Goal: Task Accomplishment & Management: Manage account settings

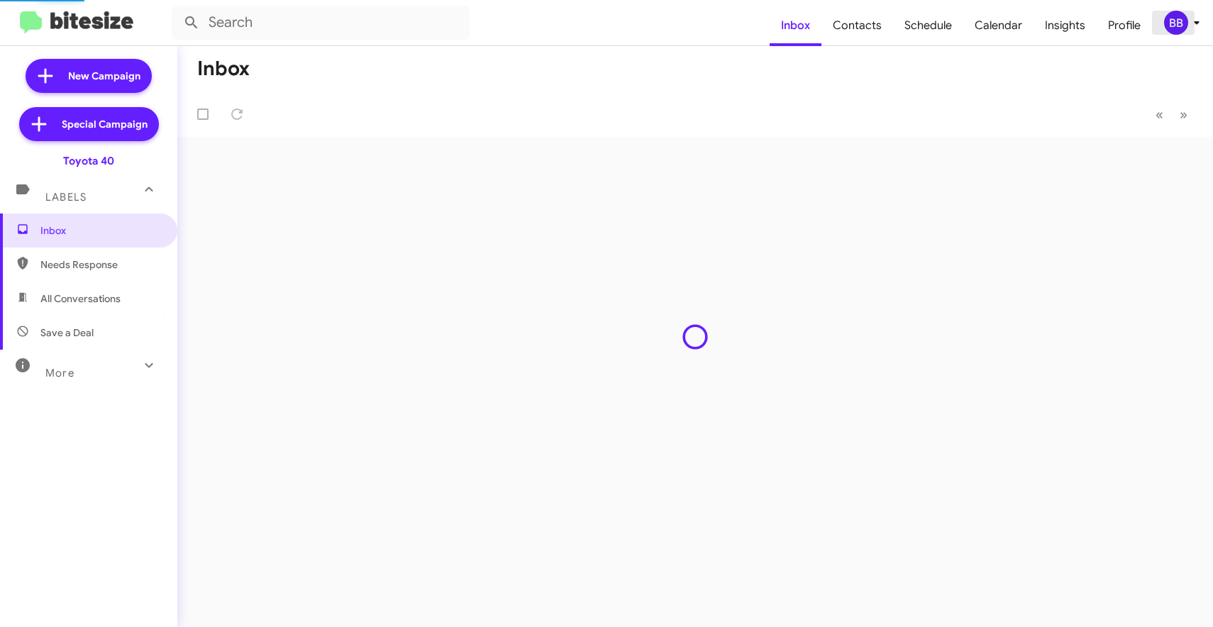
click at [1173, 25] on div "BB" at bounding box center [1176, 23] width 24 height 24
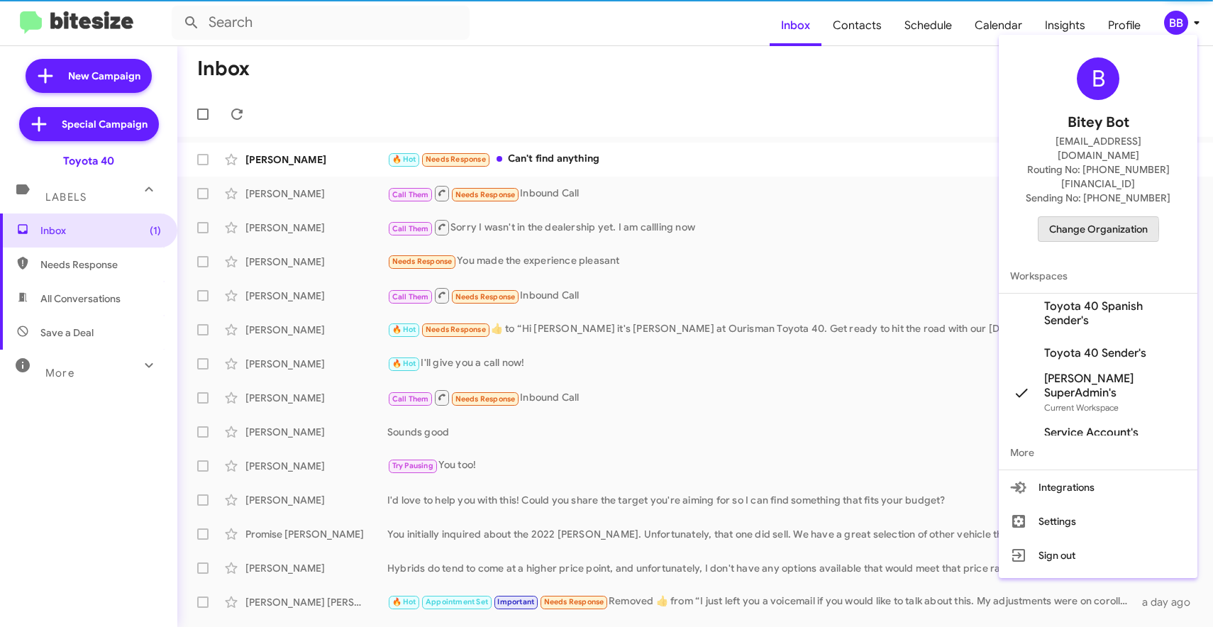
click at [1092, 217] on span "Change Organization" at bounding box center [1098, 229] width 99 height 24
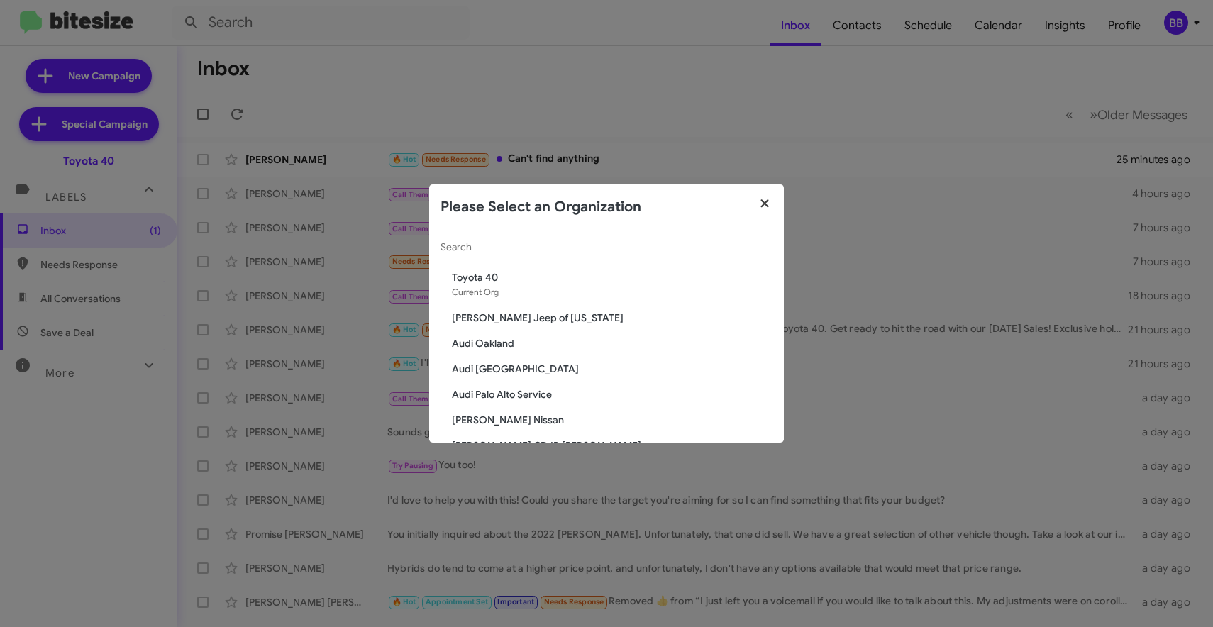
click at [757, 204] on icon "button" at bounding box center [765, 203] width 16 height 13
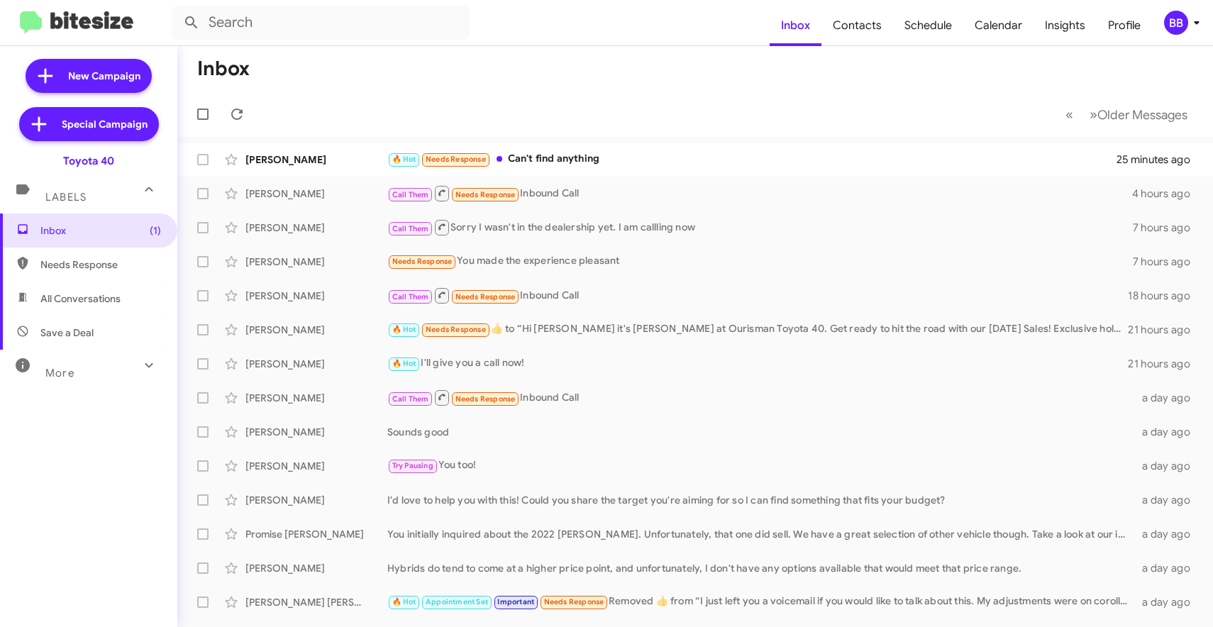
click at [836, 95] on mat-toolbar-row "« Previous » Next Older Messages" at bounding box center [695, 114] width 1036 height 45
click at [93, 372] on div "More" at bounding box center [74, 367] width 126 height 26
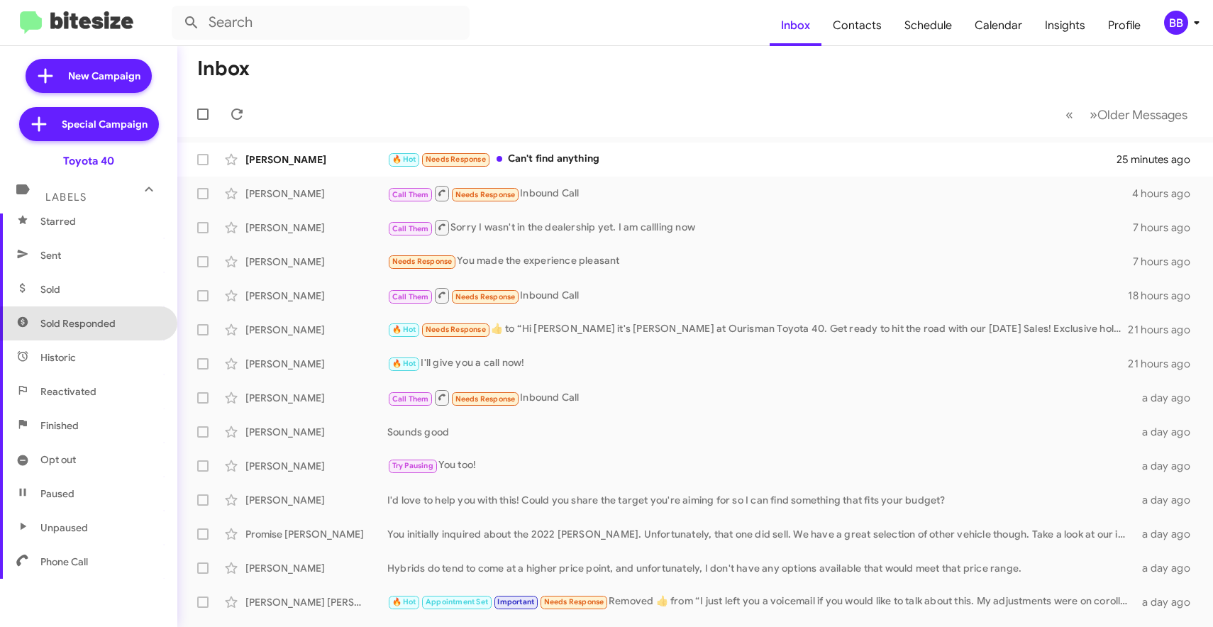
click at [94, 333] on span "Sold Responded" at bounding box center [88, 323] width 177 height 34
type input "in:sold-verified"
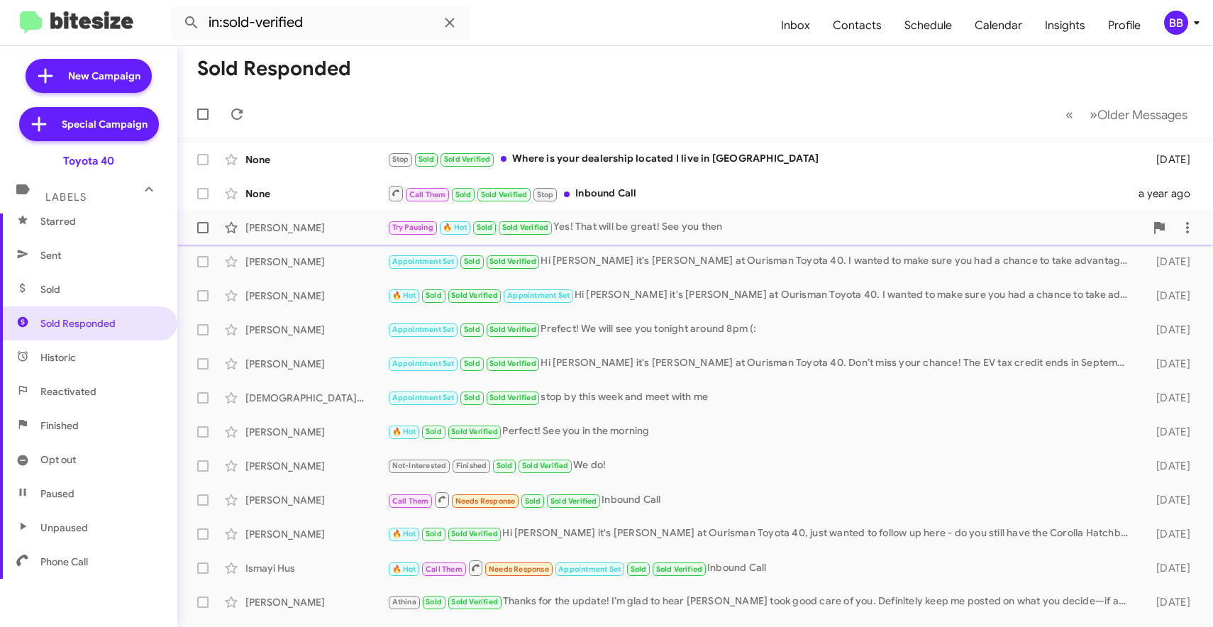
click at [360, 221] on div "Nicole Wilson" at bounding box center [316, 228] width 142 height 14
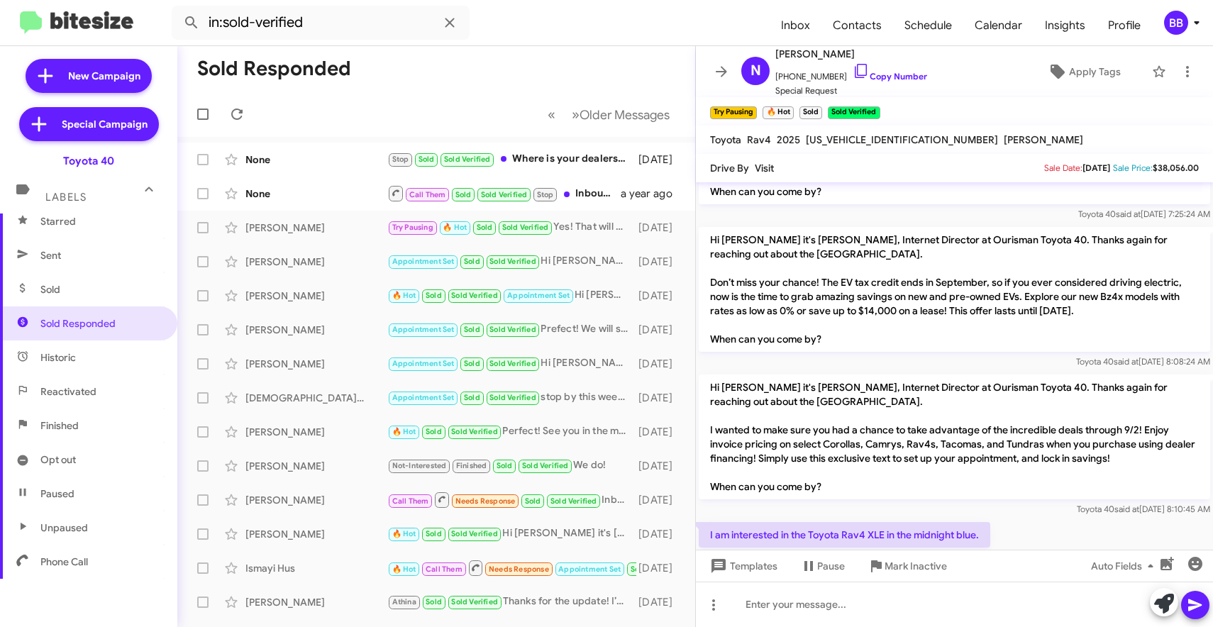
scroll to position [318, 0]
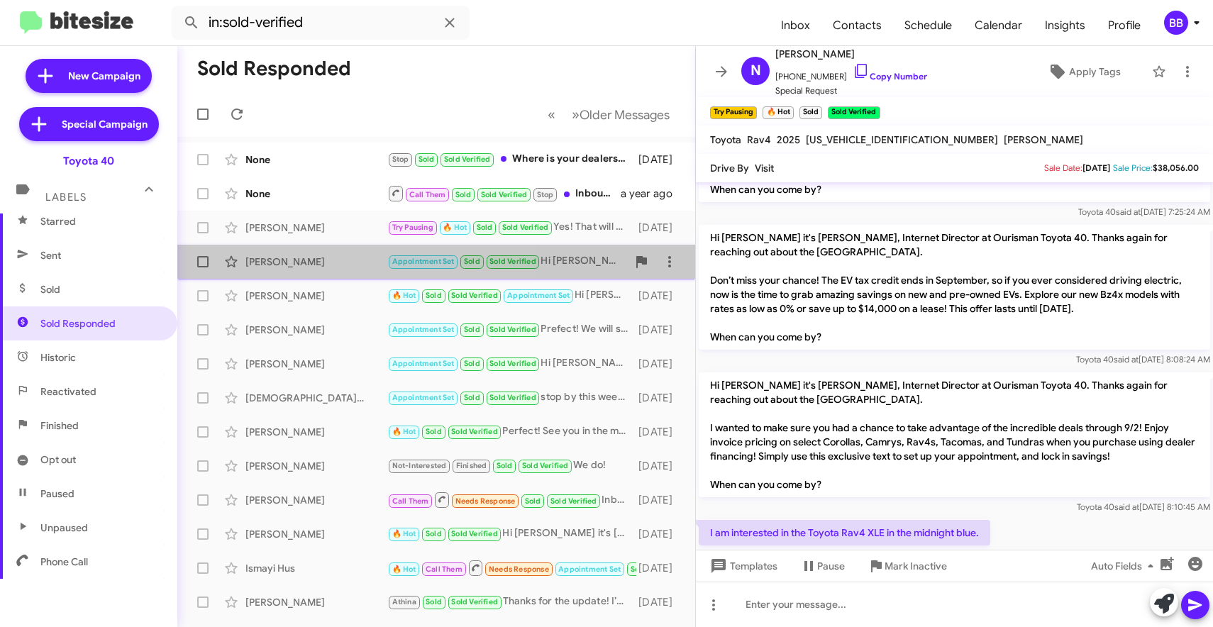
click at [345, 257] on div "Jamilah Oatis Davidge" at bounding box center [316, 262] width 142 height 14
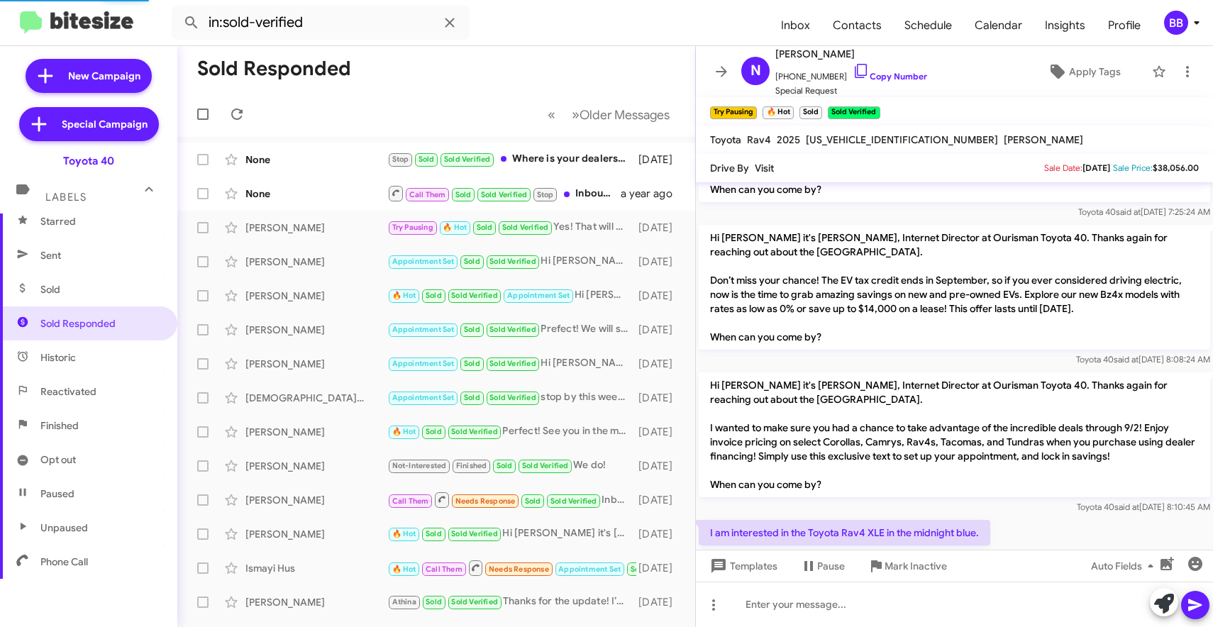
scroll to position [387, 0]
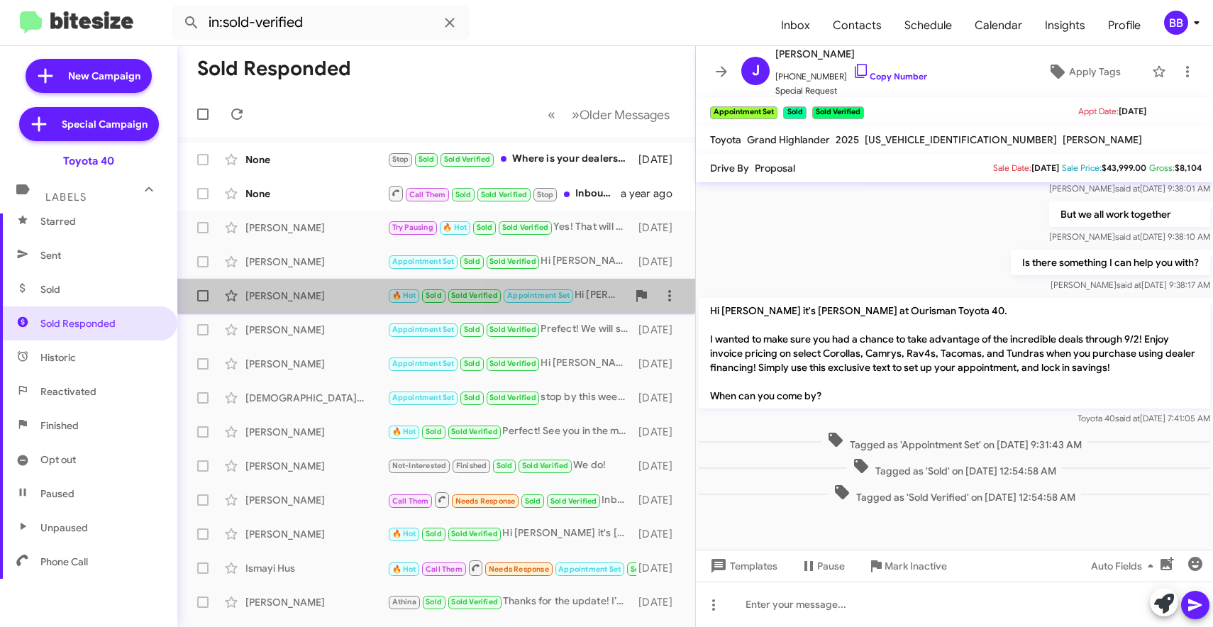
click at [319, 289] on div "Deborah Tell" at bounding box center [316, 296] width 142 height 14
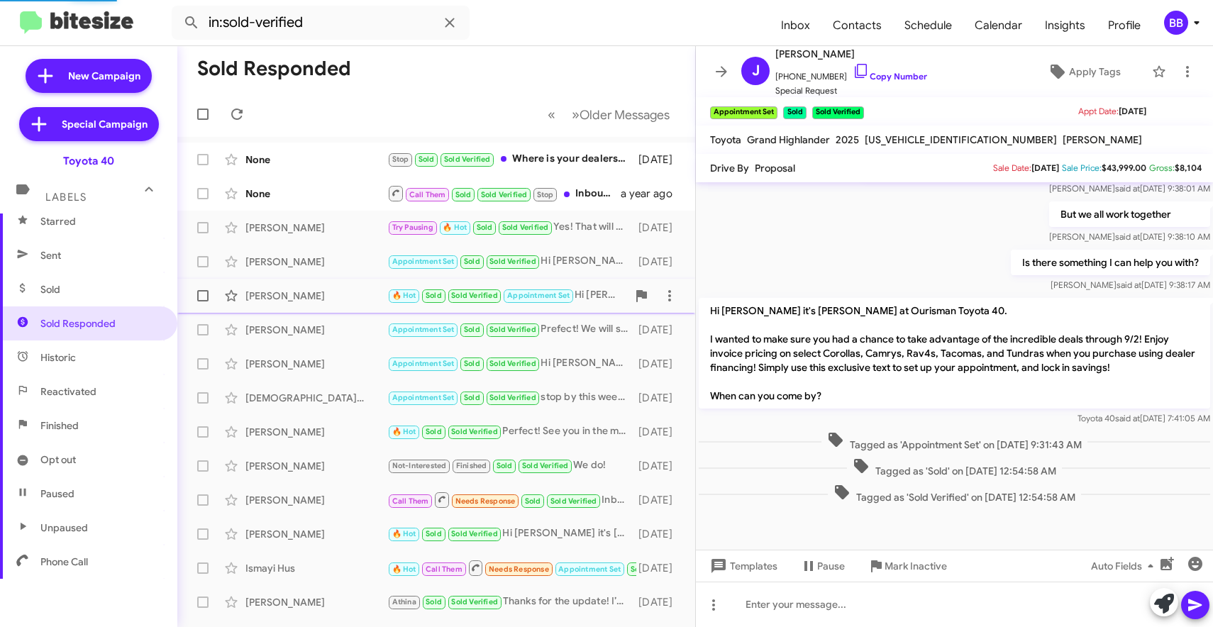
scroll to position [688, 0]
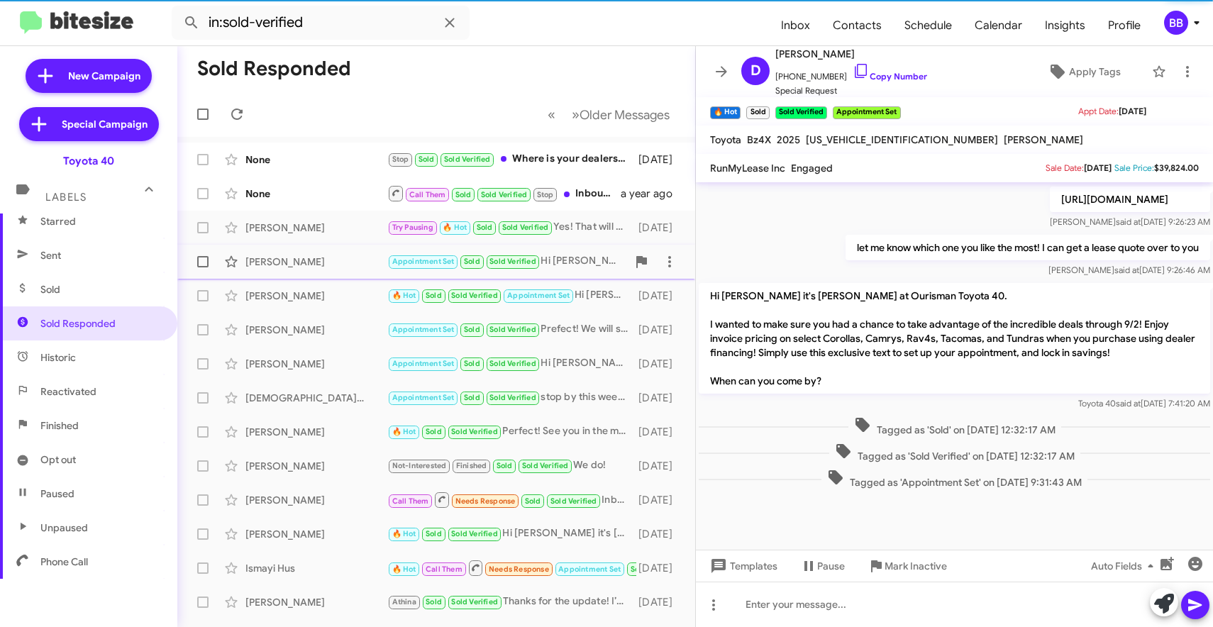
click at [304, 265] on div "Jamilah Oatis Davidge" at bounding box center [316, 262] width 142 height 14
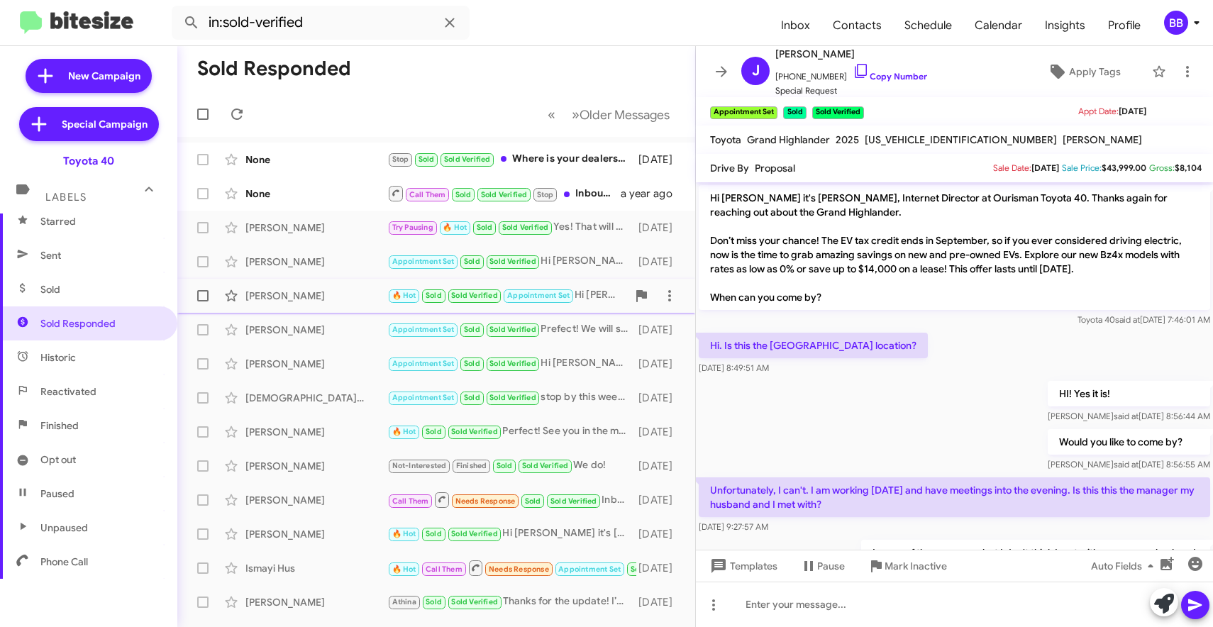
click at [323, 303] on div "Deborah Tell 🔥 Hot Sold Sold Verified Appointment Set Hi Deborah it's Morgan An…" at bounding box center [436, 296] width 495 height 28
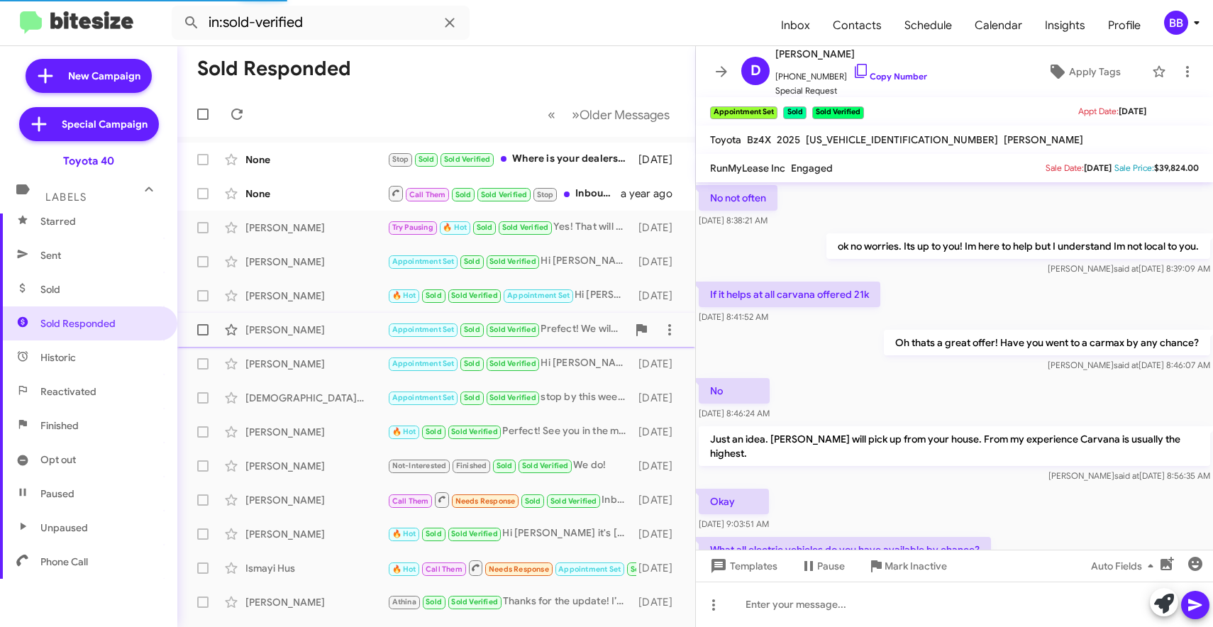
scroll to position [688, 0]
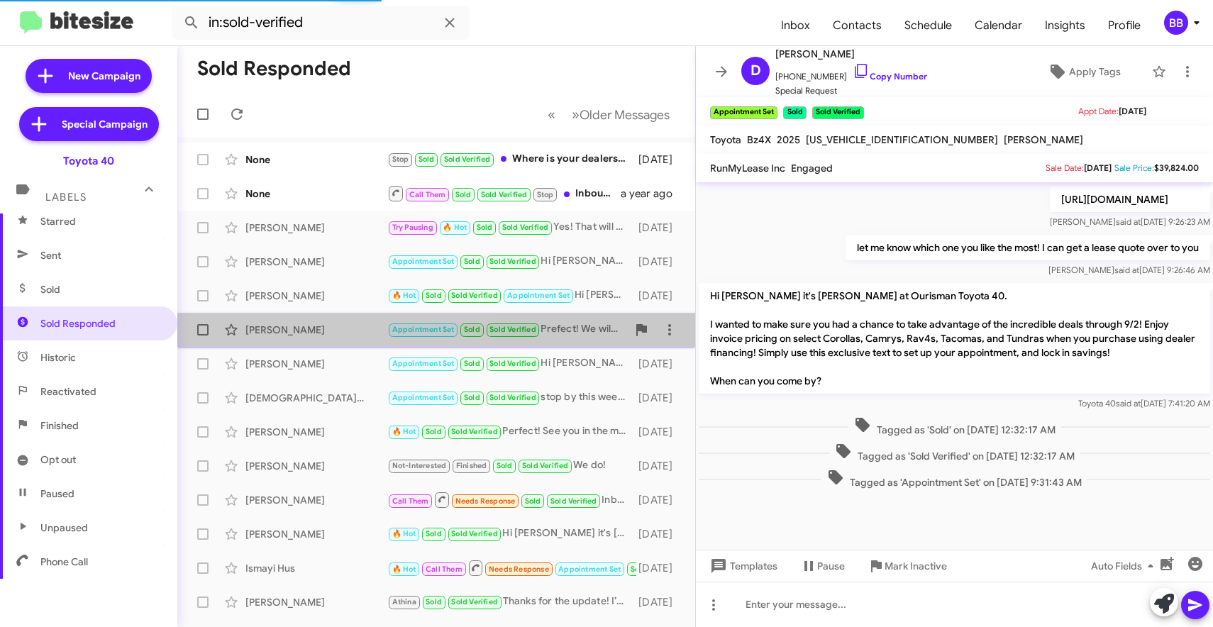
click at [326, 327] on div "Rachel Snyder" at bounding box center [316, 330] width 142 height 14
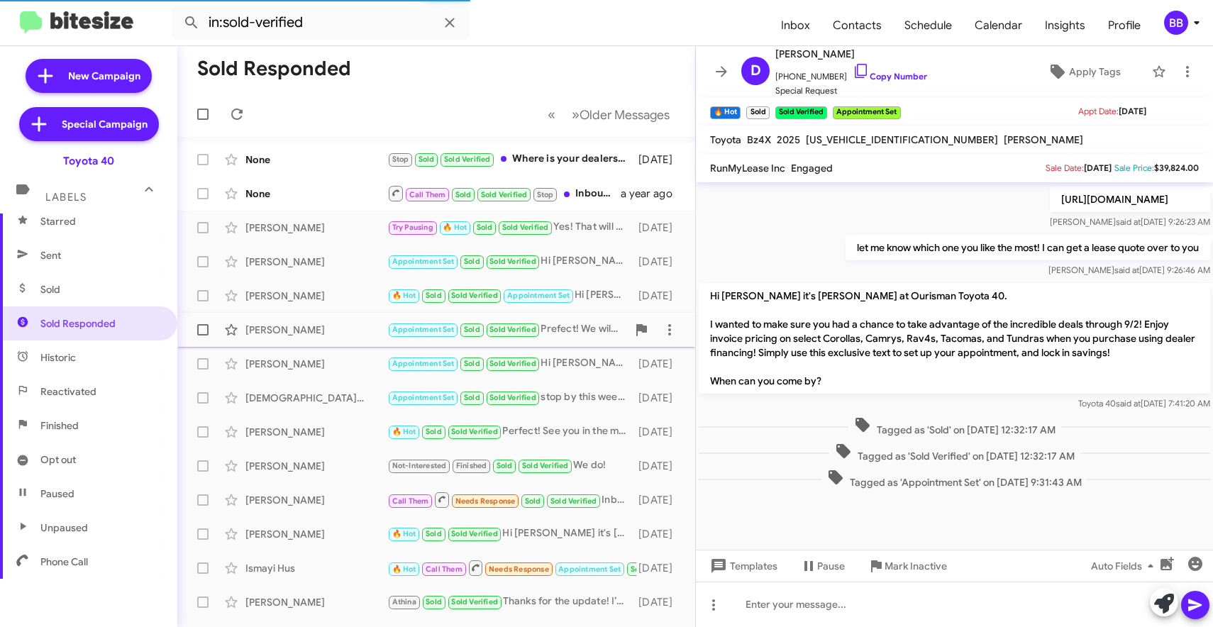
scroll to position [43, 0]
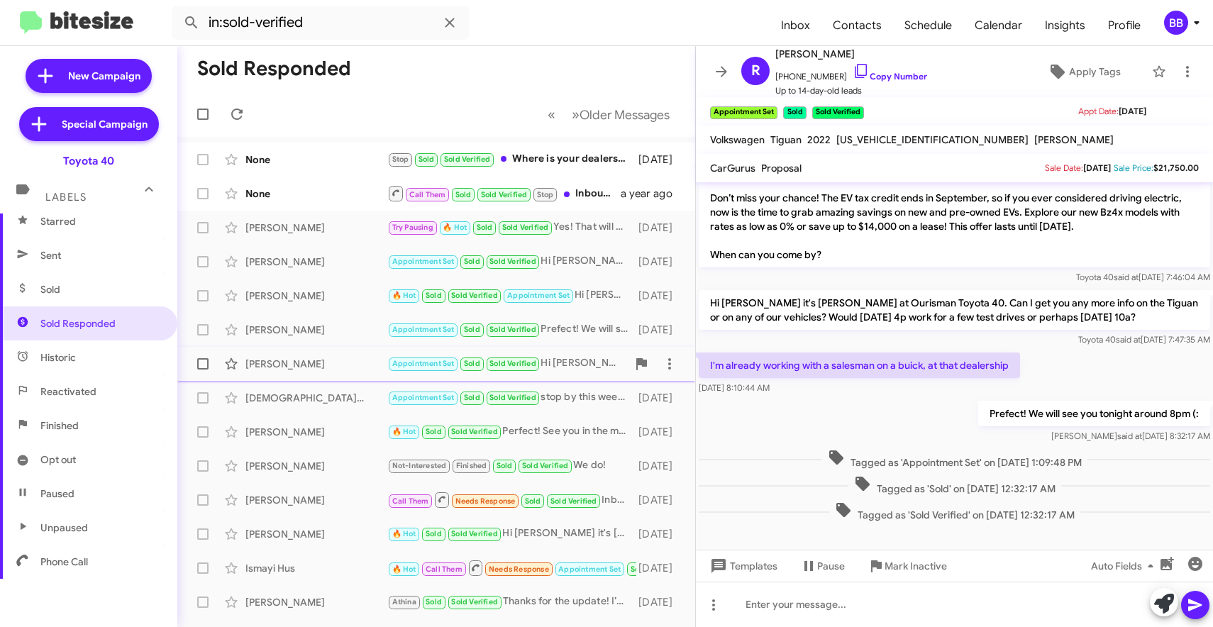
click at [326, 360] on div "Monique Mcmillian" at bounding box center [316, 364] width 142 height 14
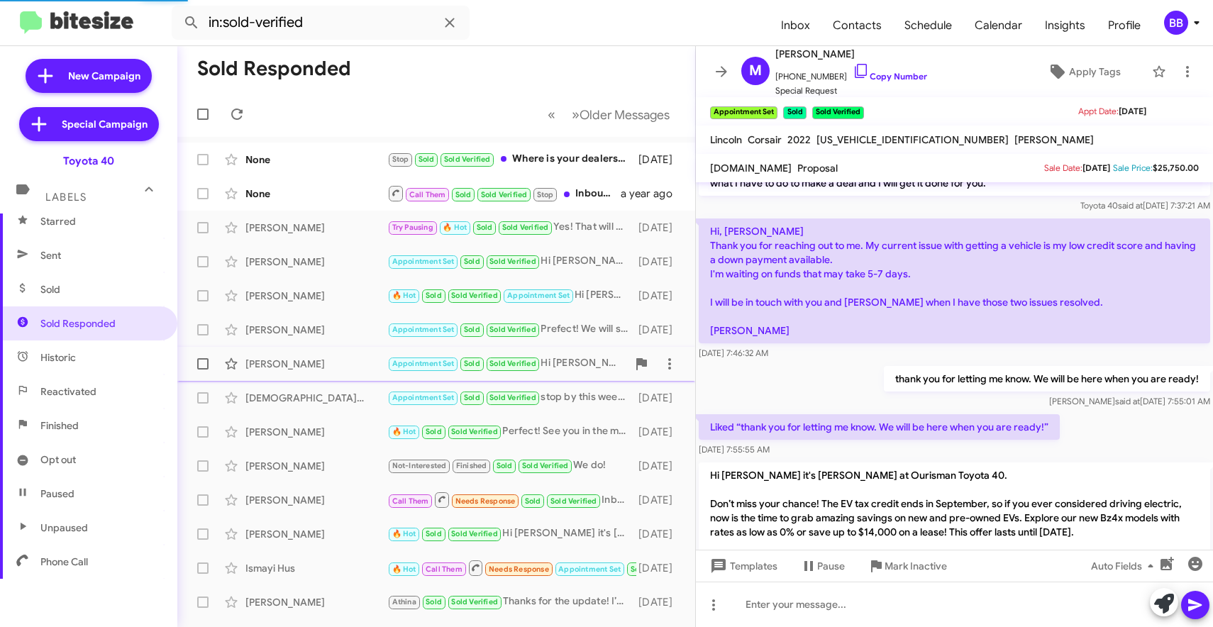
scroll to position [209, 0]
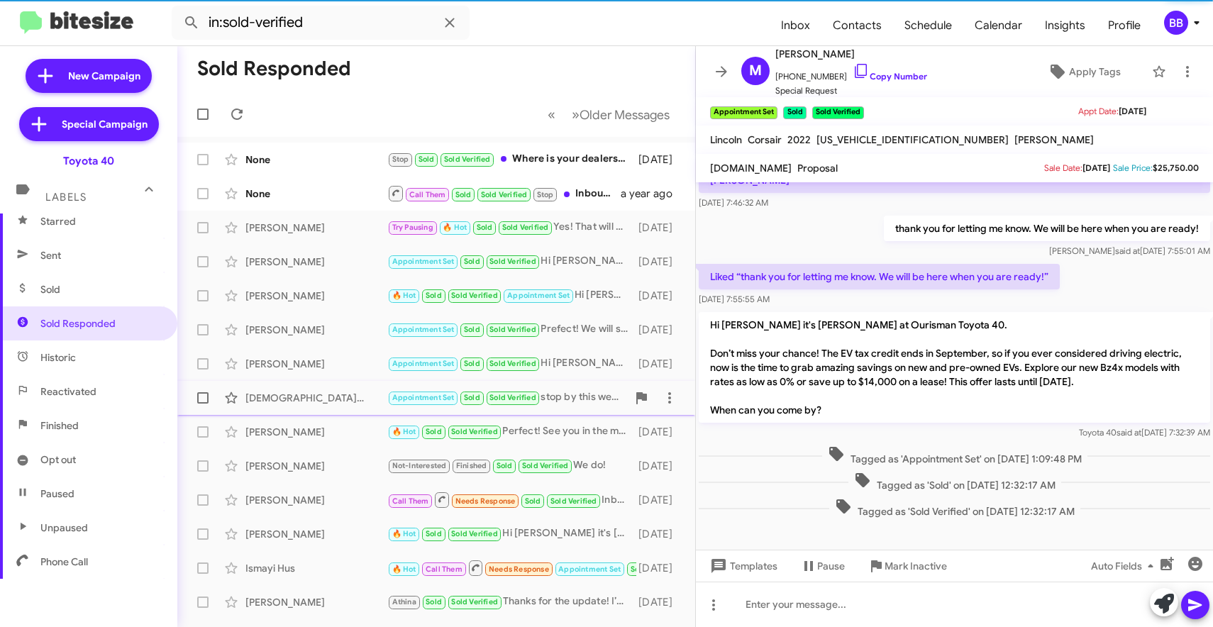
click at [323, 405] on div "Christian Brandenburg Appointment Set Sold Sold Verified stop by this week and …" at bounding box center [436, 398] width 495 height 28
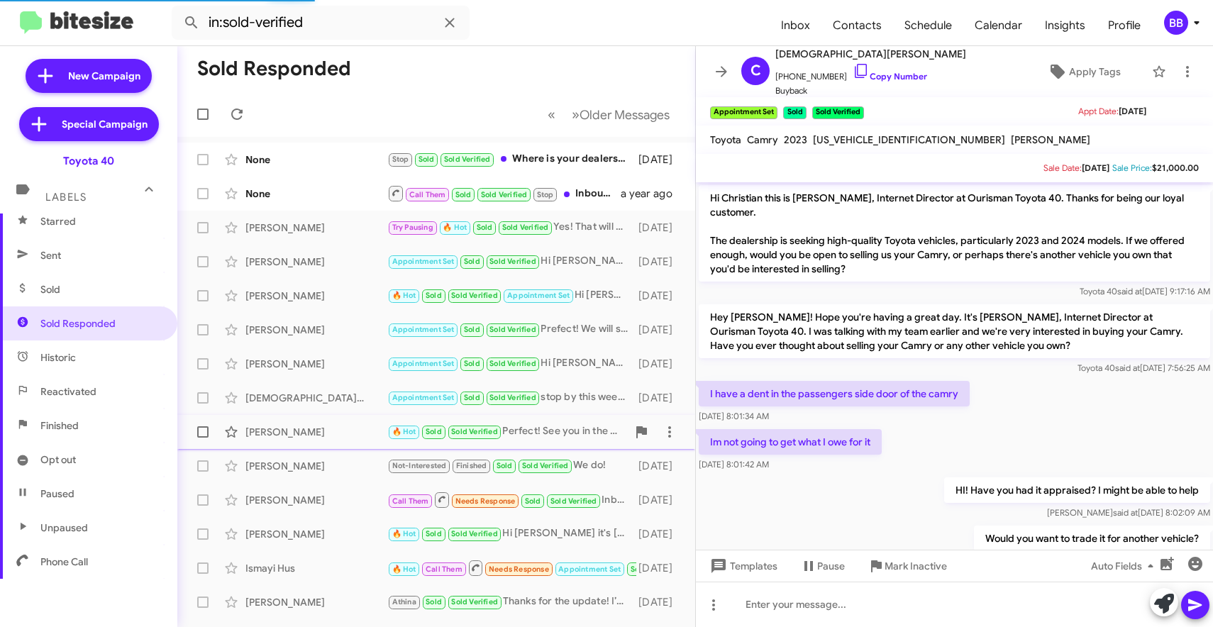
click at [316, 447] on span "Joshua Chig 🔥 Hot Sold Sold Verified Perfect! See you in the morning 15 days ago" at bounding box center [436, 432] width 518 height 34
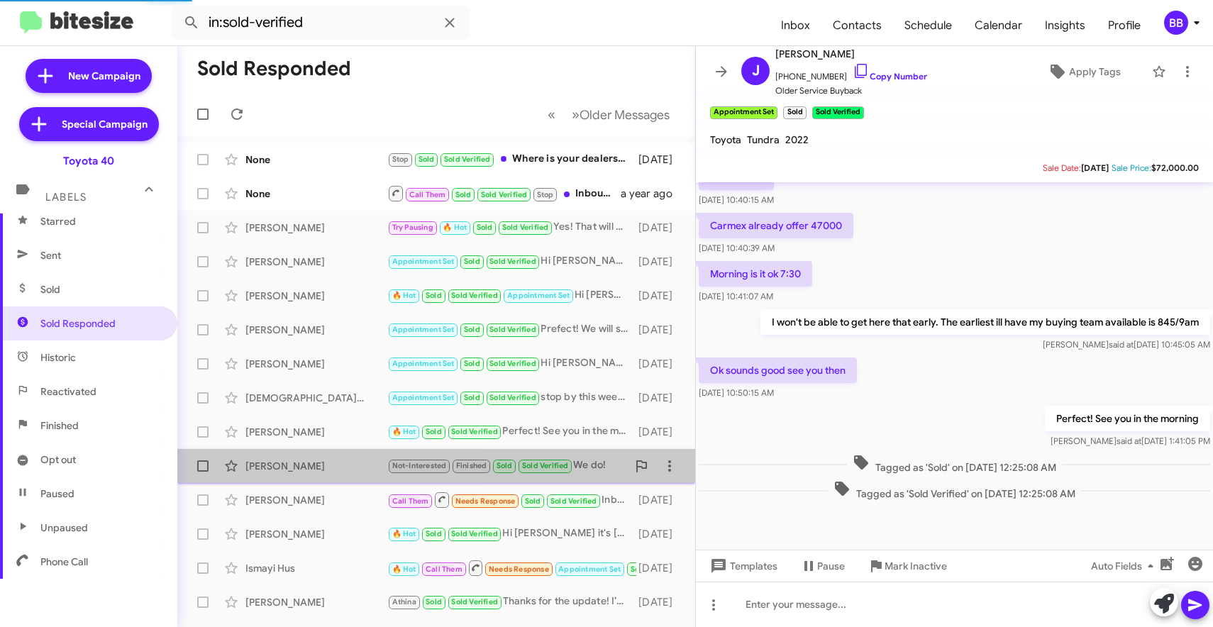
click at [318, 463] on div "[PERSON_NAME]" at bounding box center [316, 466] width 142 height 14
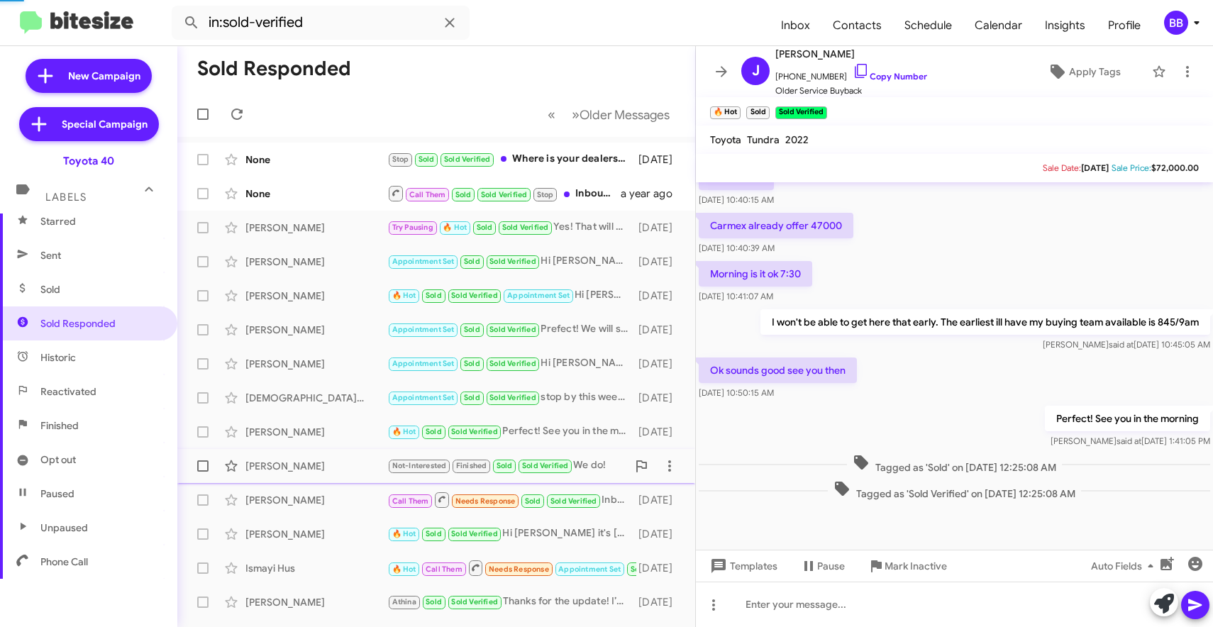
scroll to position [60, 0]
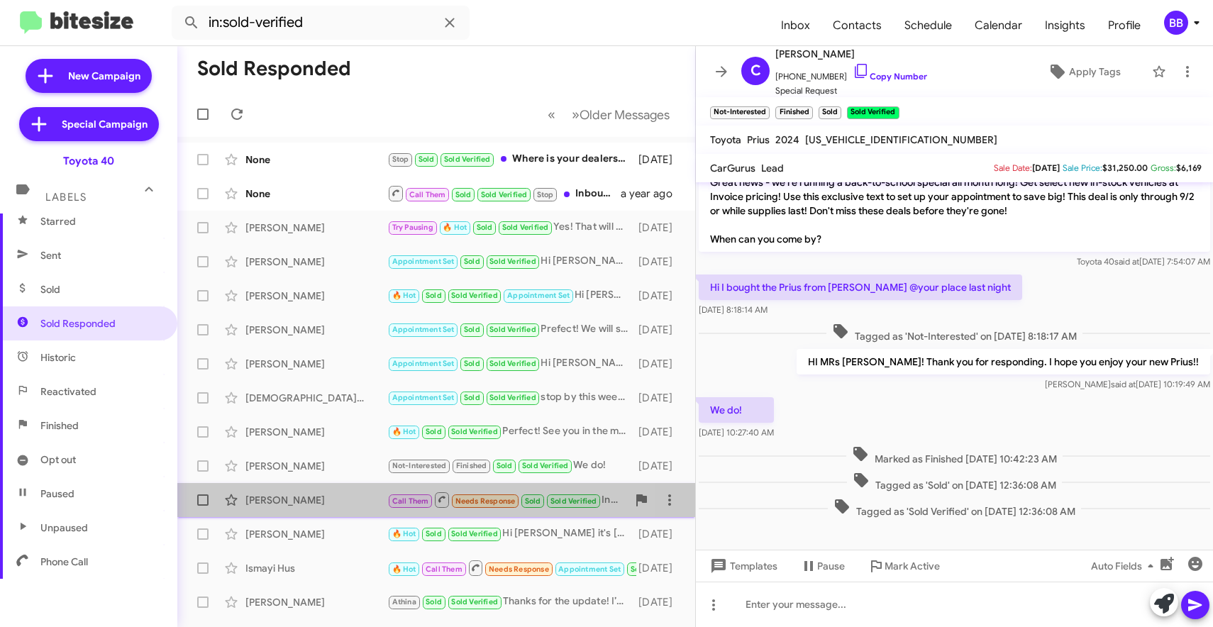
click at [315, 496] on div "[PERSON_NAME]" at bounding box center [316, 500] width 142 height 14
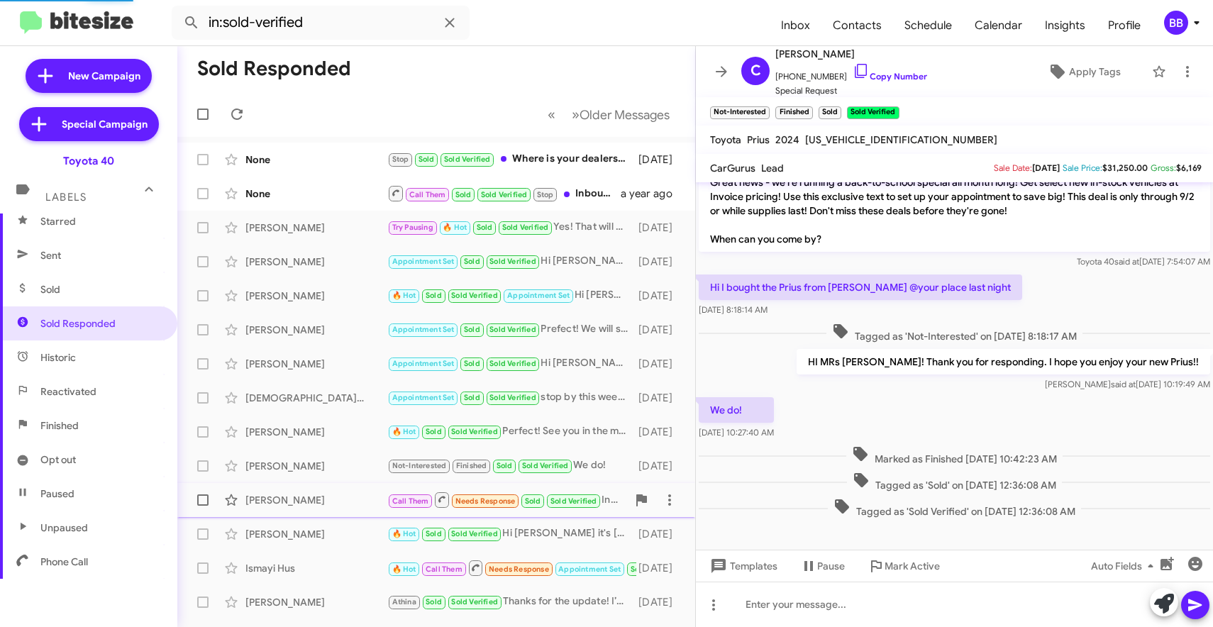
scroll to position [631, 0]
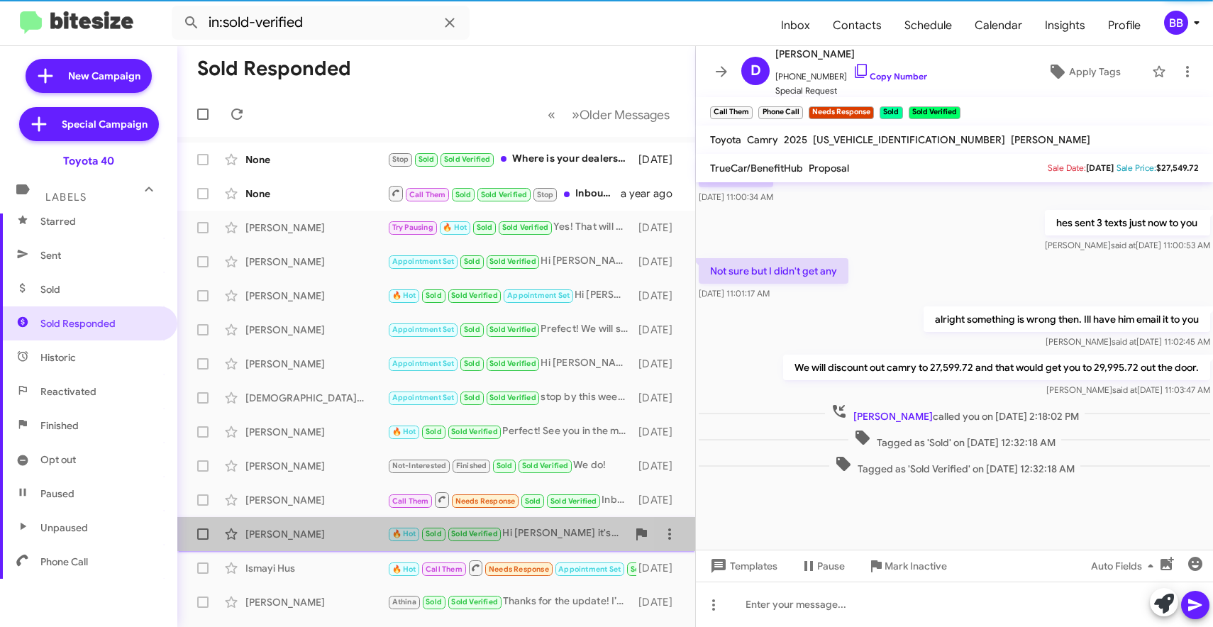
click at [314, 536] on div "[PERSON_NAME]" at bounding box center [316, 534] width 142 height 14
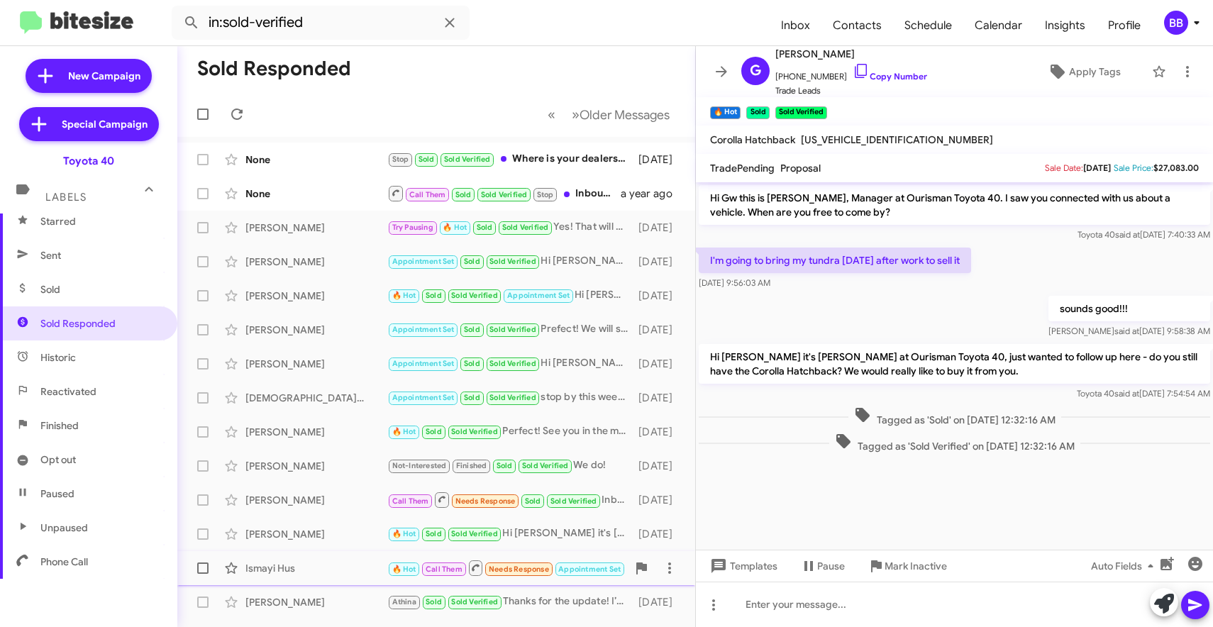
click at [314, 572] on div "Ismayi Hus" at bounding box center [316, 568] width 142 height 14
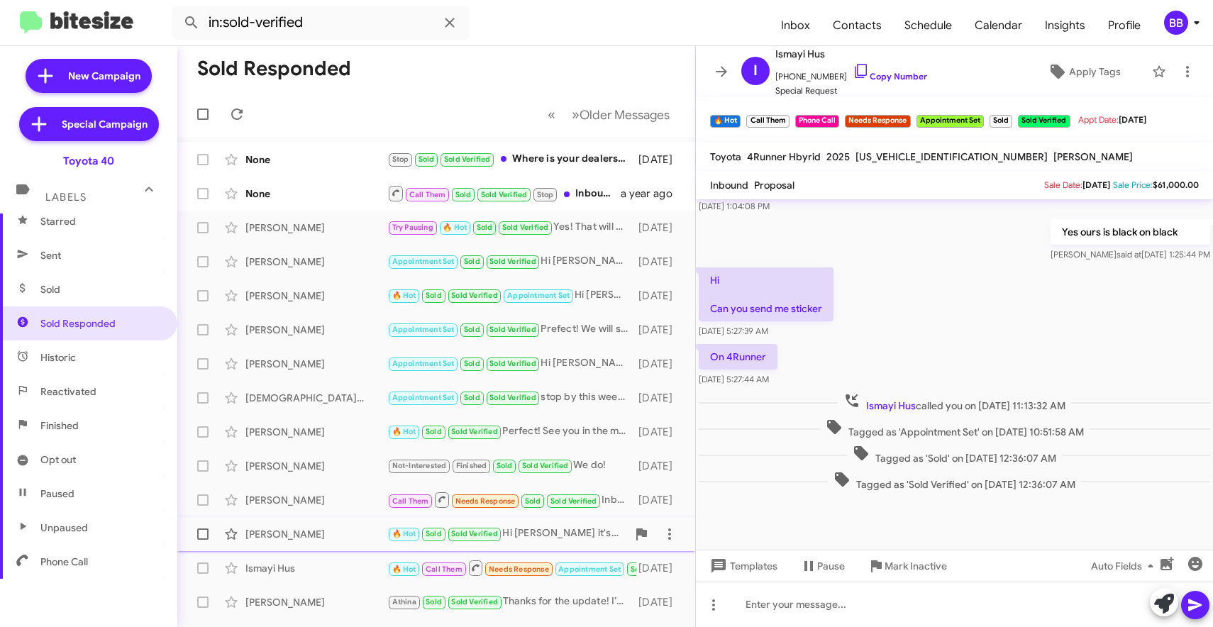
click at [328, 540] on div "[PERSON_NAME]" at bounding box center [316, 534] width 142 height 14
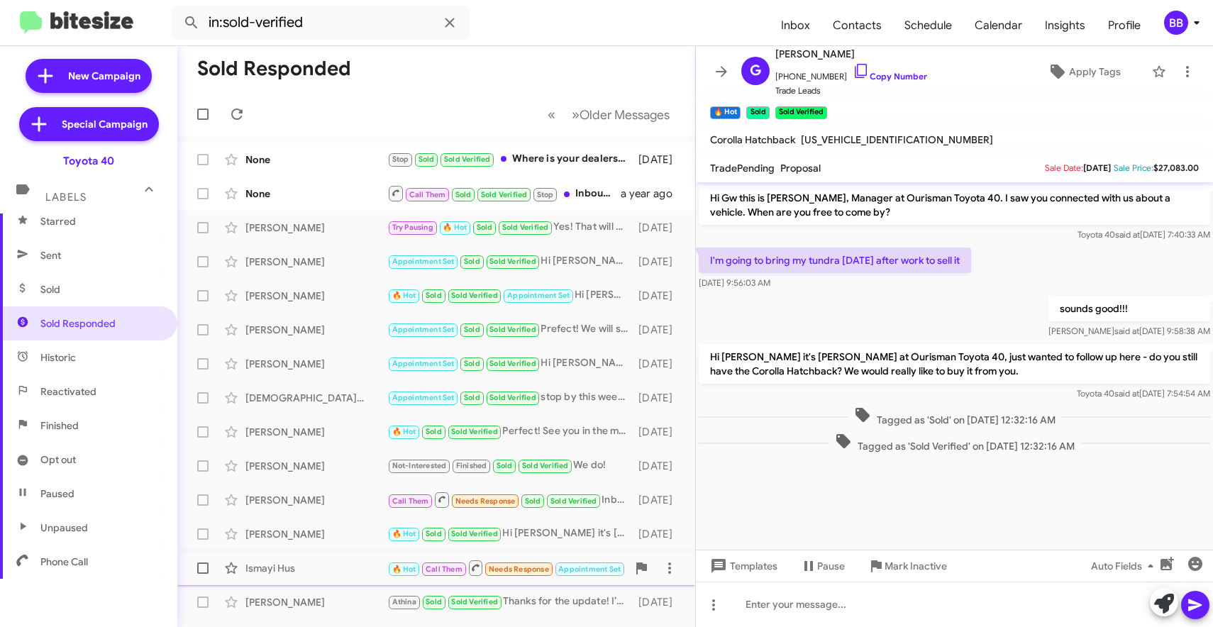
click at [292, 562] on div "Ismayi Hus" at bounding box center [316, 568] width 142 height 14
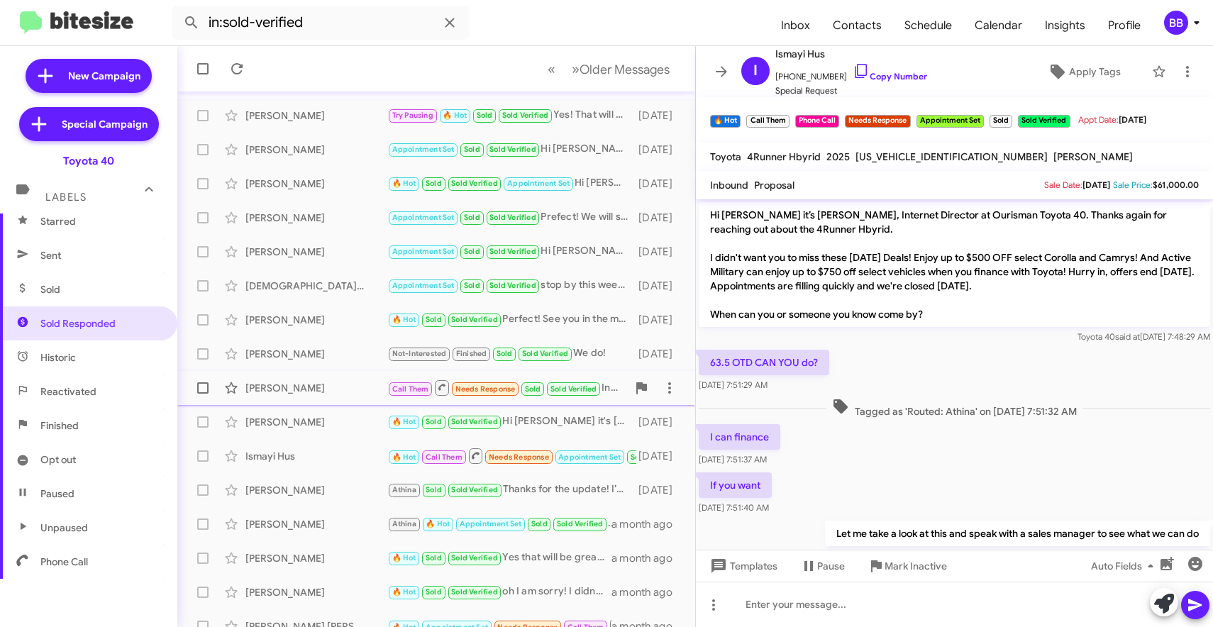
scroll to position [155, 0]
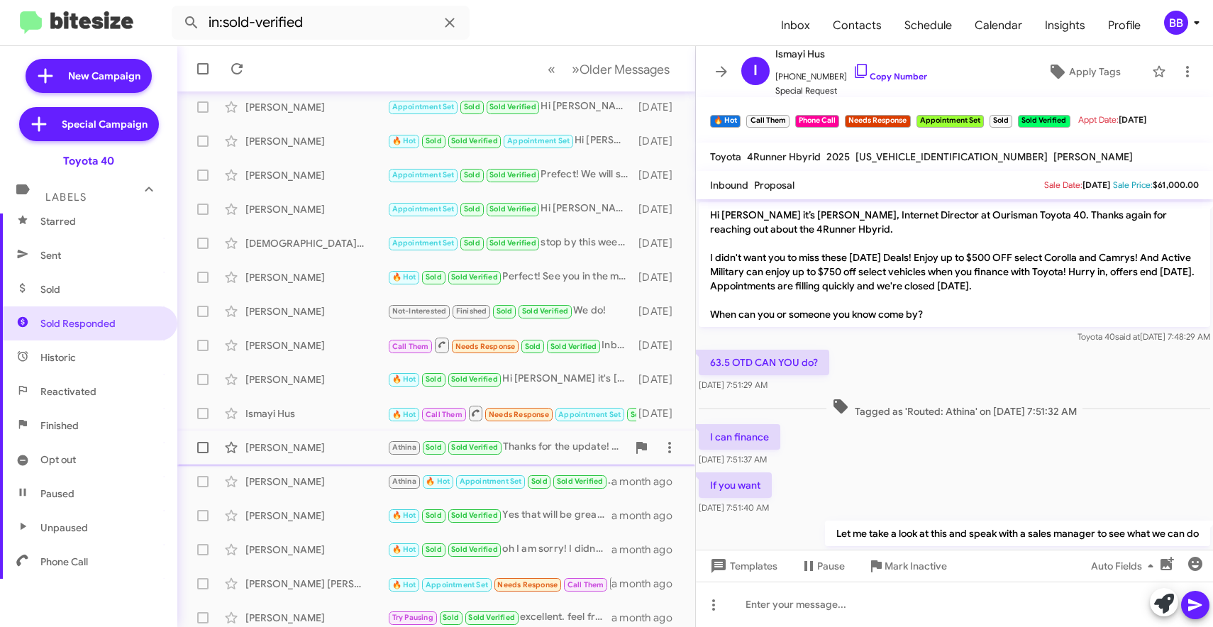
click at [340, 450] on div "[PERSON_NAME]" at bounding box center [316, 447] width 142 height 14
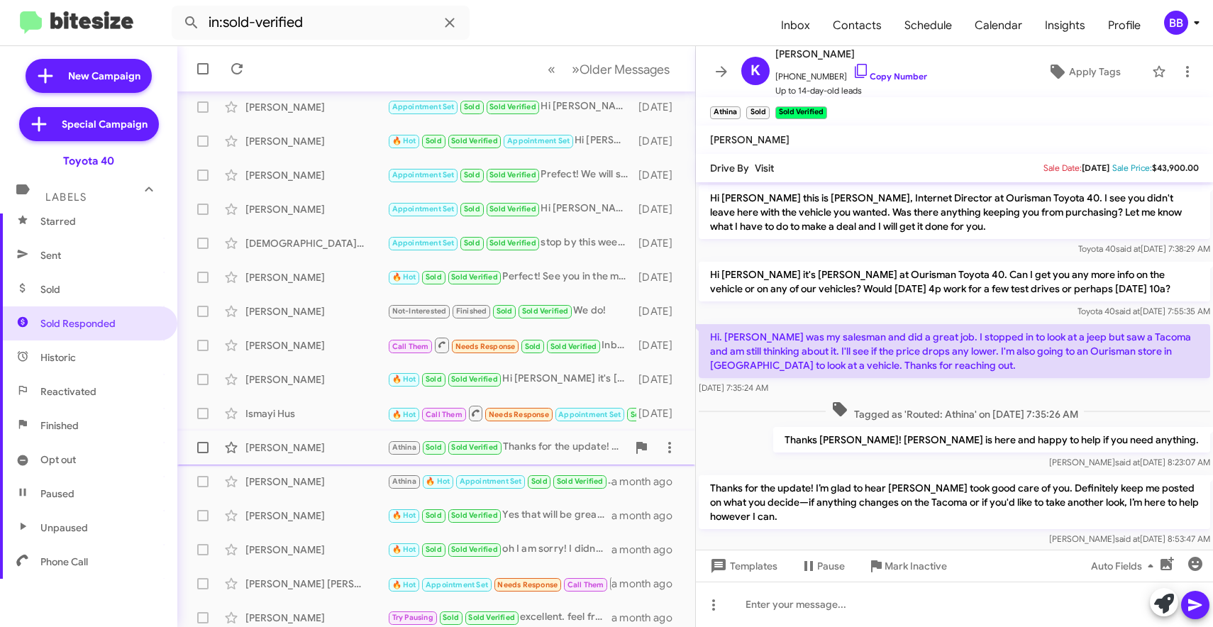
scroll to position [196, 0]
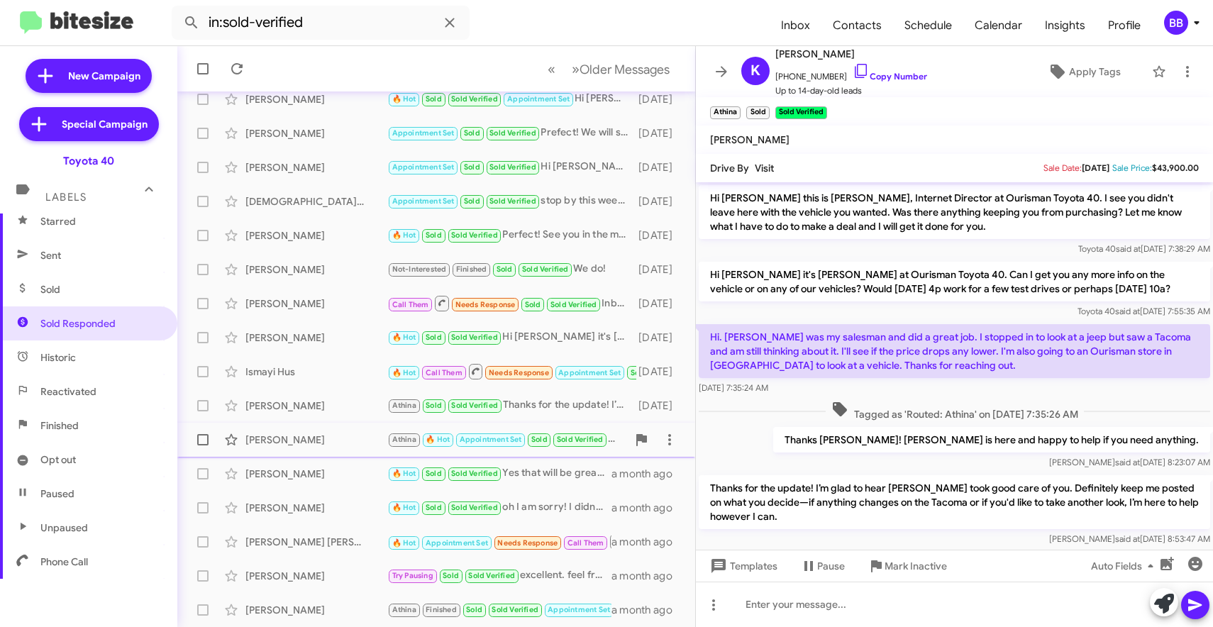
click at [342, 437] on div "Coleen Byerly" at bounding box center [316, 440] width 142 height 14
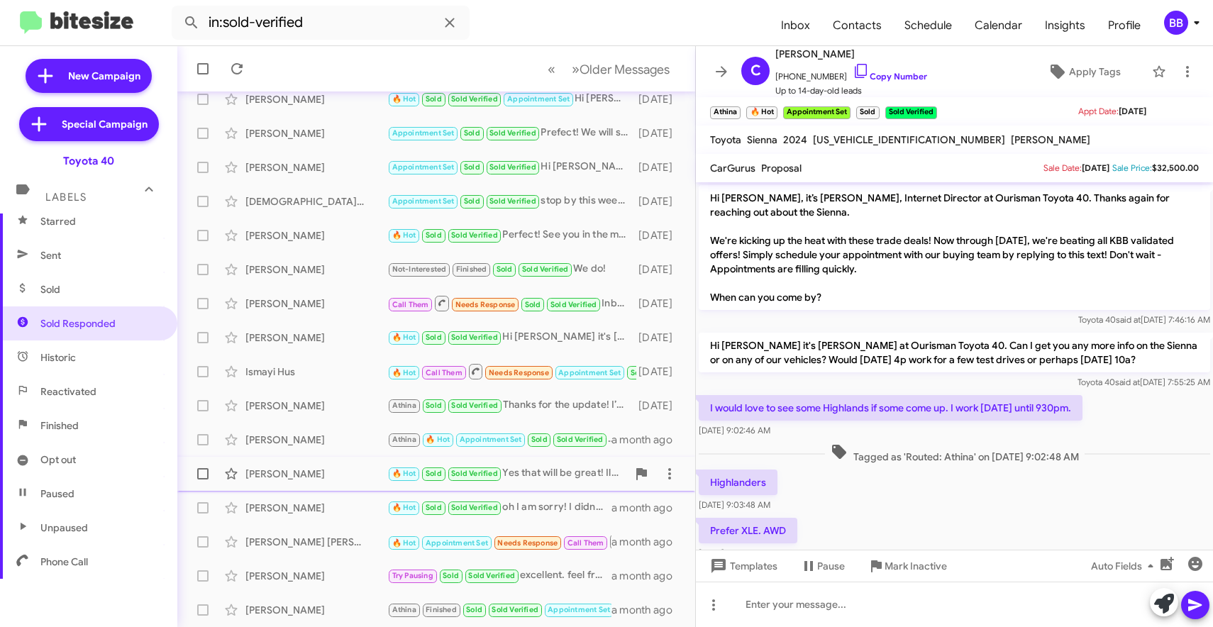
click at [328, 479] on div "Elizabeth Tiller" at bounding box center [316, 474] width 142 height 14
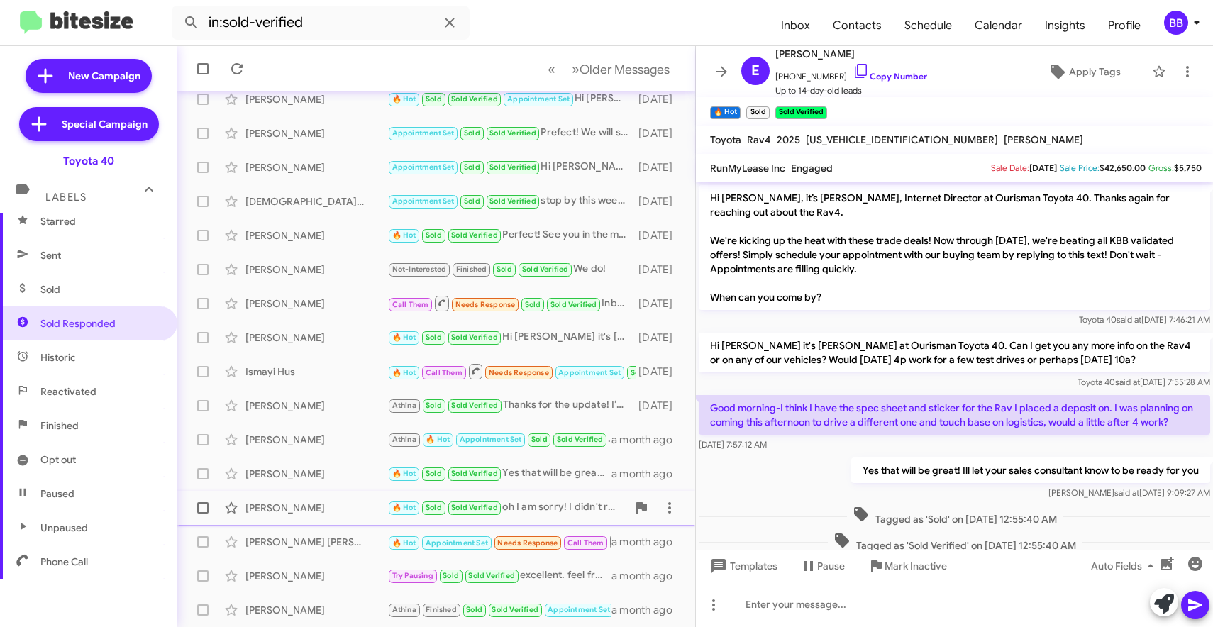
click at [337, 511] on div "Lauren Bielanski" at bounding box center [316, 508] width 142 height 14
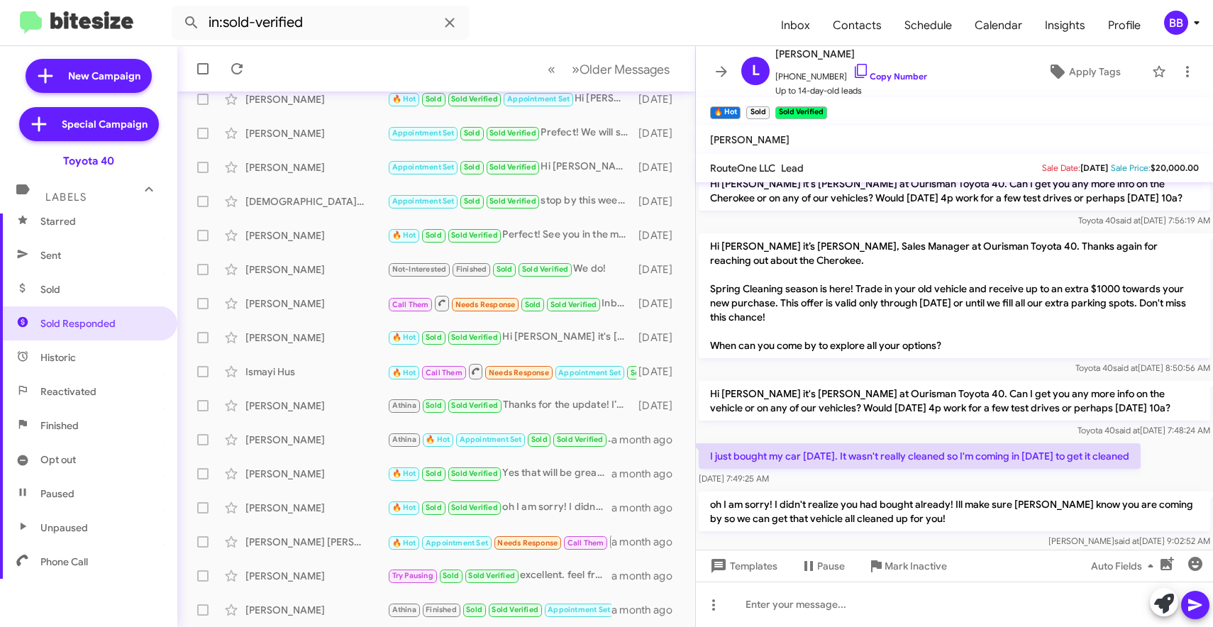
scroll to position [244, 0]
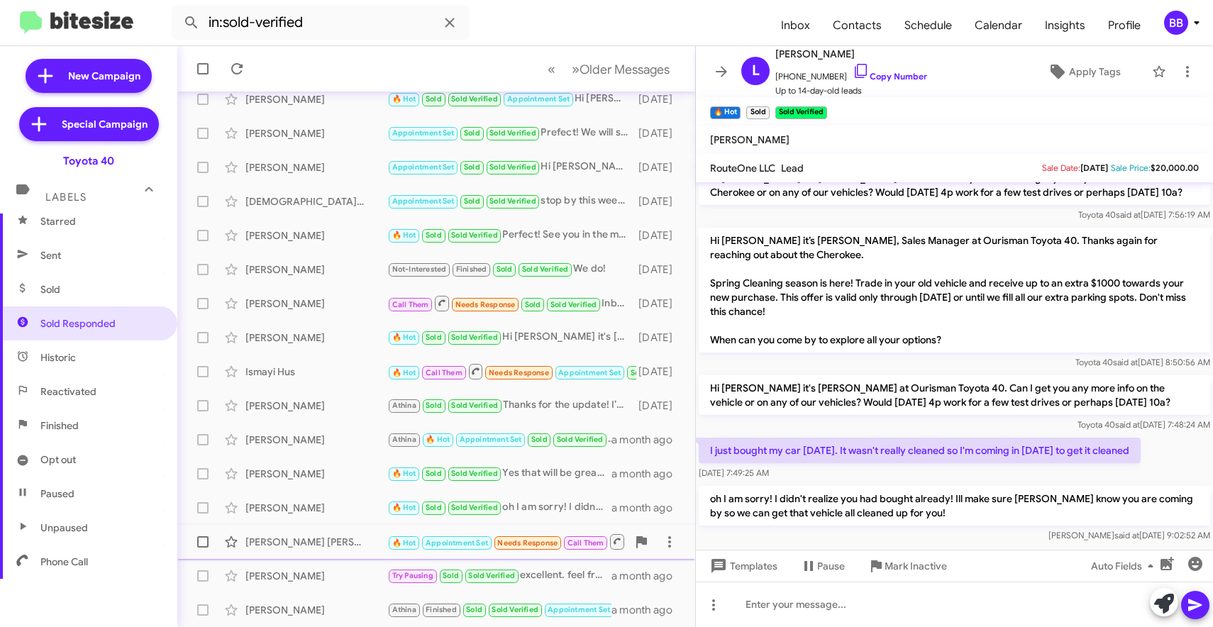
click at [335, 553] on div "David Tanner Bunce 🔥 Hot Appointment Set Needs Response Call Them Sold Sold Ver…" at bounding box center [436, 542] width 495 height 28
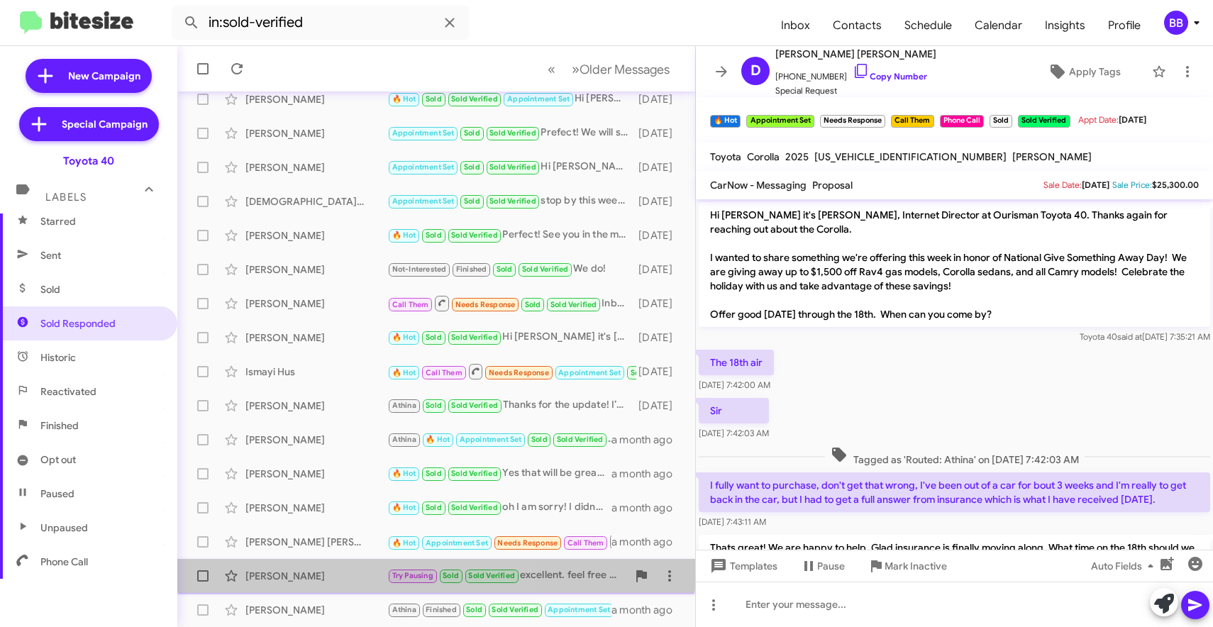
click at [345, 566] on div "Kevin Bock Try Pausing Sold Sold Verified excellent. feel free to reach out to …" at bounding box center [436, 576] width 495 height 28
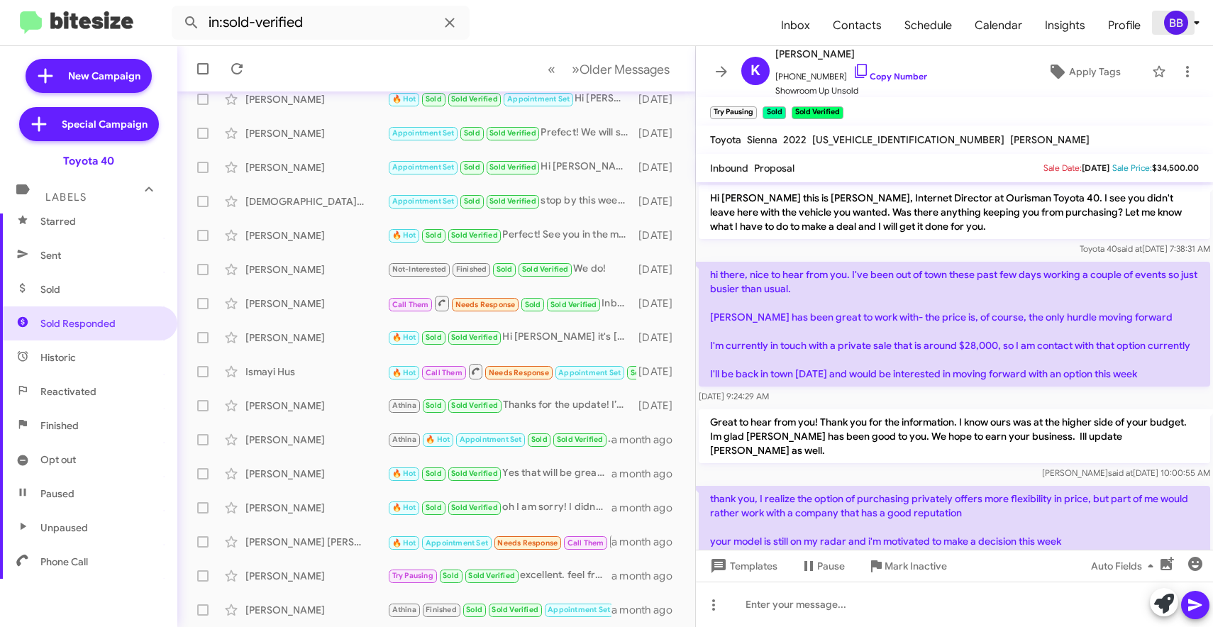
click at [1175, 29] on div "BB" at bounding box center [1176, 23] width 24 height 24
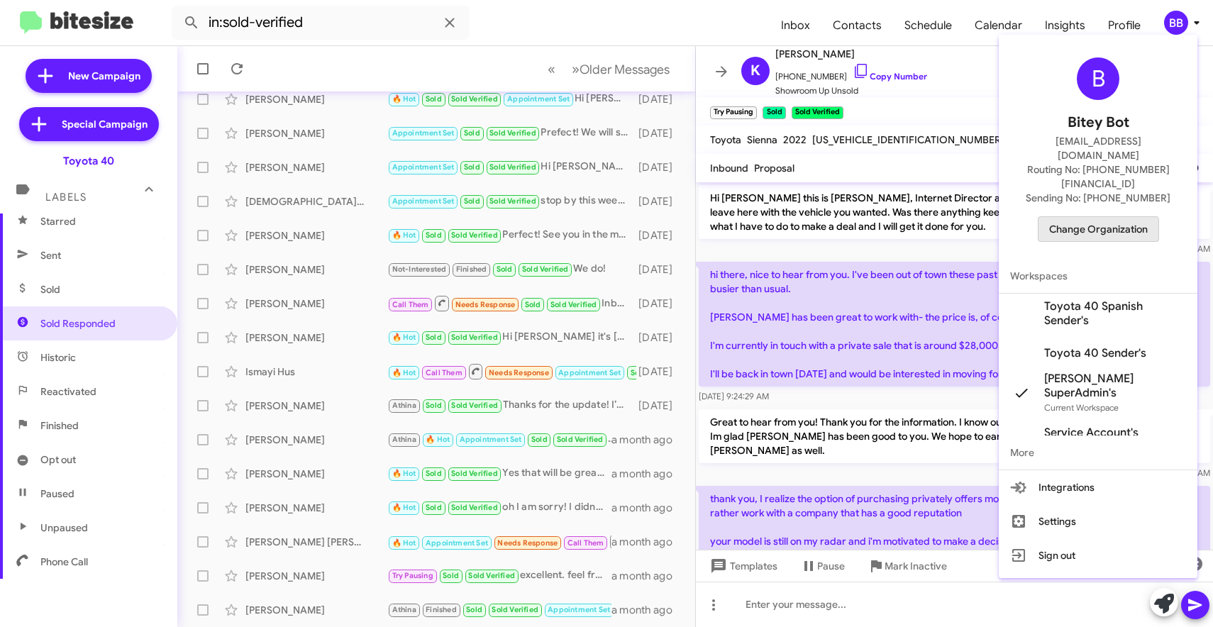
click at [1077, 217] on span "Change Organization" at bounding box center [1098, 229] width 99 height 24
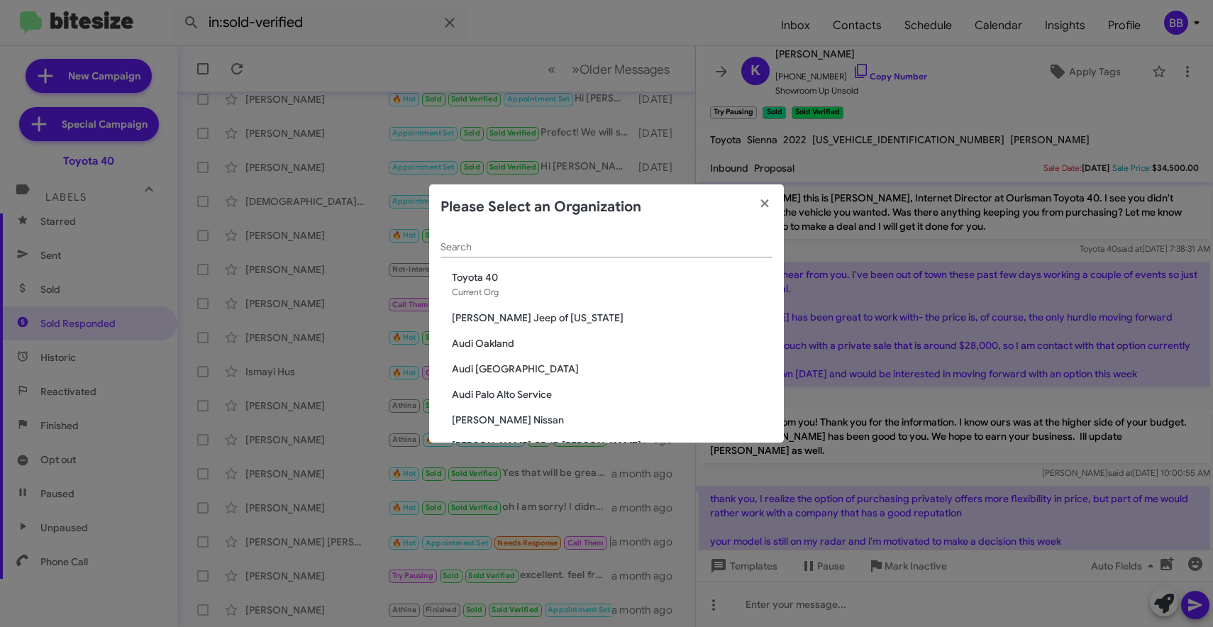
click at [587, 249] on input "Search" at bounding box center [606, 247] width 332 height 11
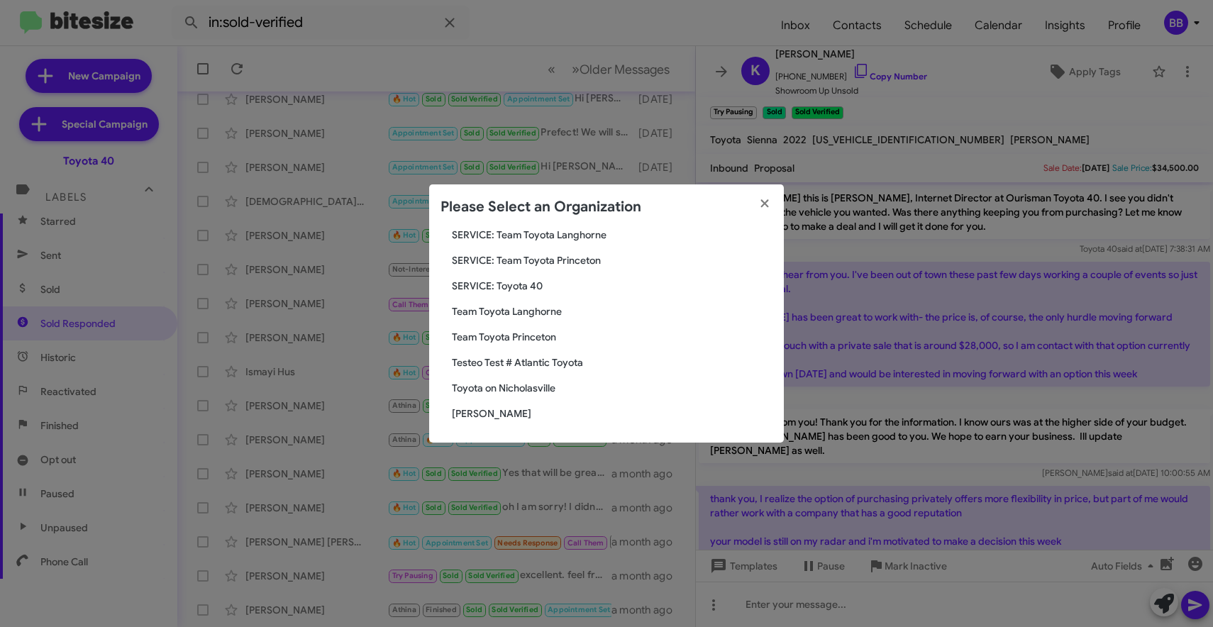
type input "toyota"
click at [507, 336] on span "Team Toyota Princeton" at bounding box center [612, 337] width 321 height 14
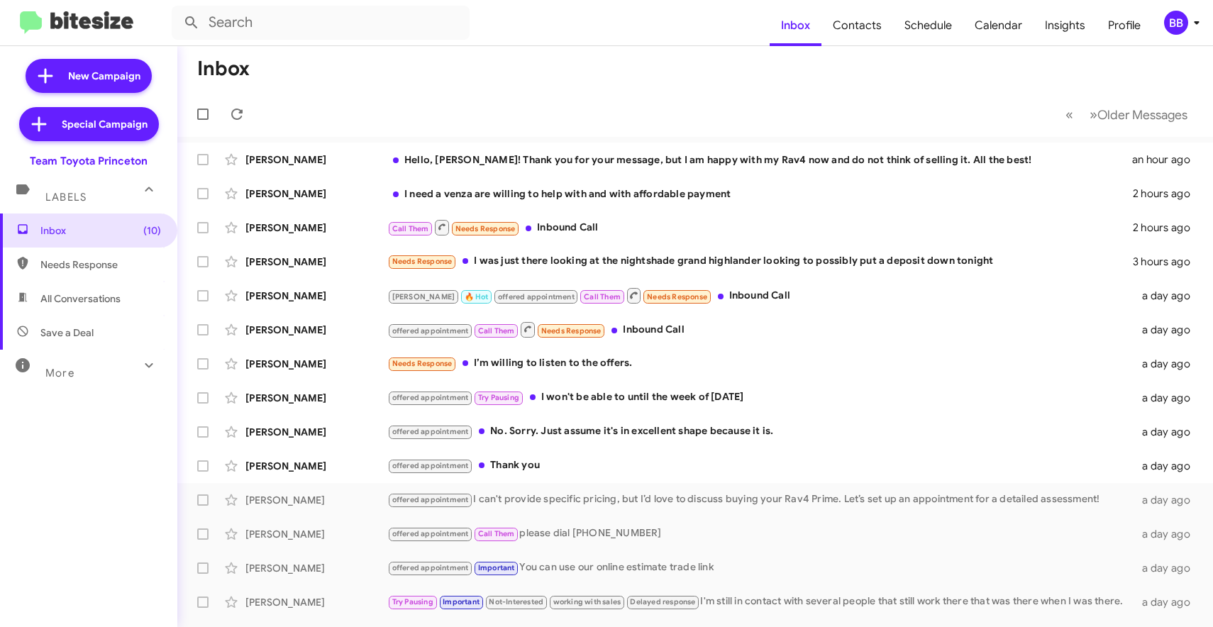
click at [126, 357] on div "More" at bounding box center [74, 367] width 126 height 26
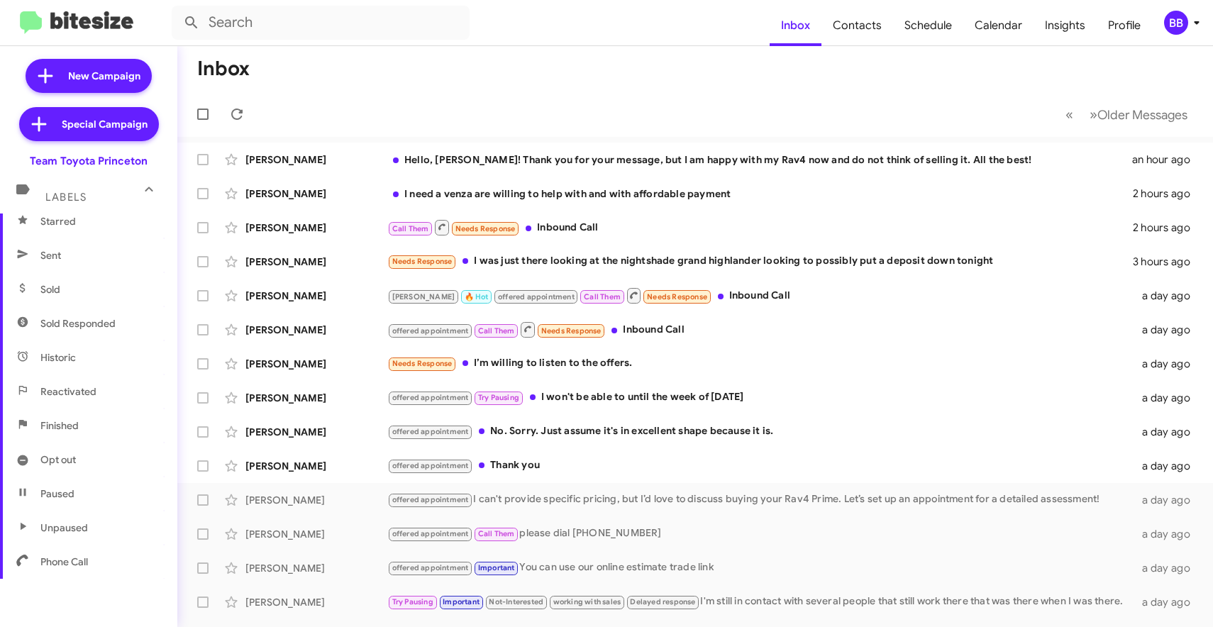
click at [113, 323] on span "Sold Responded" at bounding box center [77, 323] width 75 height 14
type input "in:sold-verified"
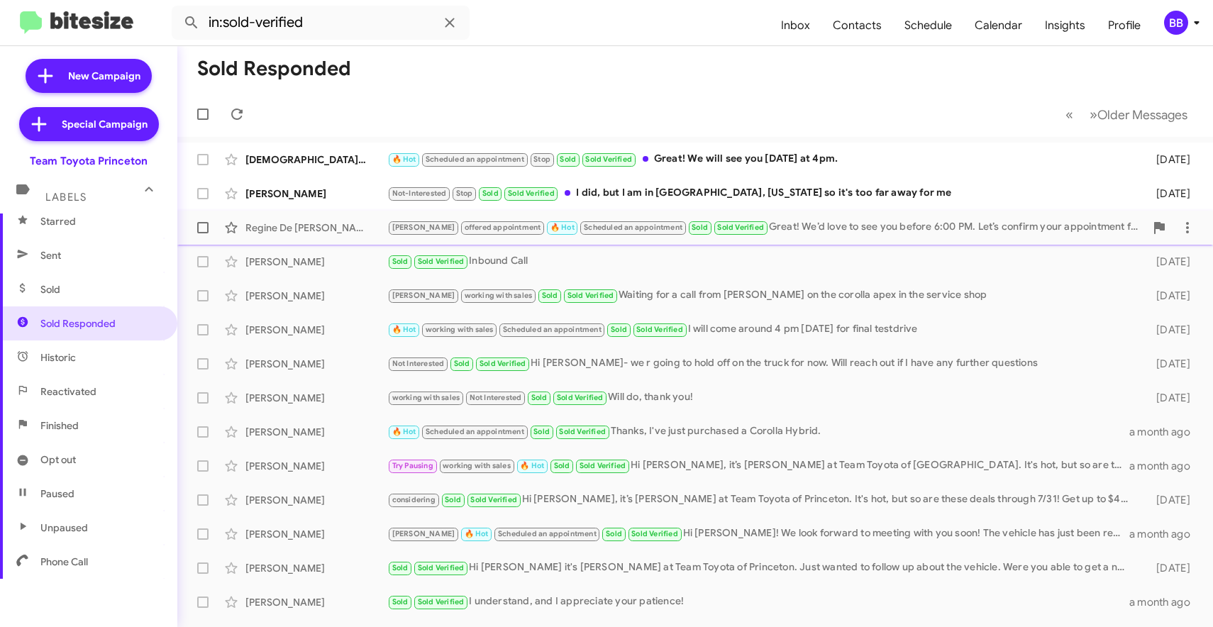
click at [776, 228] on div "[PERSON_NAME] offered appointment 🔥 Hot Scheduled an appointment Sold Sold Veri…" at bounding box center [766, 227] width 758 height 16
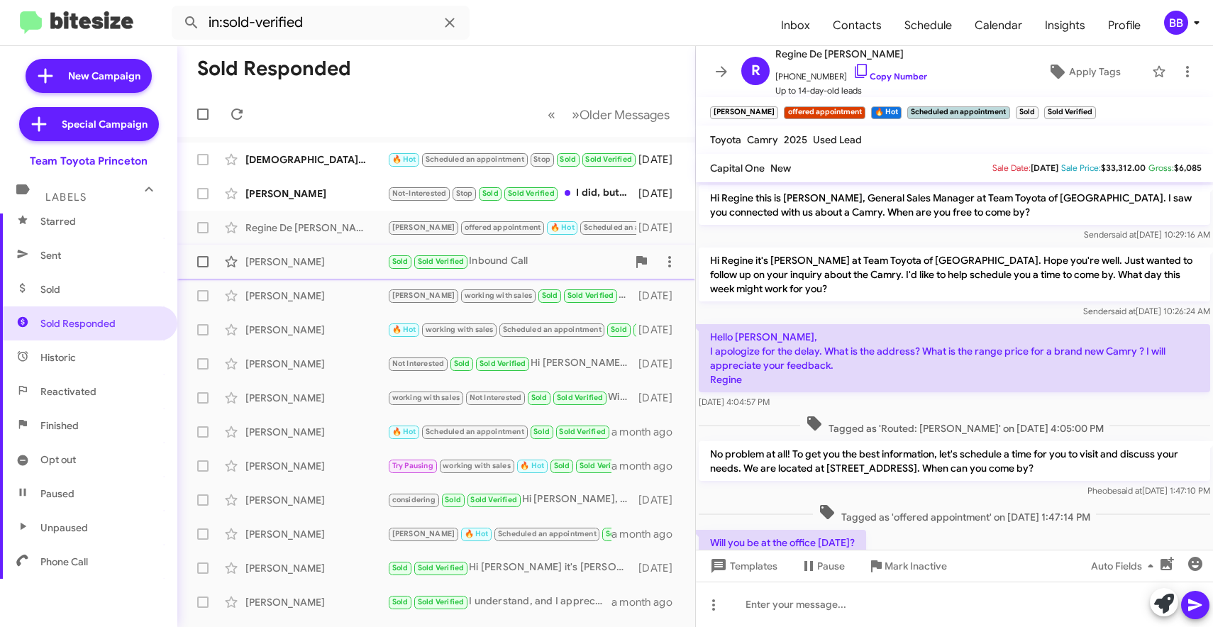
click at [359, 272] on div "[PERSON_NAME] Sold Sold Verified Inbound Call [DATE]" at bounding box center [436, 262] width 495 height 28
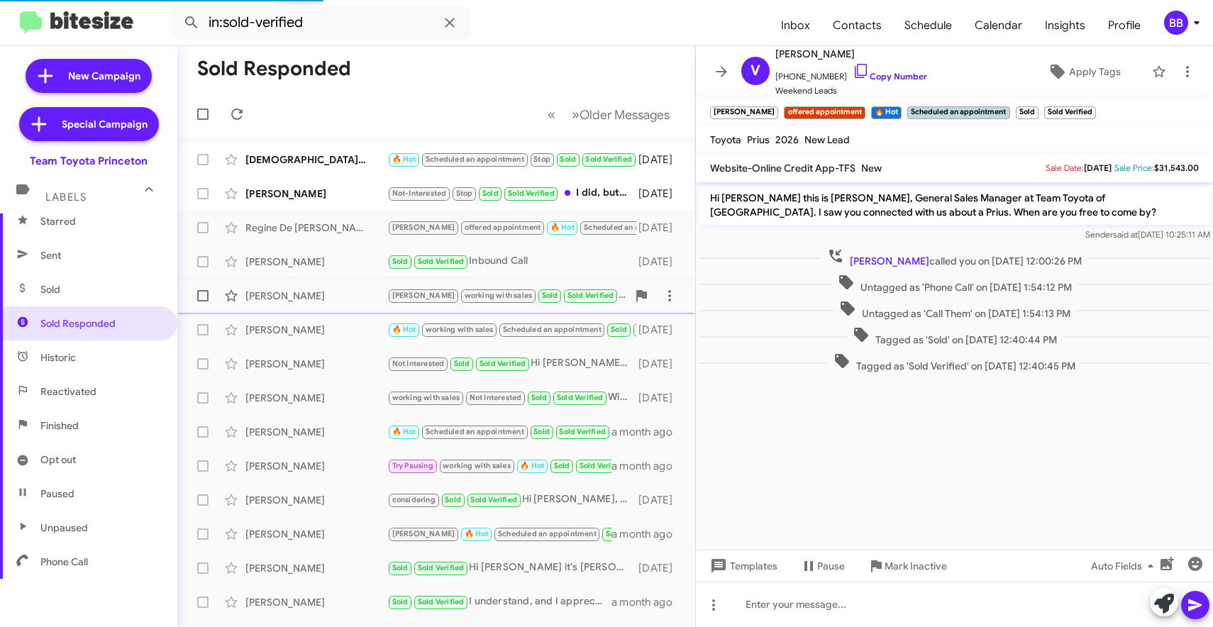
click at [356, 299] on div "[PERSON_NAME]" at bounding box center [316, 296] width 142 height 14
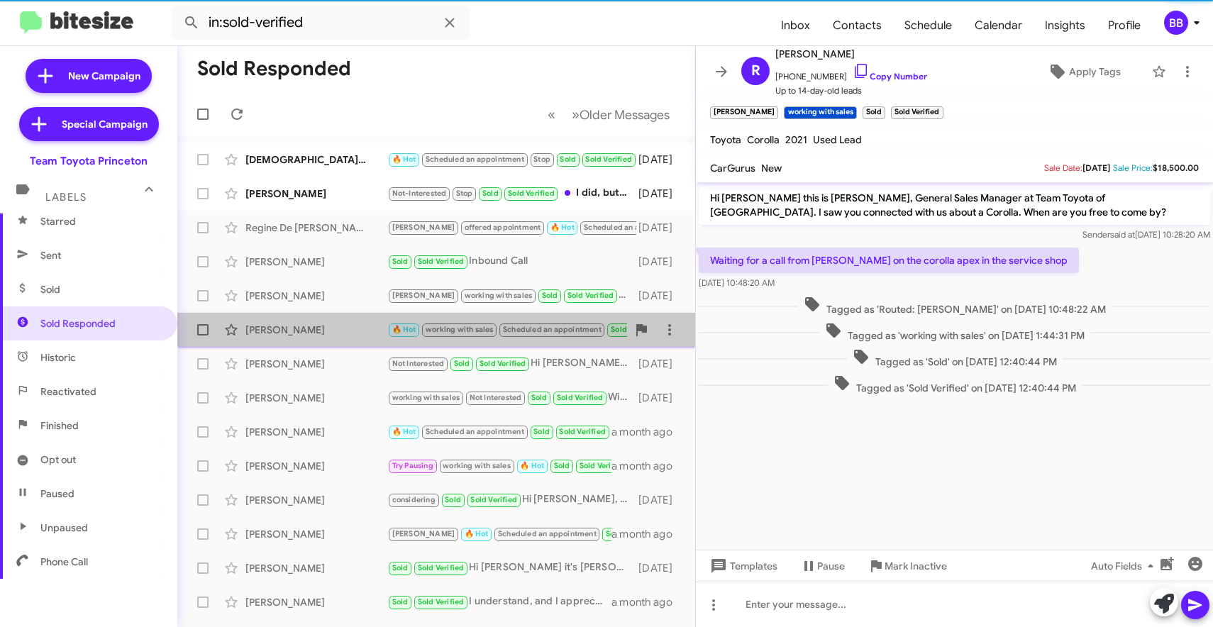
click at [360, 331] on div "[PERSON_NAME]" at bounding box center [316, 330] width 142 height 14
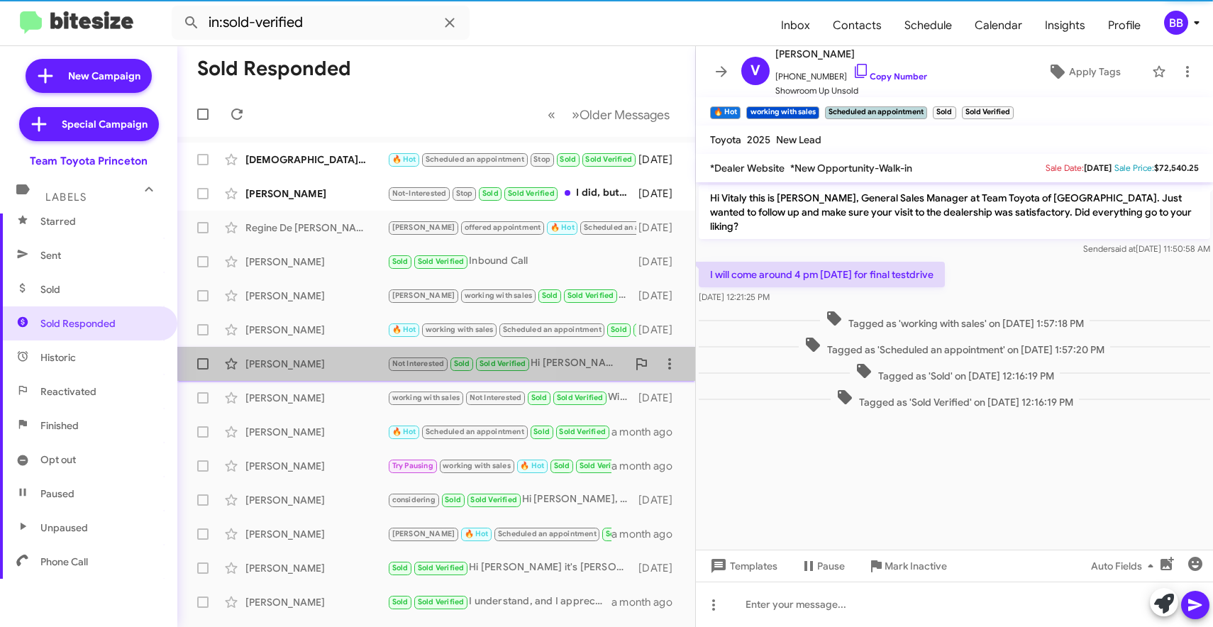
click at [355, 360] on div "[PERSON_NAME]" at bounding box center [316, 364] width 142 height 14
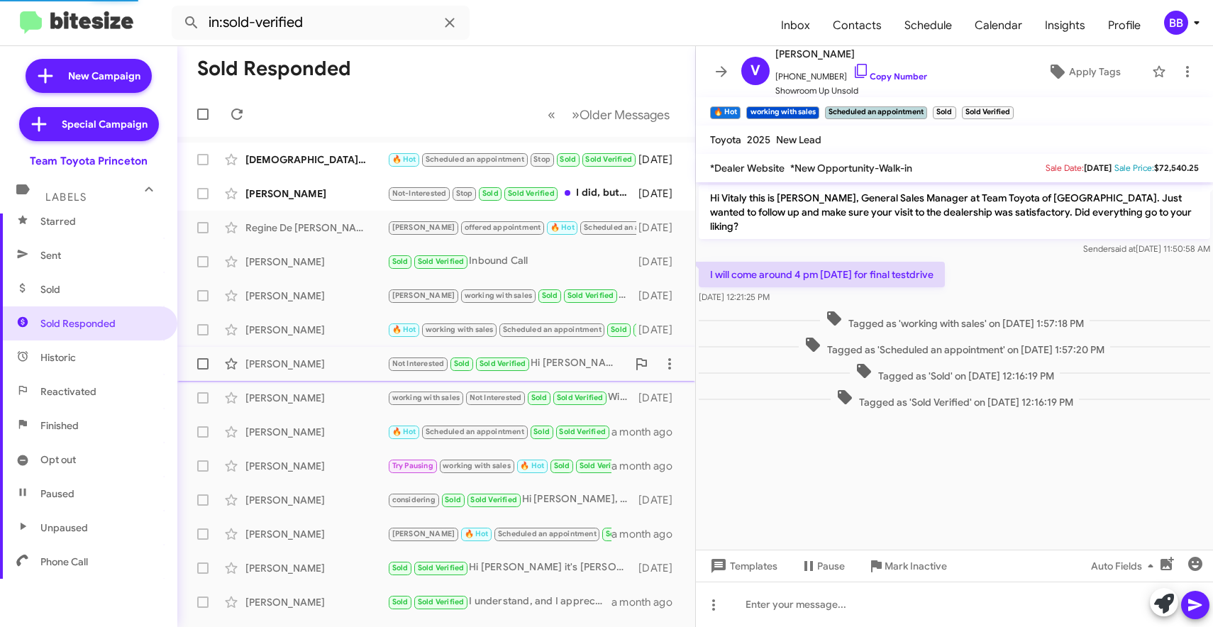
scroll to position [166, 0]
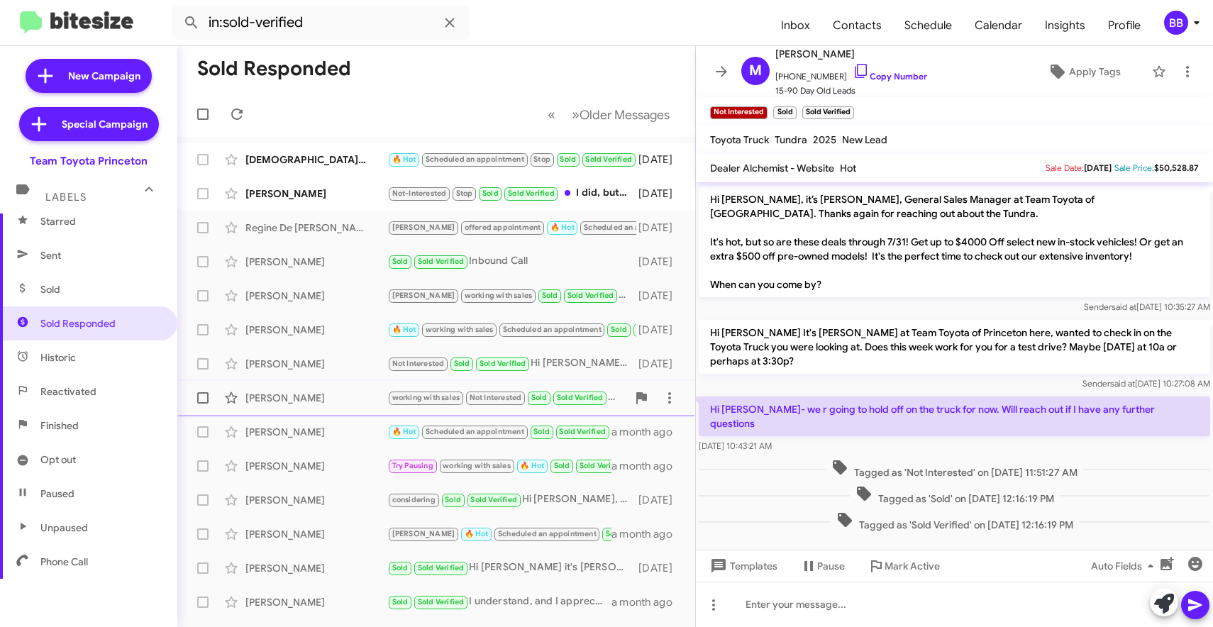
click at [354, 390] on div "[PERSON_NAME] working with sales Not Interested Sold Sold Verified Will do, tha…" at bounding box center [436, 398] width 495 height 28
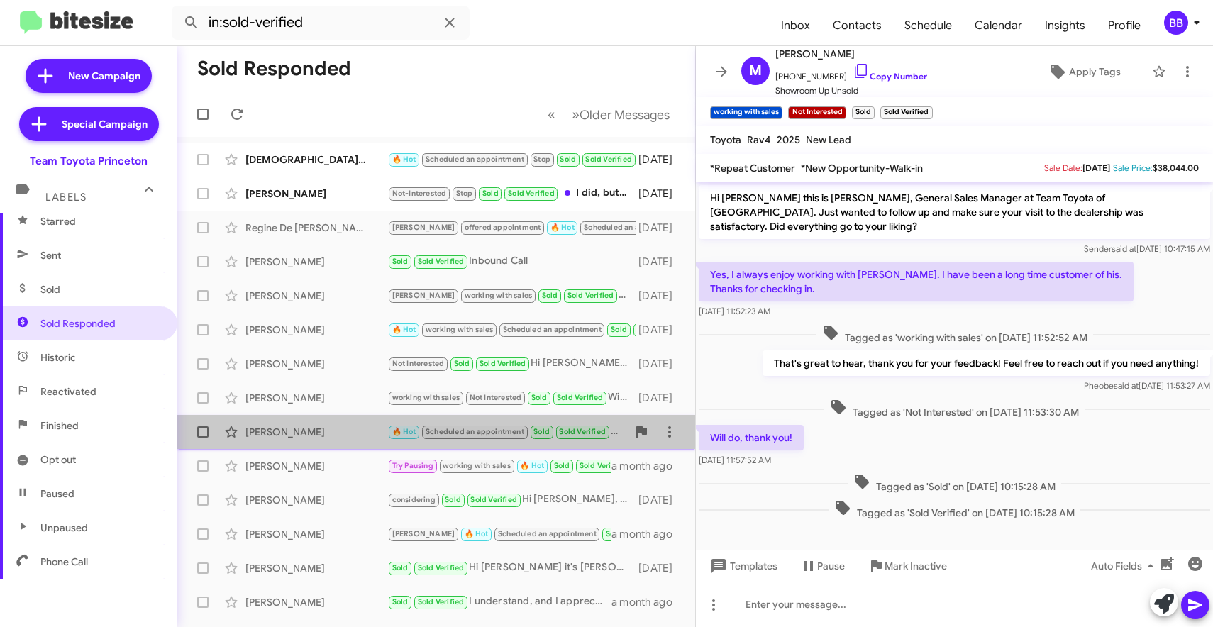
click at [357, 428] on div "Jacquelin Fields" at bounding box center [316, 432] width 142 height 14
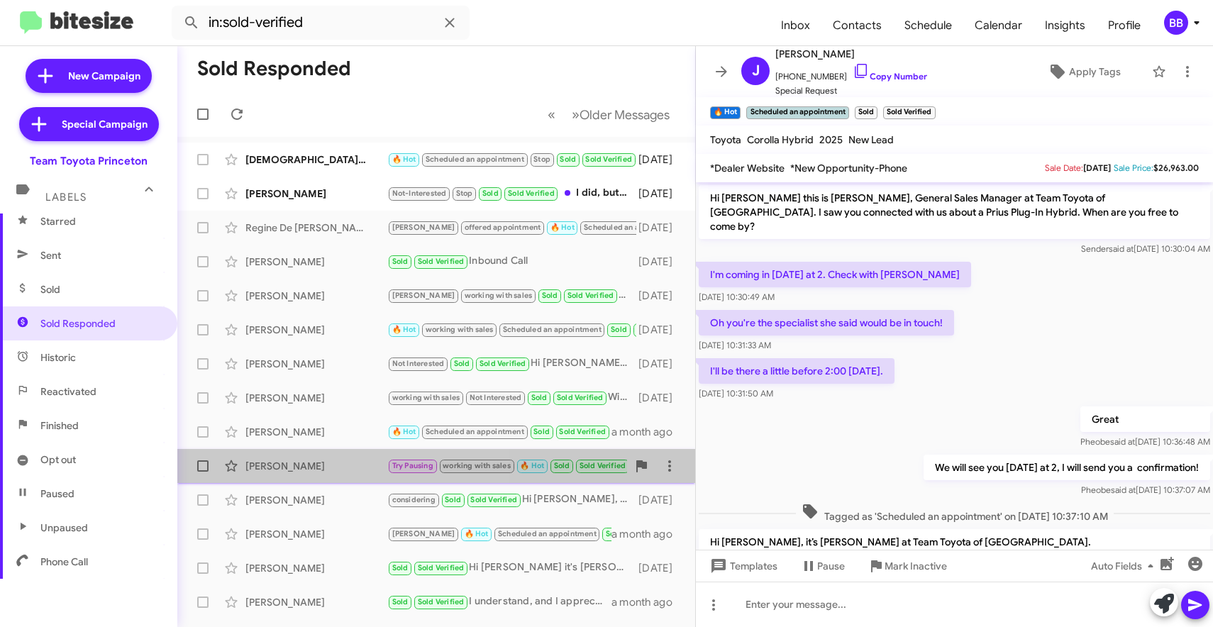
click at [332, 465] on div "Katherine Quintana Godoy" at bounding box center [316, 466] width 142 height 14
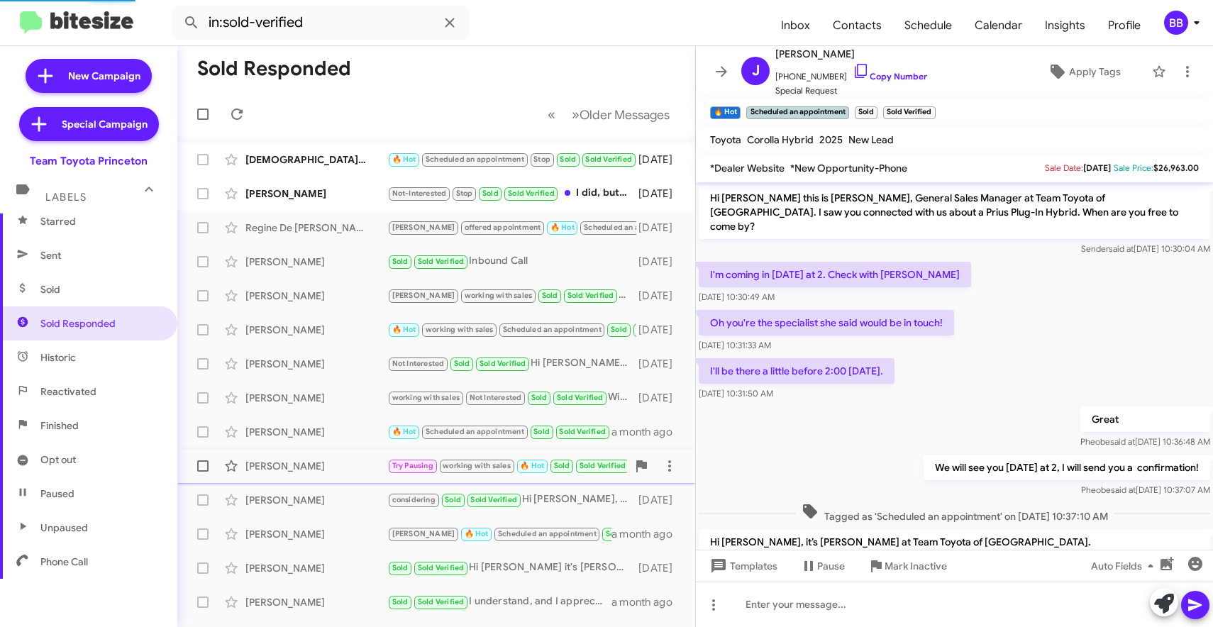
scroll to position [215, 0]
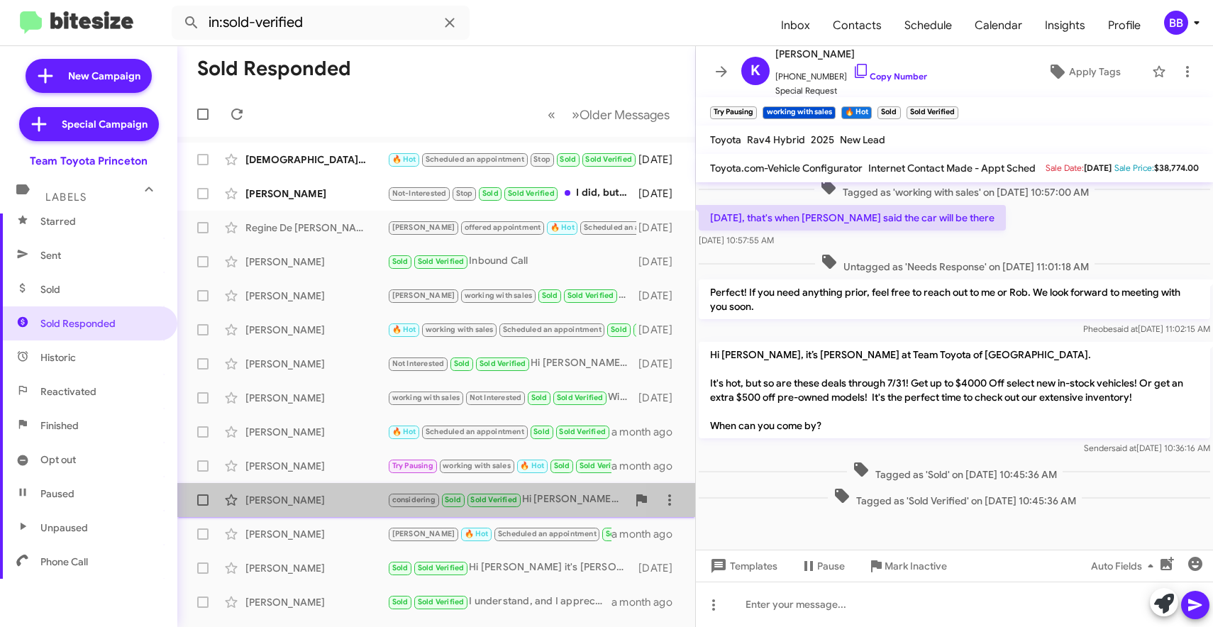
click at [310, 494] on div "Antonio Davila" at bounding box center [316, 500] width 142 height 14
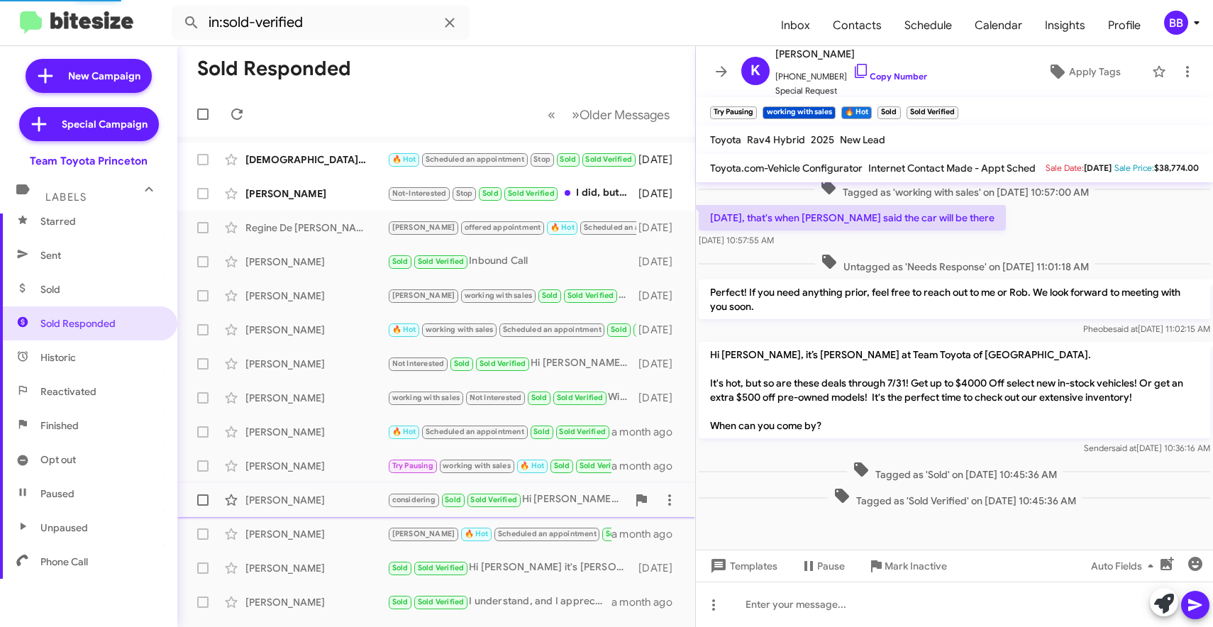
scroll to position [552, 0]
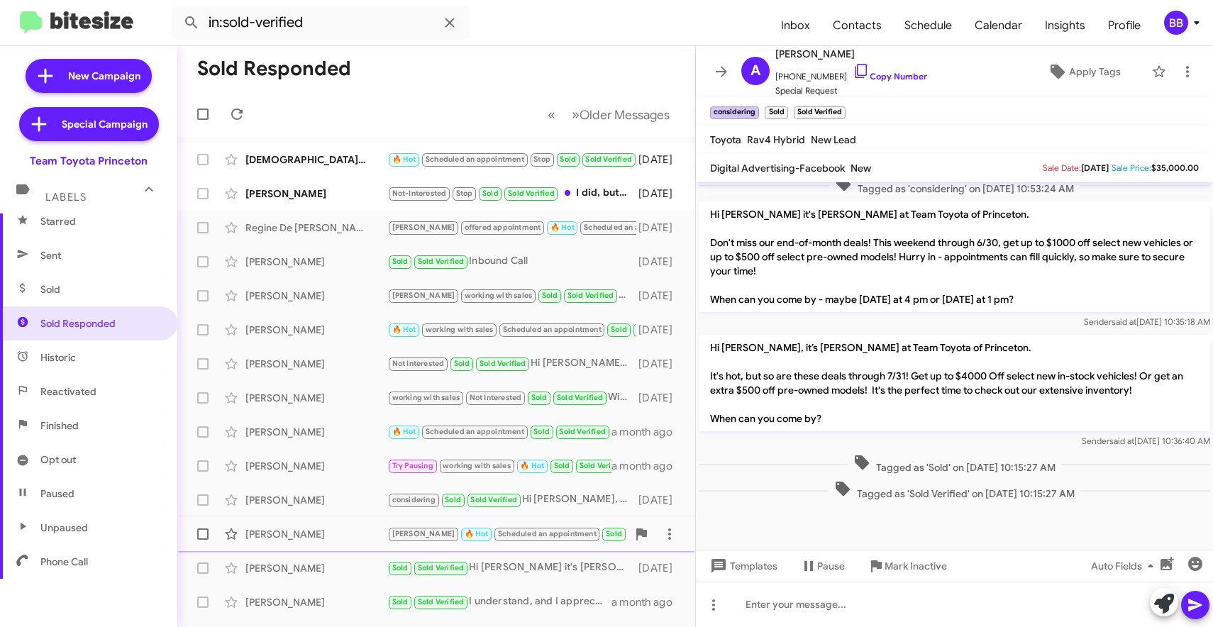
click at [320, 531] on div "Jesse Breeden" at bounding box center [316, 534] width 142 height 14
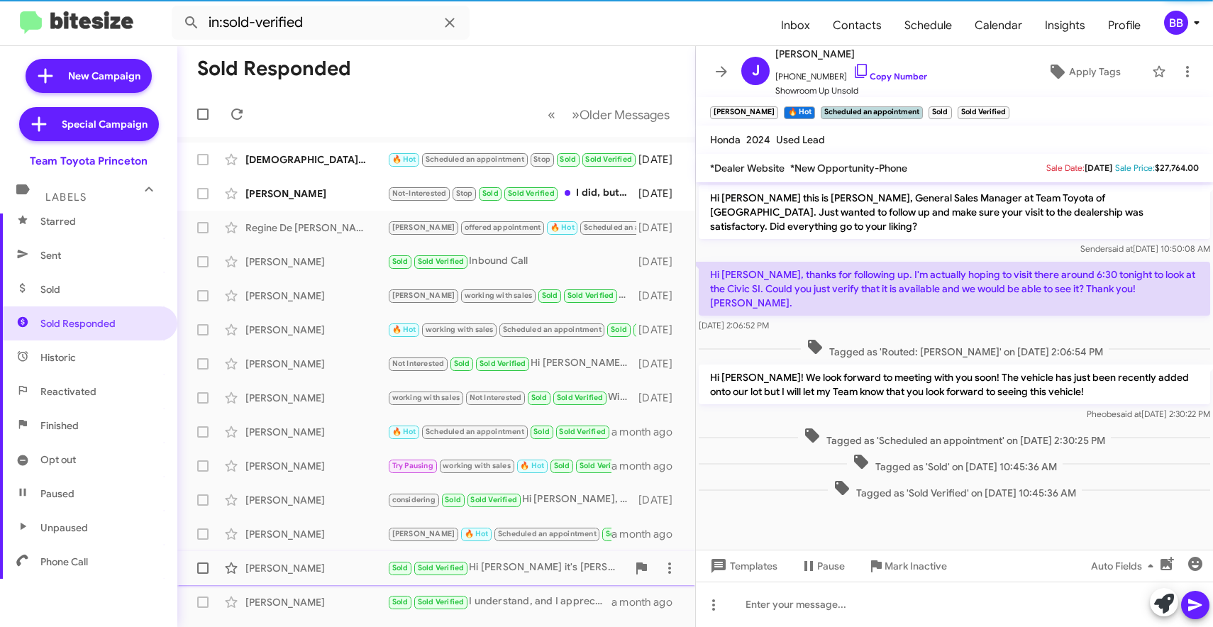
click at [323, 563] on div "Brenda Rivera" at bounding box center [316, 568] width 142 height 14
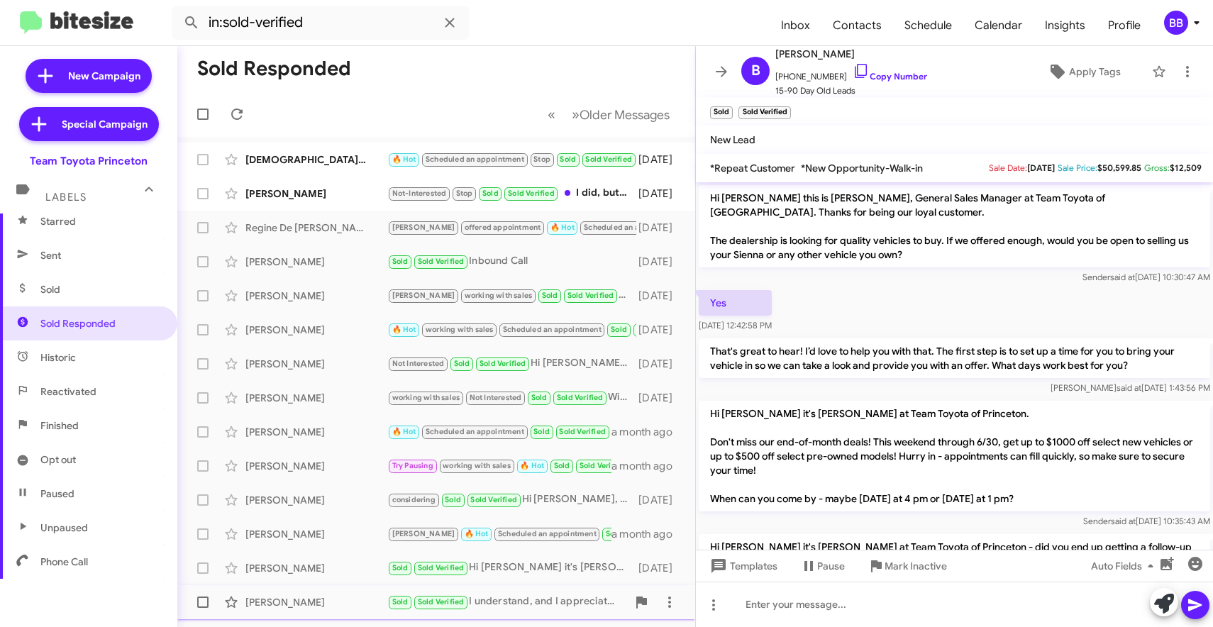
click at [309, 606] on div "Zarrina Akhmedova" at bounding box center [316, 602] width 142 height 14
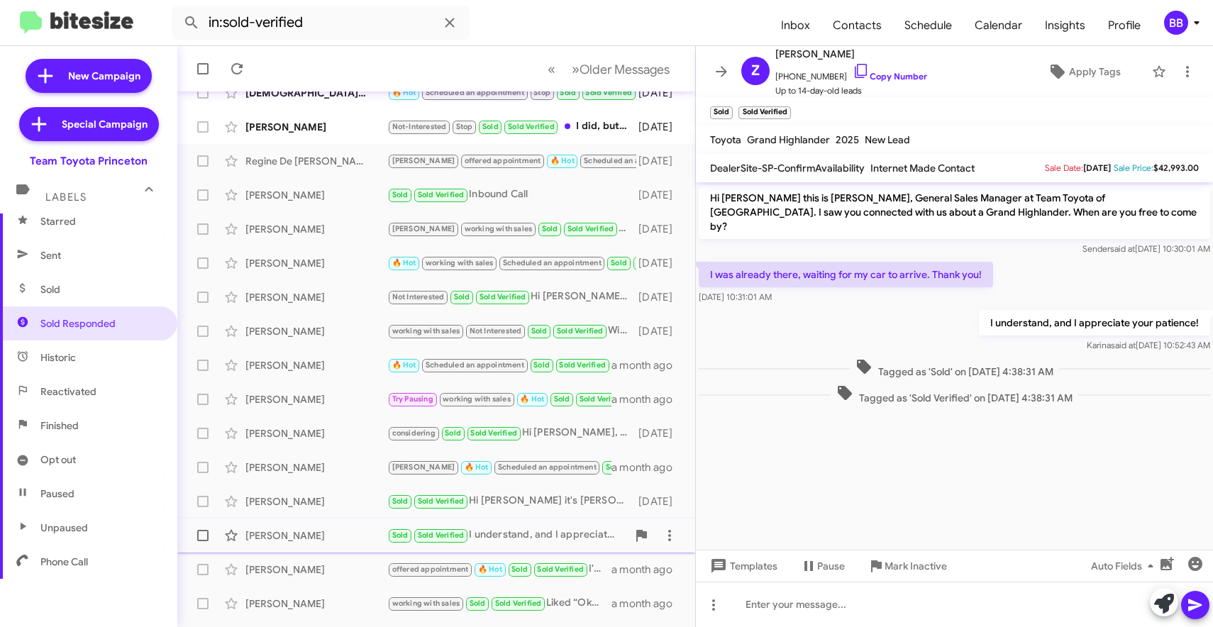
scroll to position [196, 0]
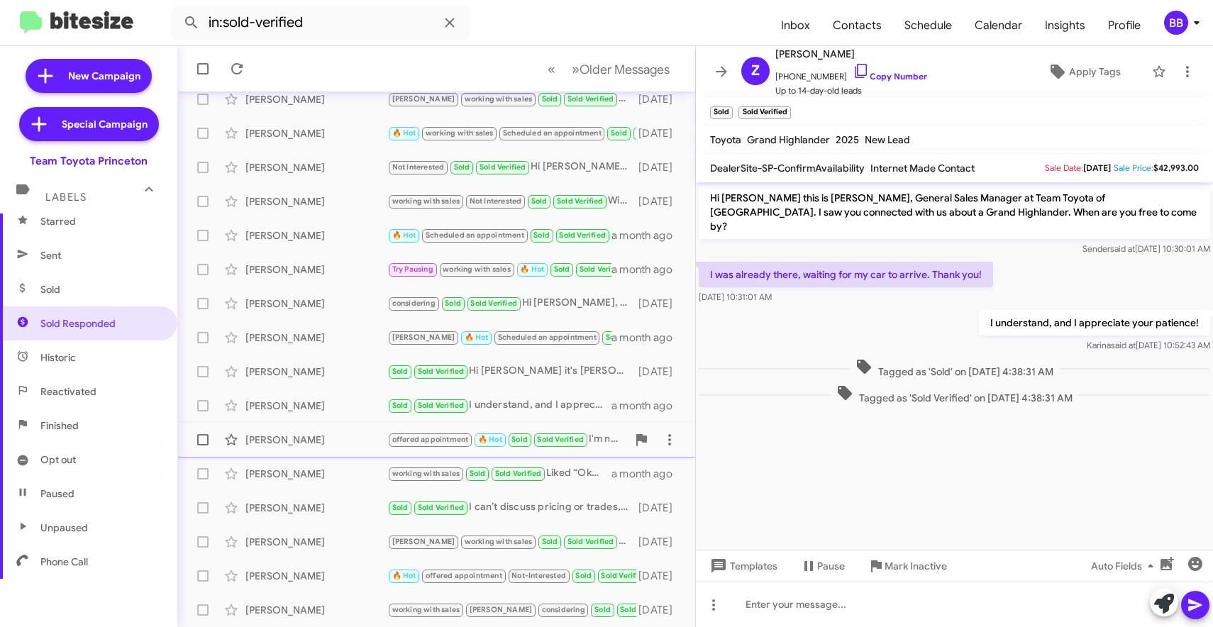
click at [341, 443] on div "Samiya Eccles" at bounding box center [316, 440] width 142 height 14
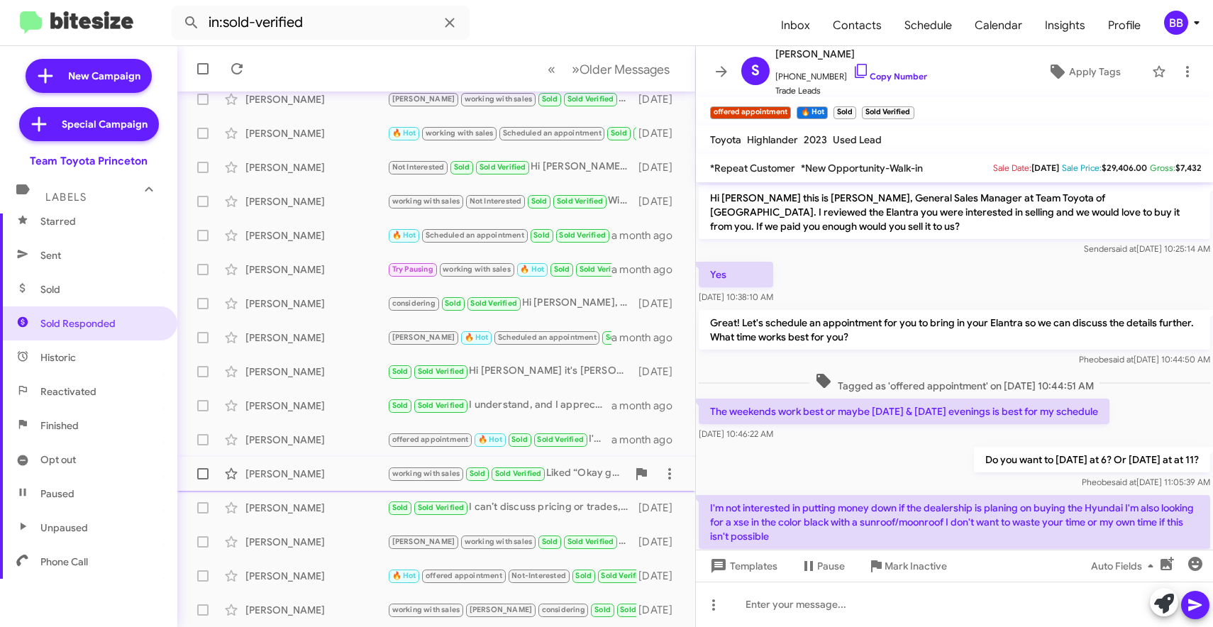
click at [326, 477] on div "David Brown" at bounding box center [316, 474] width 142 height 14
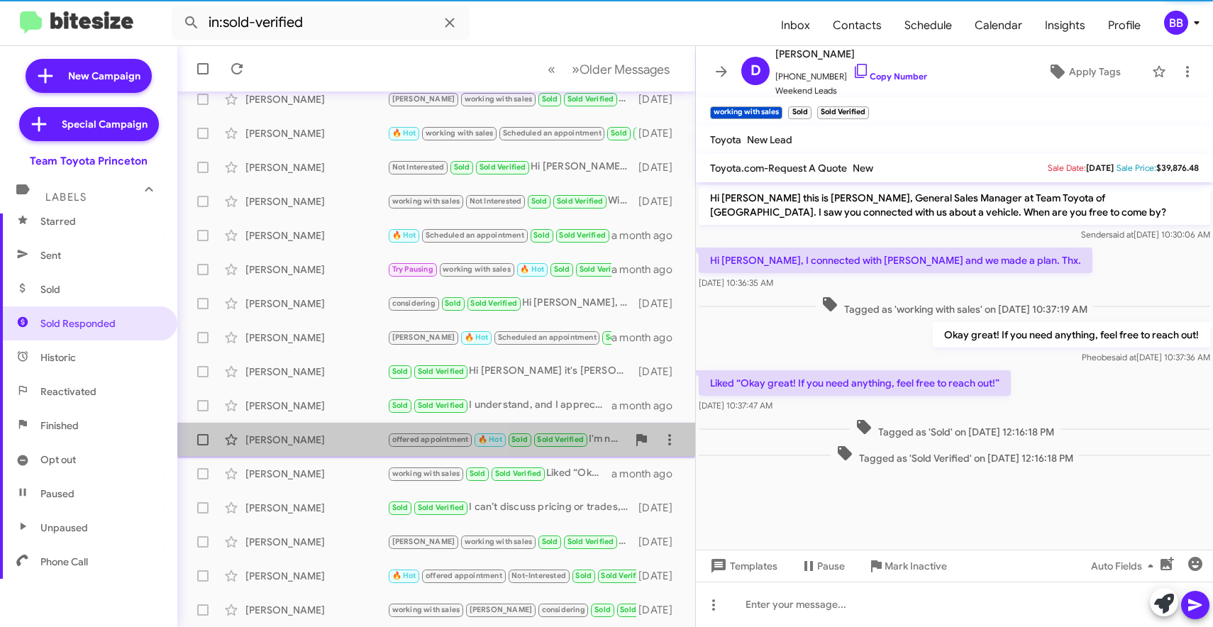
click at [332, 443] on div "Samiya Eccles" at bounding box center [316, 440] width 142 height 14
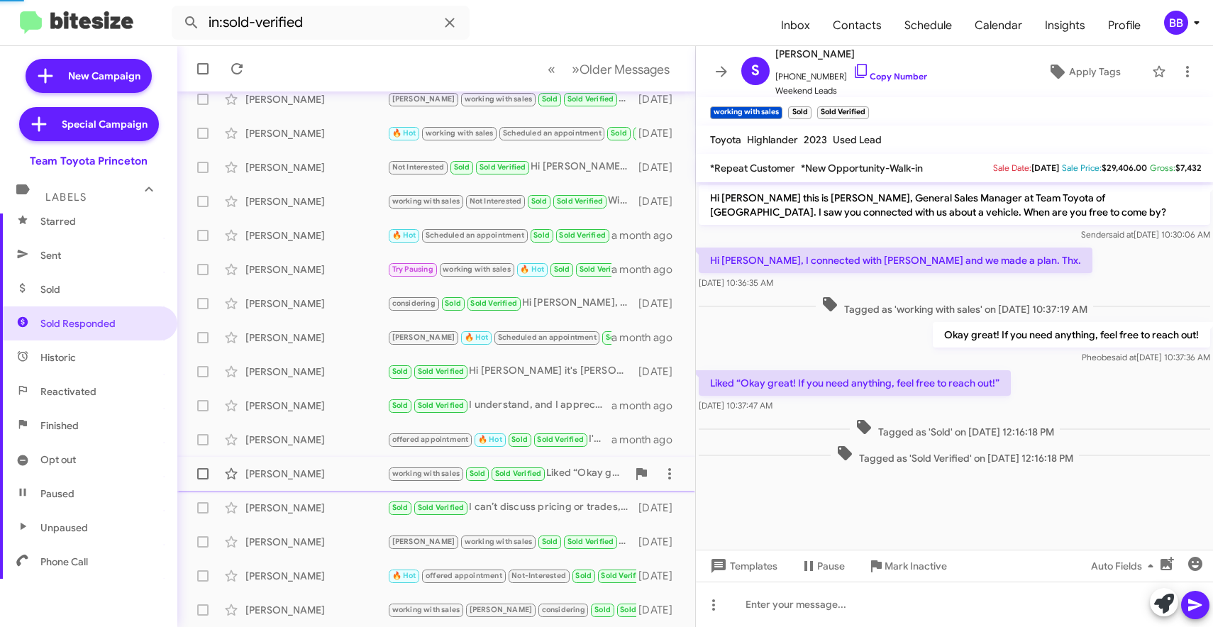
scroll to position [135, 0]
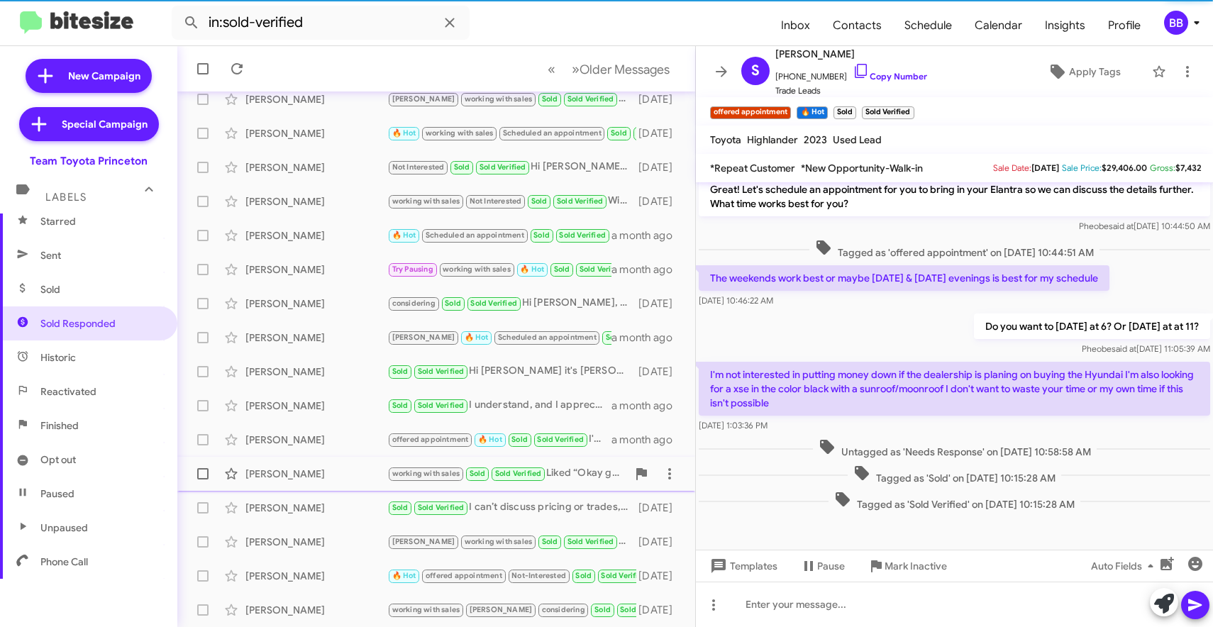
click at [328, 479] on div "David Brown" at bounding box center [316, 474] width 142 height 14
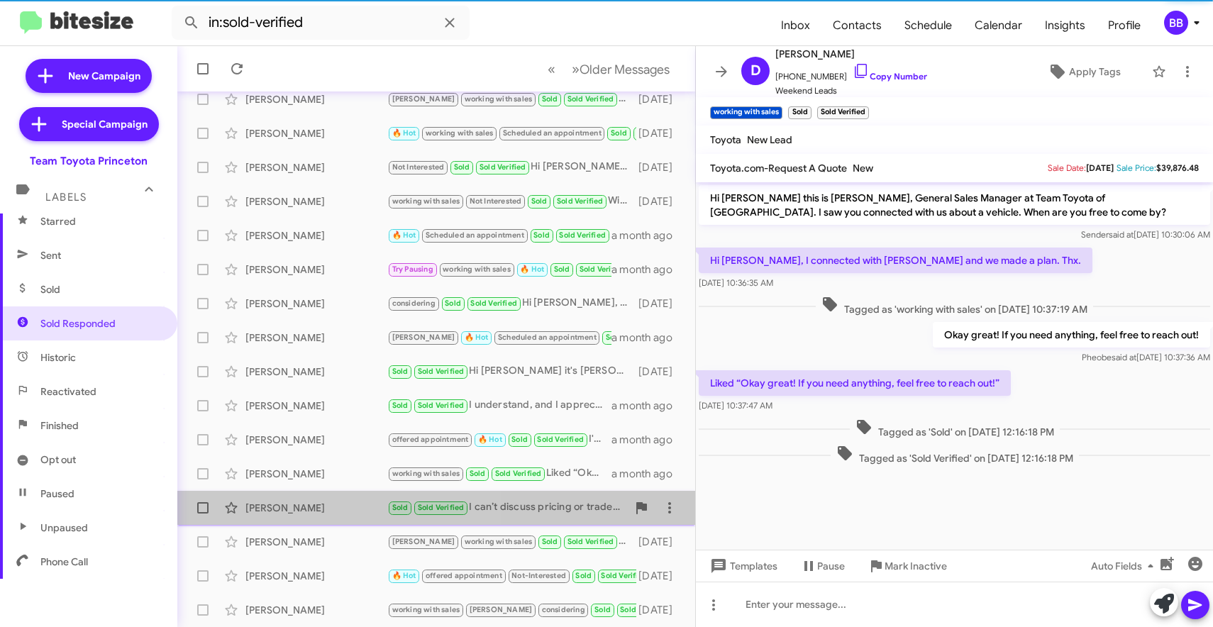
click at [328, 511] on div "Alex Balthaser" at bounding box center [316, 508] width 142 height 14
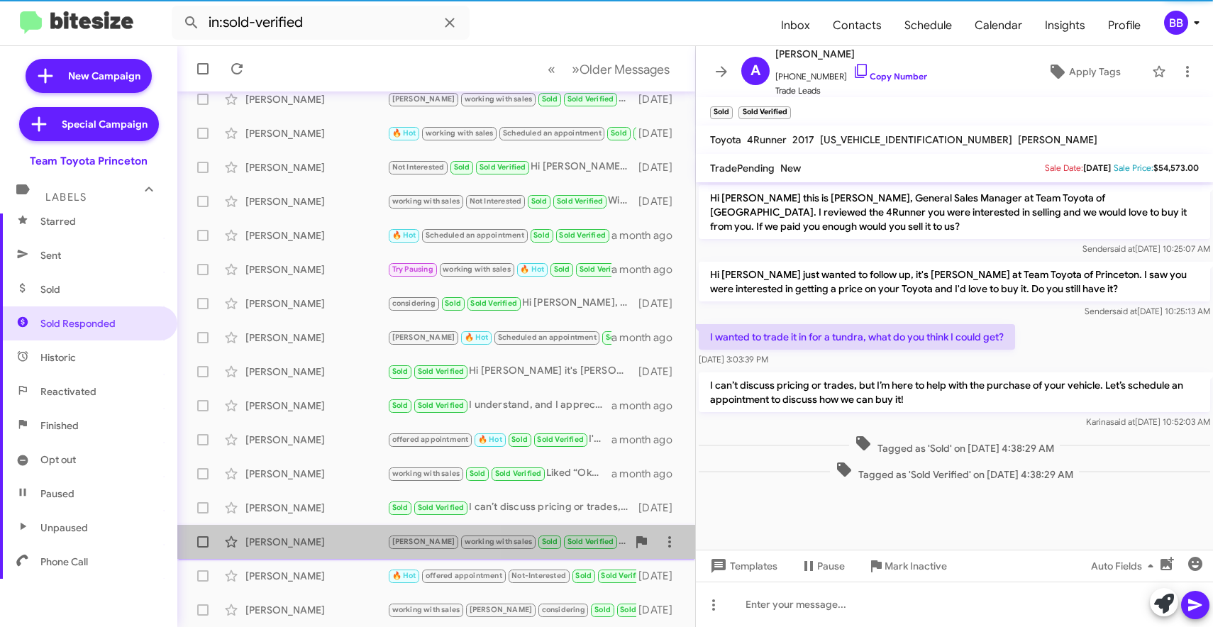
click at [328, 538] on div "Leigh Smith" at bounding box center [316, 542] width 142 height 14
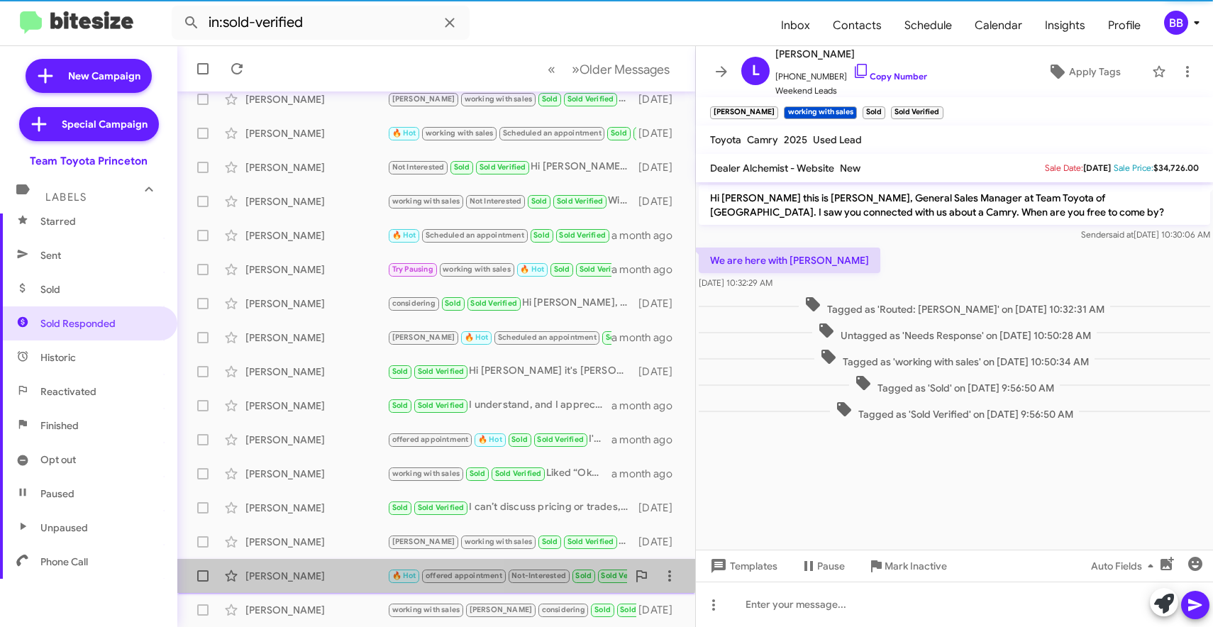
click at [329, 569] on div "Amy Stemhagen" at bounding box center [316, 576] width 142 height 14
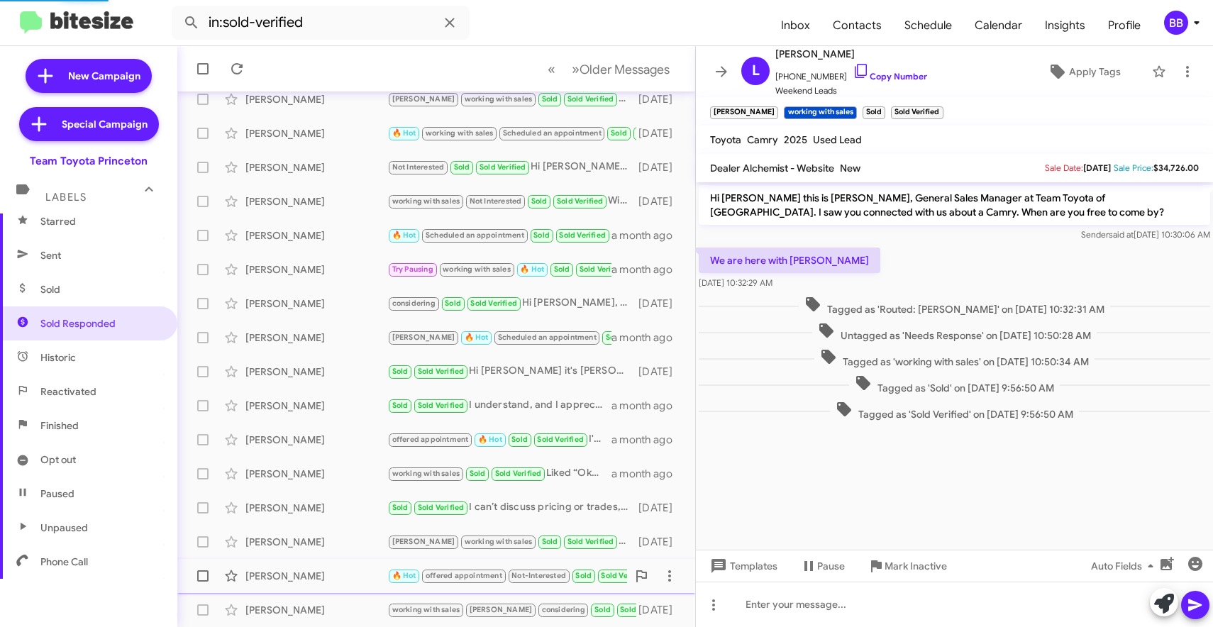
scroll to position [314, 0]
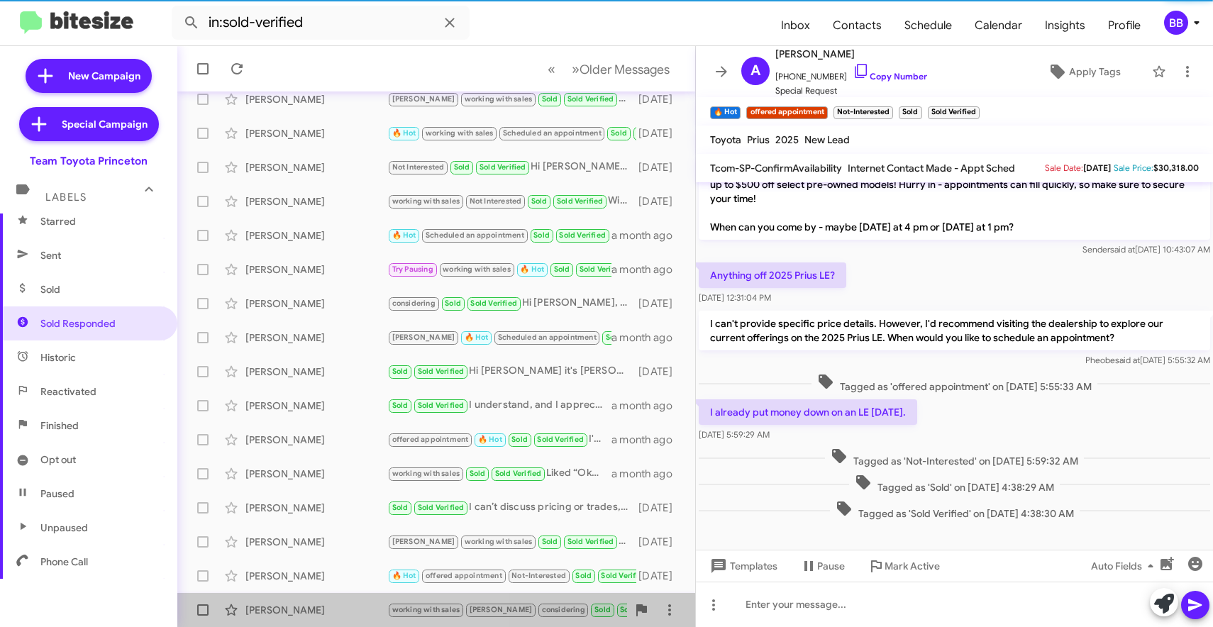
click at [332, 615] on div "Kiran Velishala" at bounding box center [316, 610] width 142 height 14
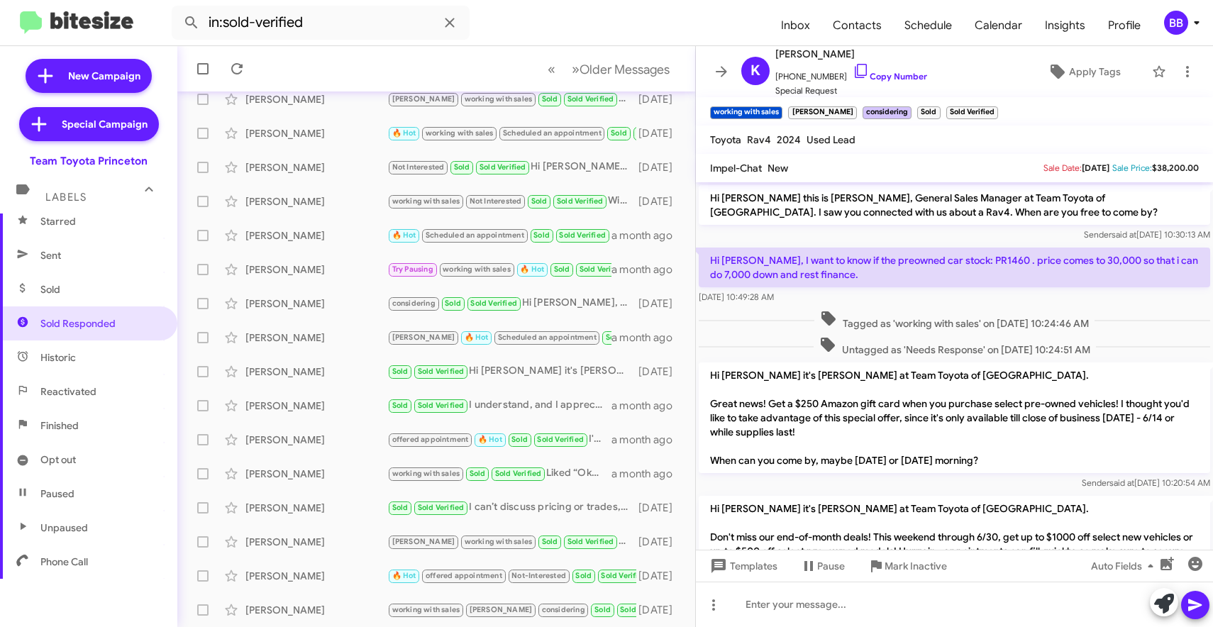
click at [1182, 23] on div "BB" at bounding box center [1176, 23] width 24 height 24
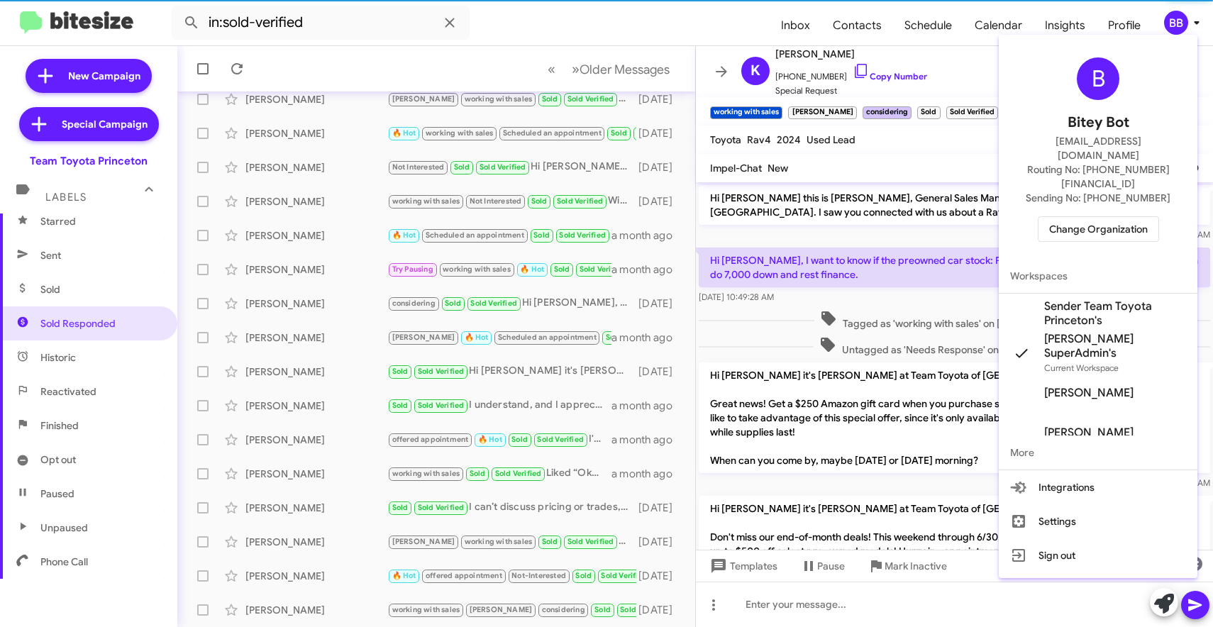
click at [1074, 217] on span "Change Organization" at bounding box center [1098, 229] width 99 height 24
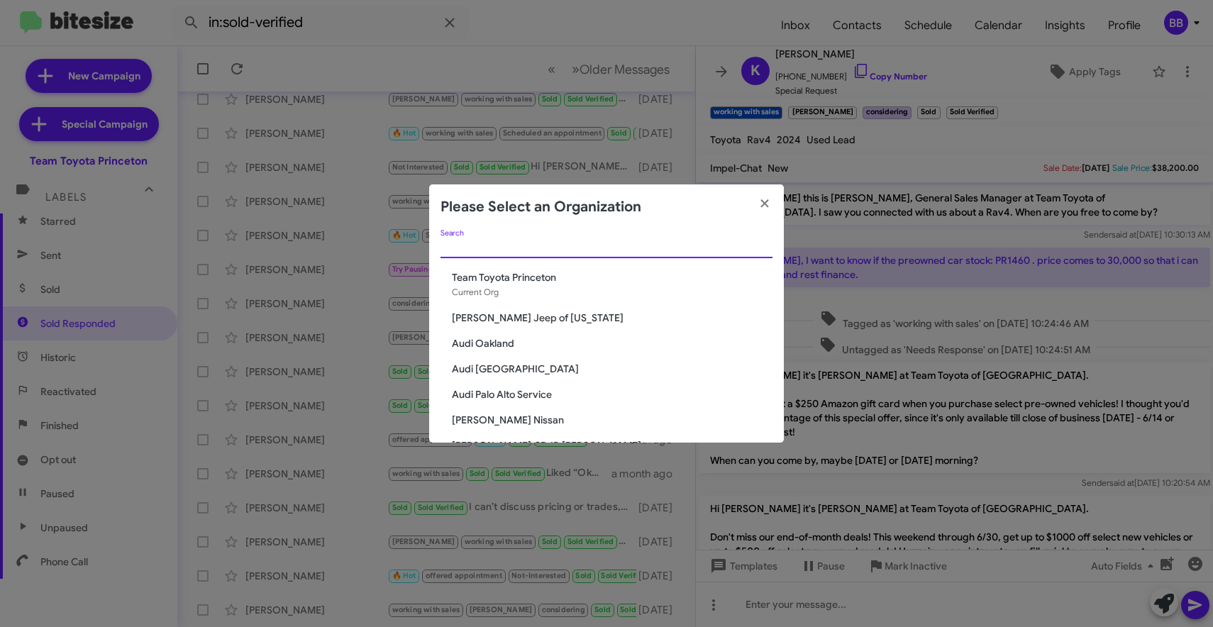
click at [591, 253] on input "Search" at bounding box center [606, 247] width 332 height 11
type input "toyota"
click at [509, 421] on span "Team Toyota Langhorne" at bounding box center [612, 420] width 321 height 14
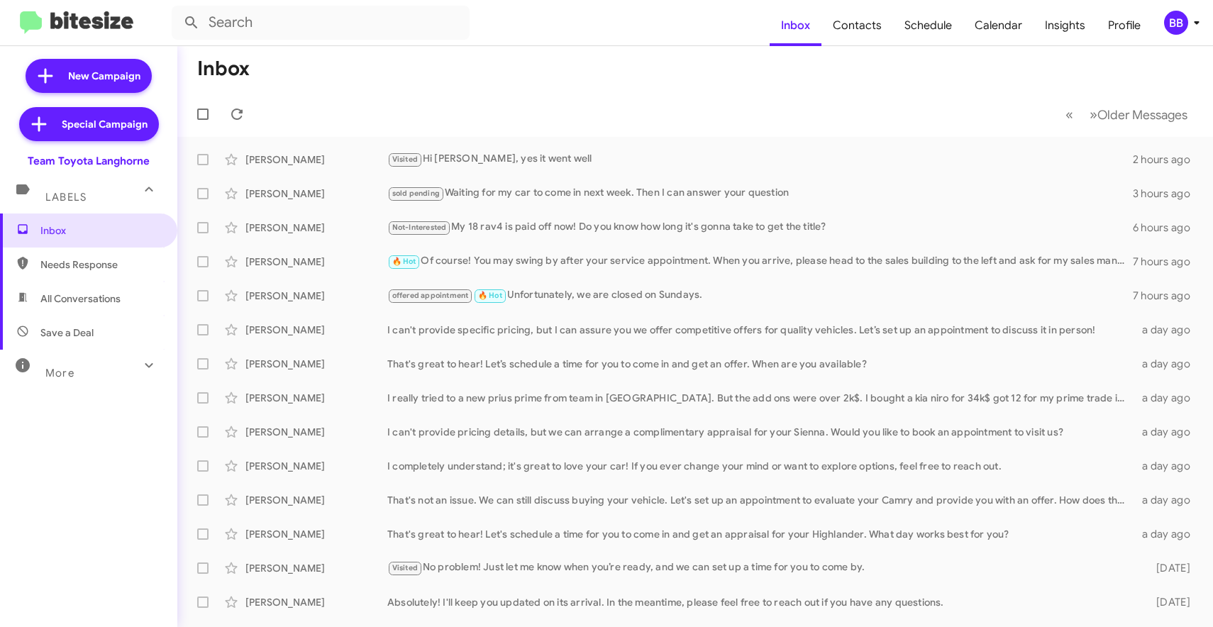
click at [133, 357] on div "More" at bounding box center [74, 367] width 126 height 26
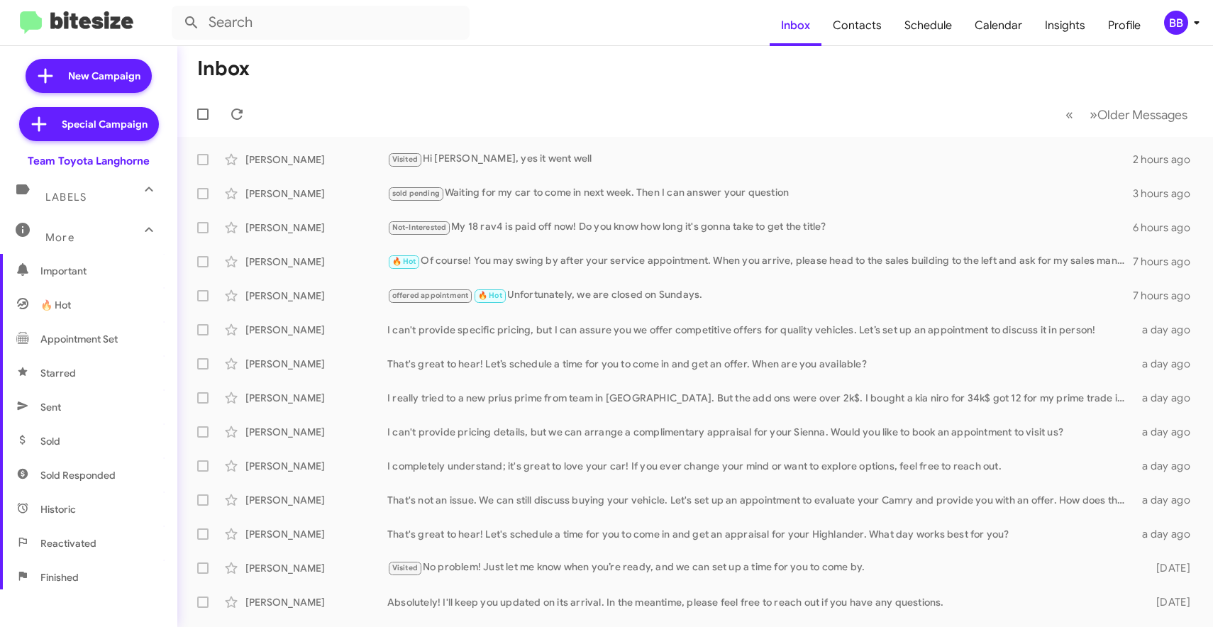
scroll to position [157, 0]
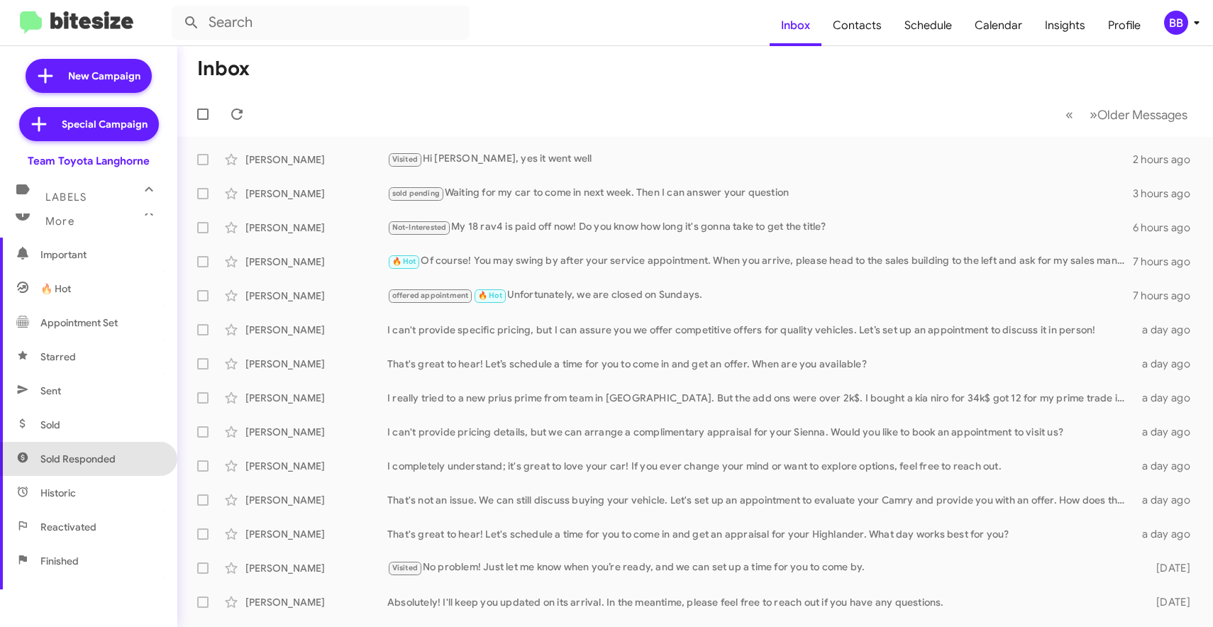
click at [96, 463] on span "Sold Responded" at bounding box center [77, 459] width 75 height 14
type input "in:sold-verified"
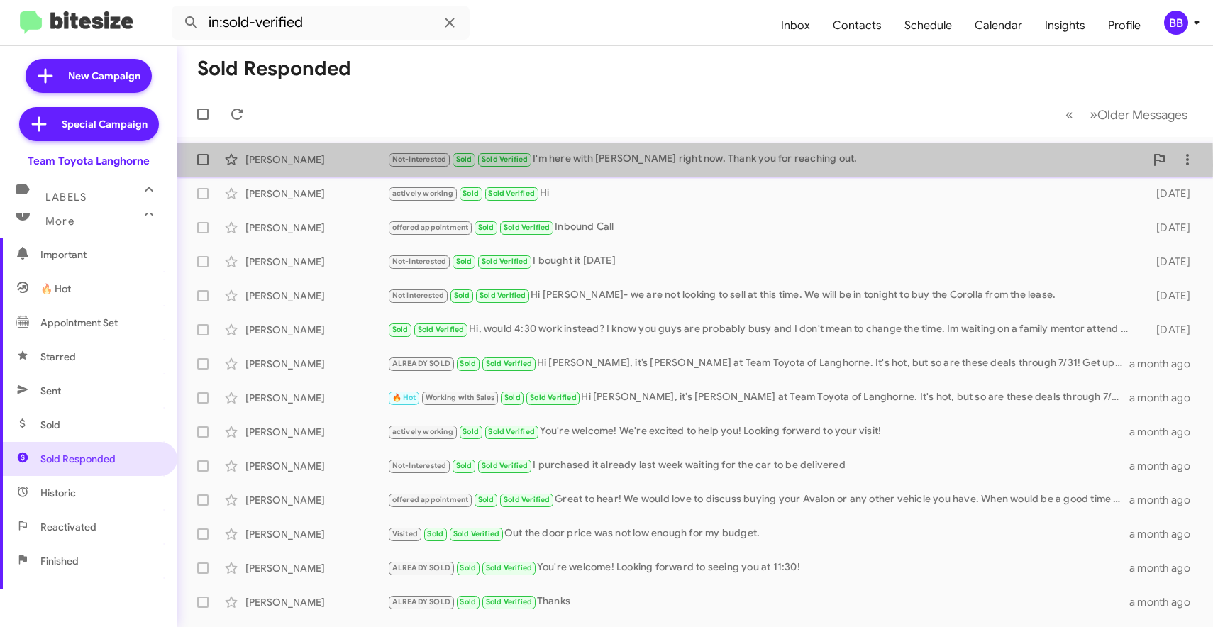
click at [355, 165] on div "Dominique Cataldi" at bounding box center [316, 160] width 142 height 14
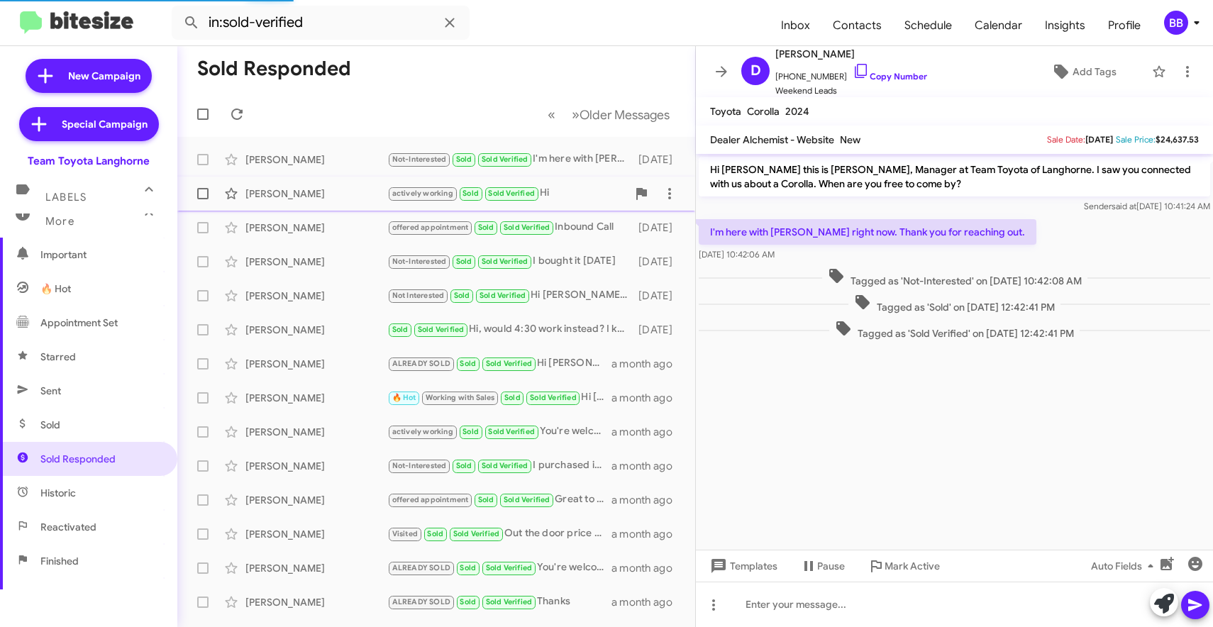
click at [346, 197] on div "Dhitrti Patel" at bounding box center [316, 194] width 142 height 14
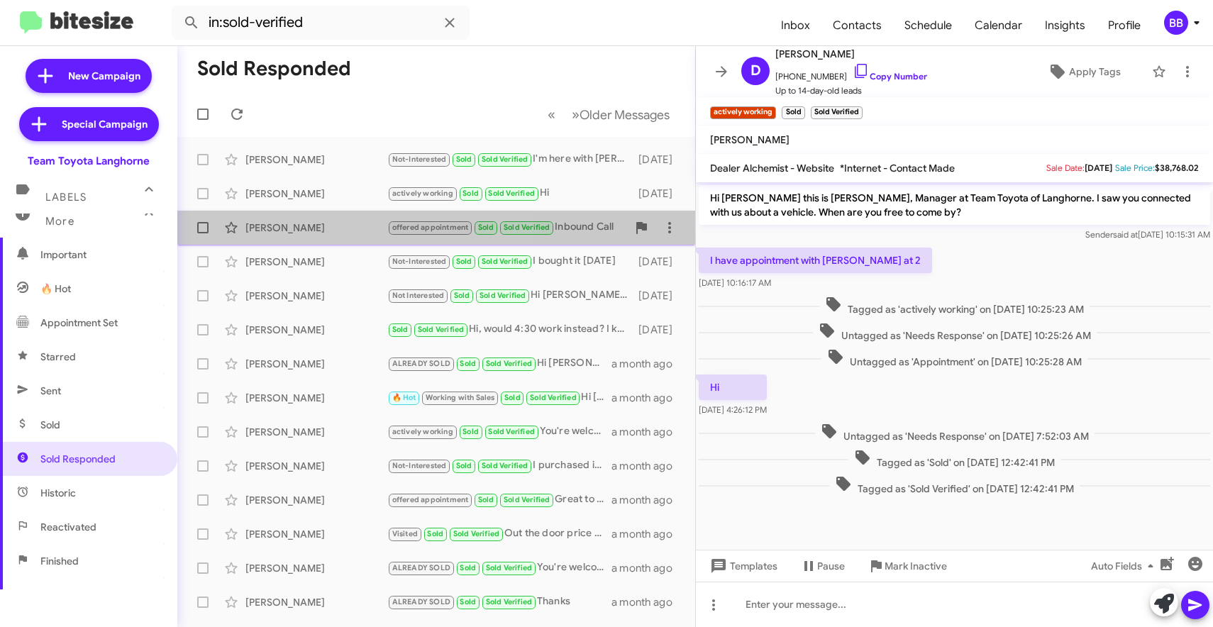
click at [343, 230] on div "Stephen Duru" at bounding box center [316, 228] width 142 height 14
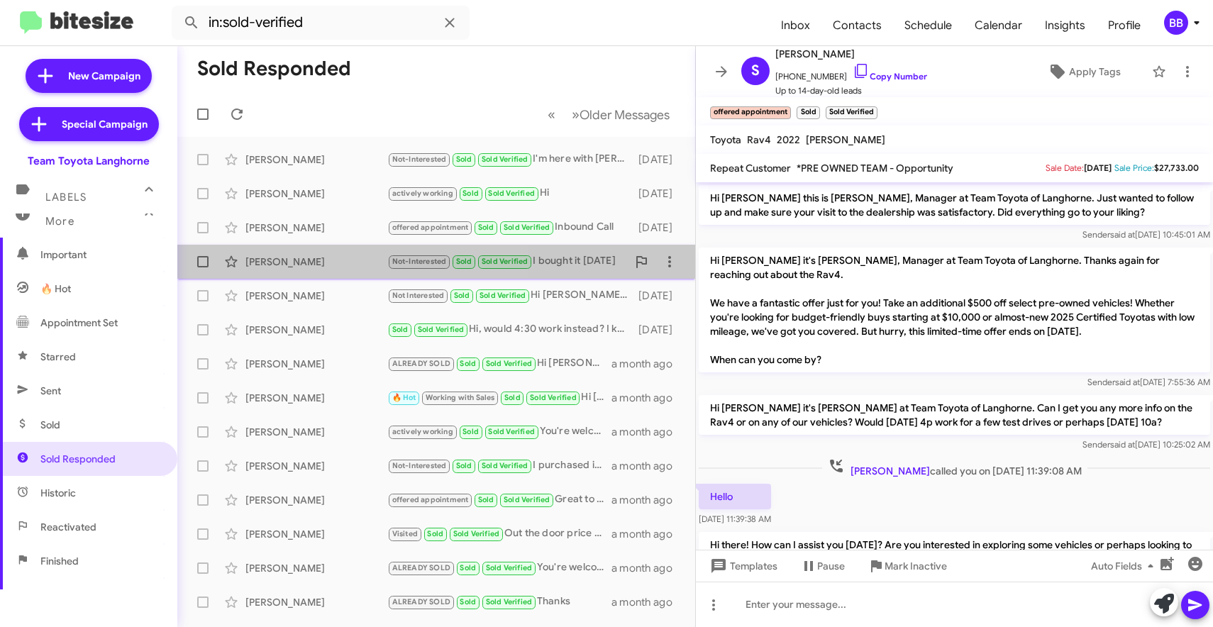
click at [341, 267] on div "Noralyn Harris" at bounding box center [316, 262] width 142 height 14
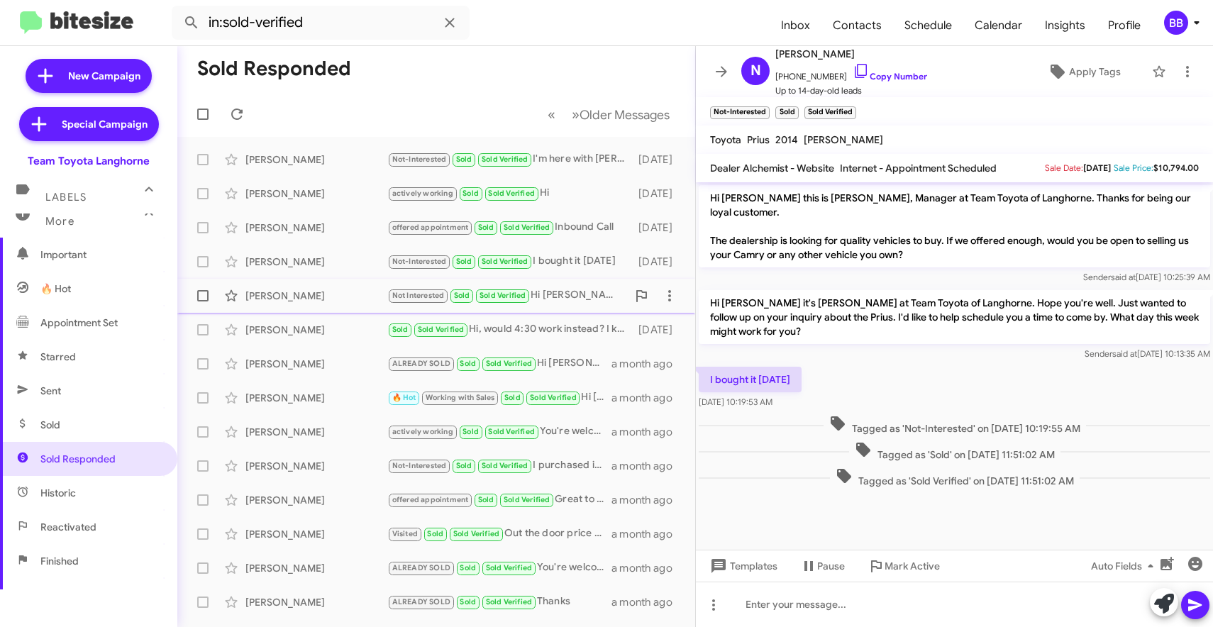
click at [340, 292] on div "Jodi Sobotka" at bounding box center [316, 296] width 142 height 14
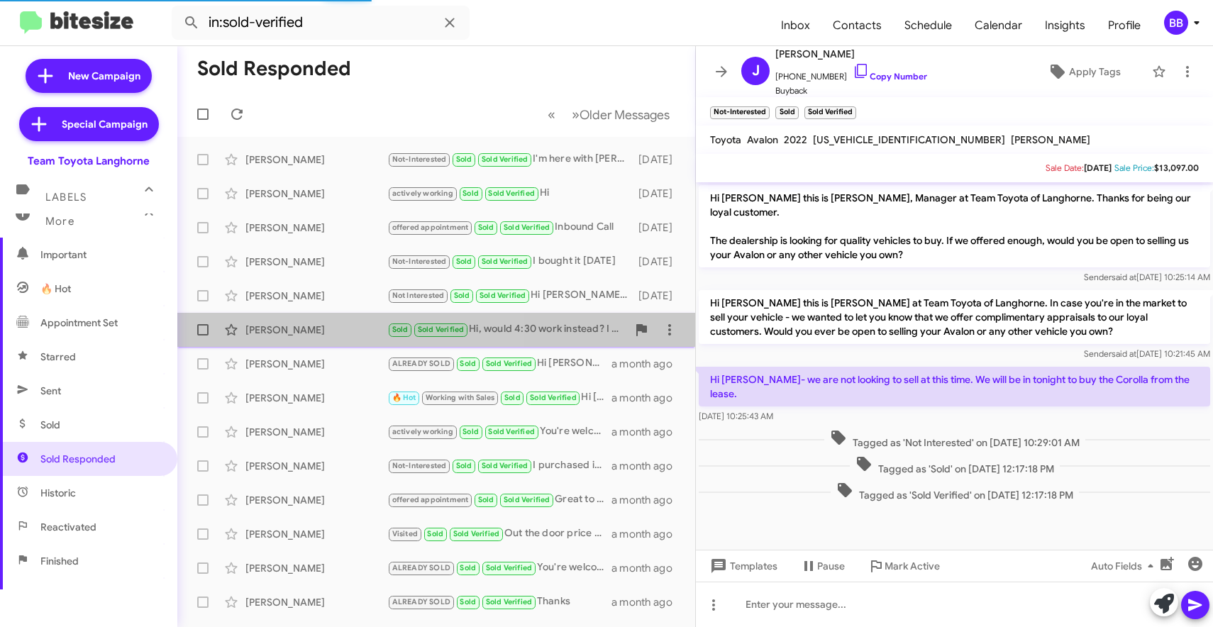
click at [339, 325] on div "Tiera Handy" at bounding box center [316, 330] width 142 height 14
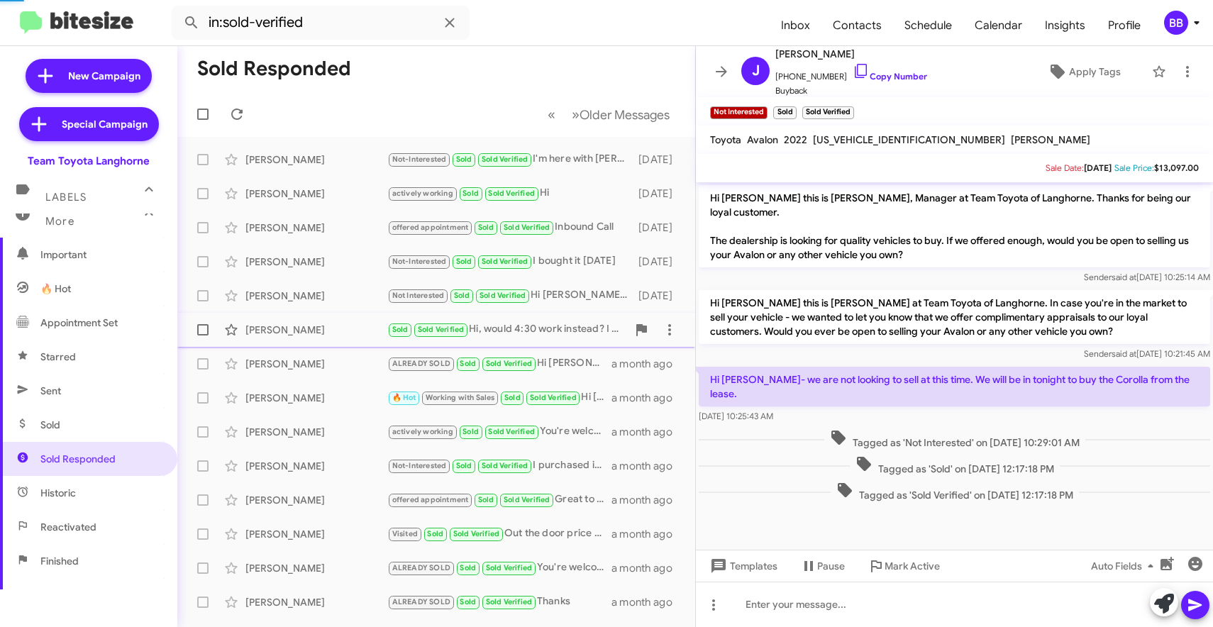
scroll to position [516, 0]
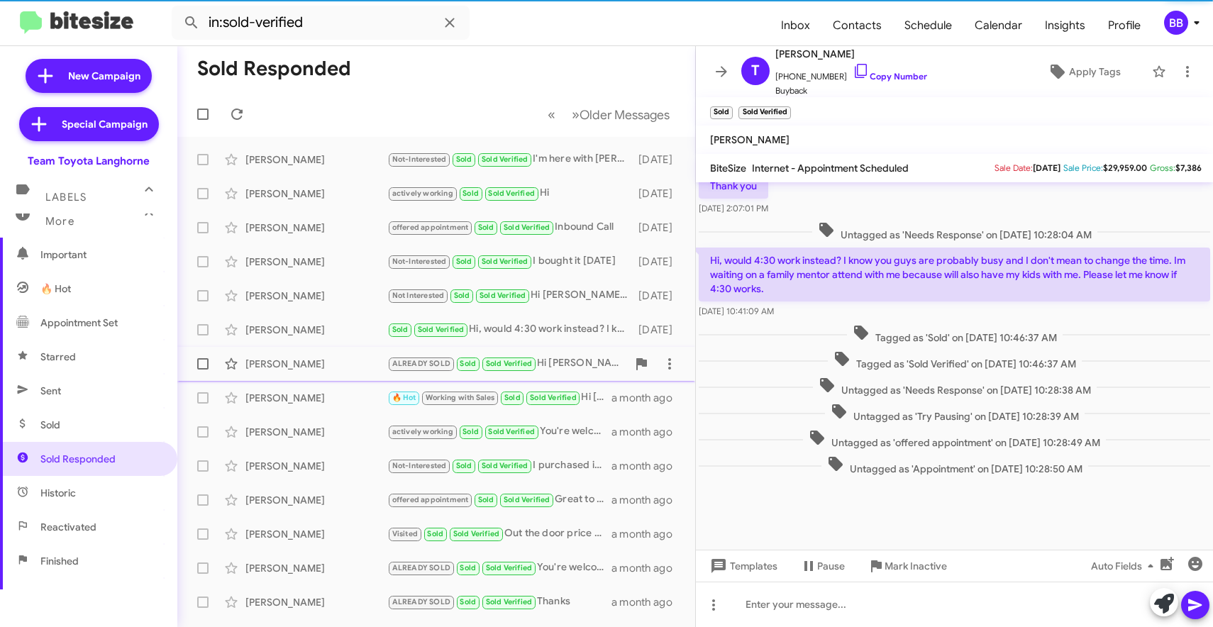
click at [336, 374] on div "Kristofer Jackson ALREADY SOLD Sold Sold Verified Hi Kristofer, it’s Chris Erxl…" at bounding box center [436, 364] width 495 height 28
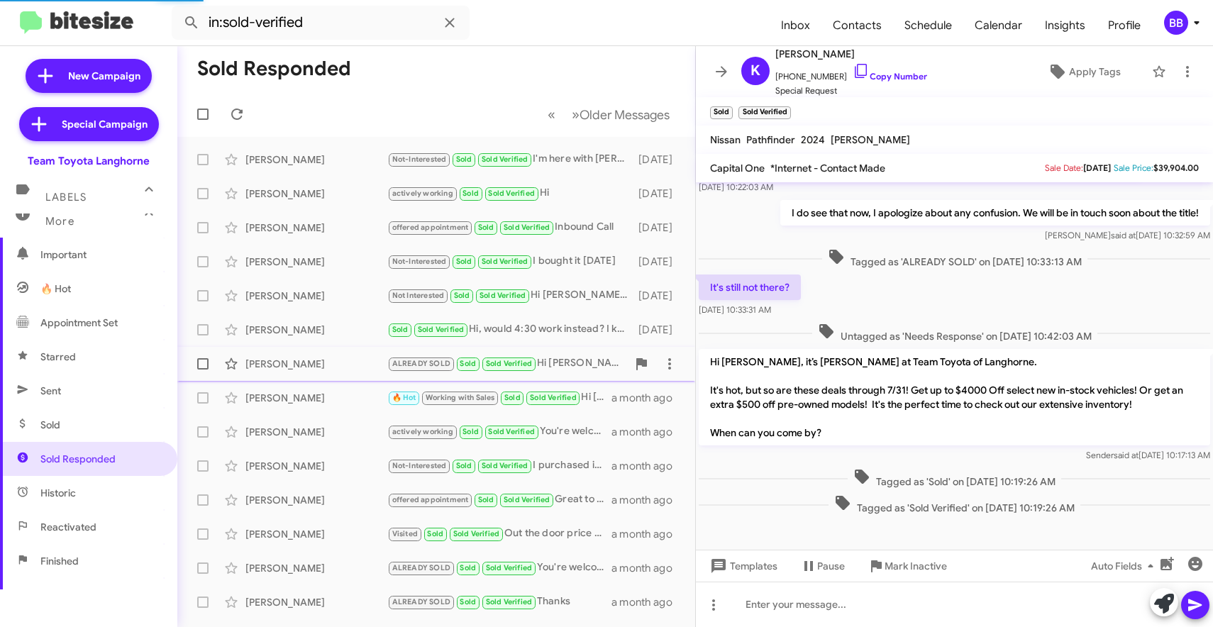
scroll to position [97, 0]
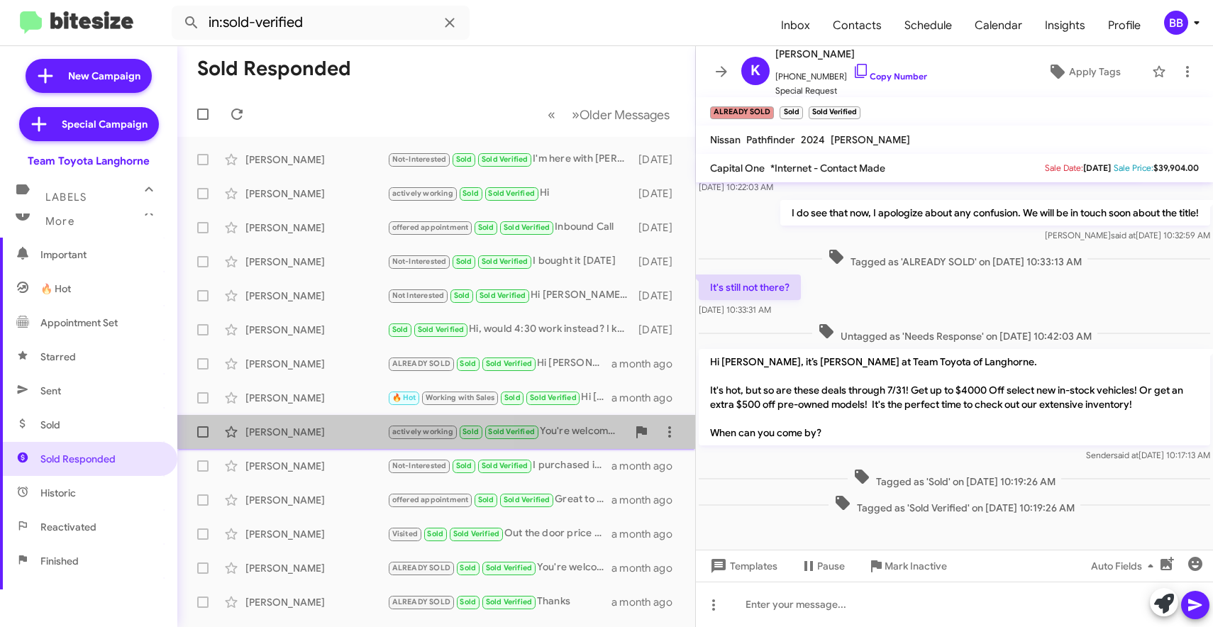
click at [335, 418] on div "Jack Bryant actively working Sold Sold Verified You're welcome! We're excited t…" at bounding box center [436, 432] width 495 height 28
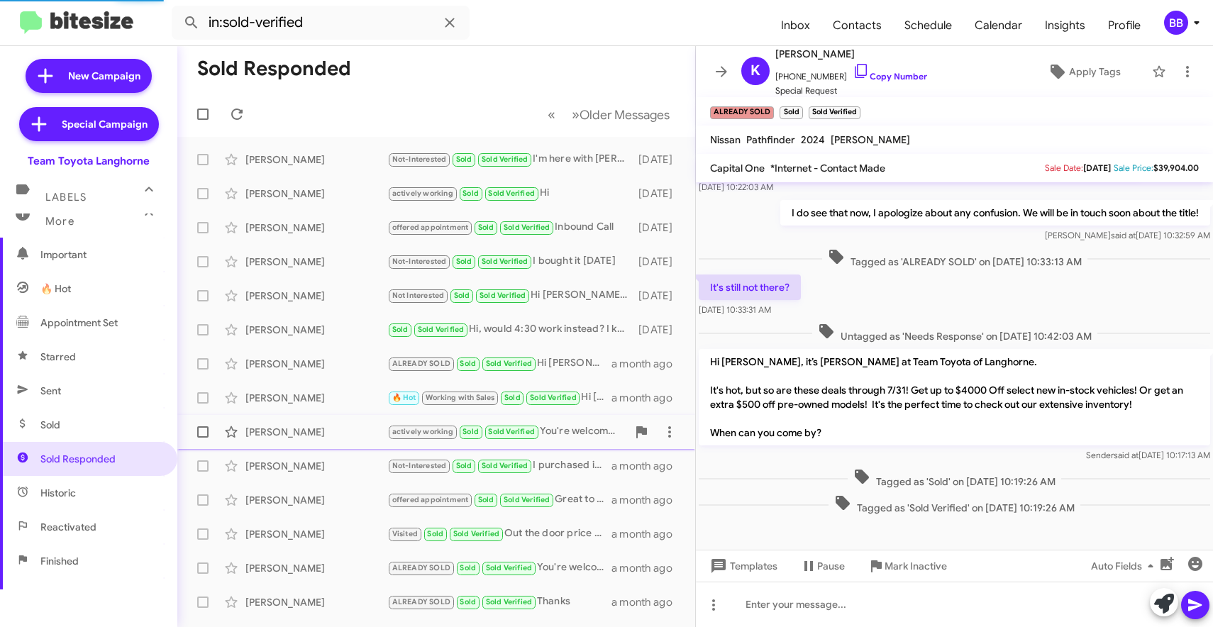
scroll to position [3, 0]
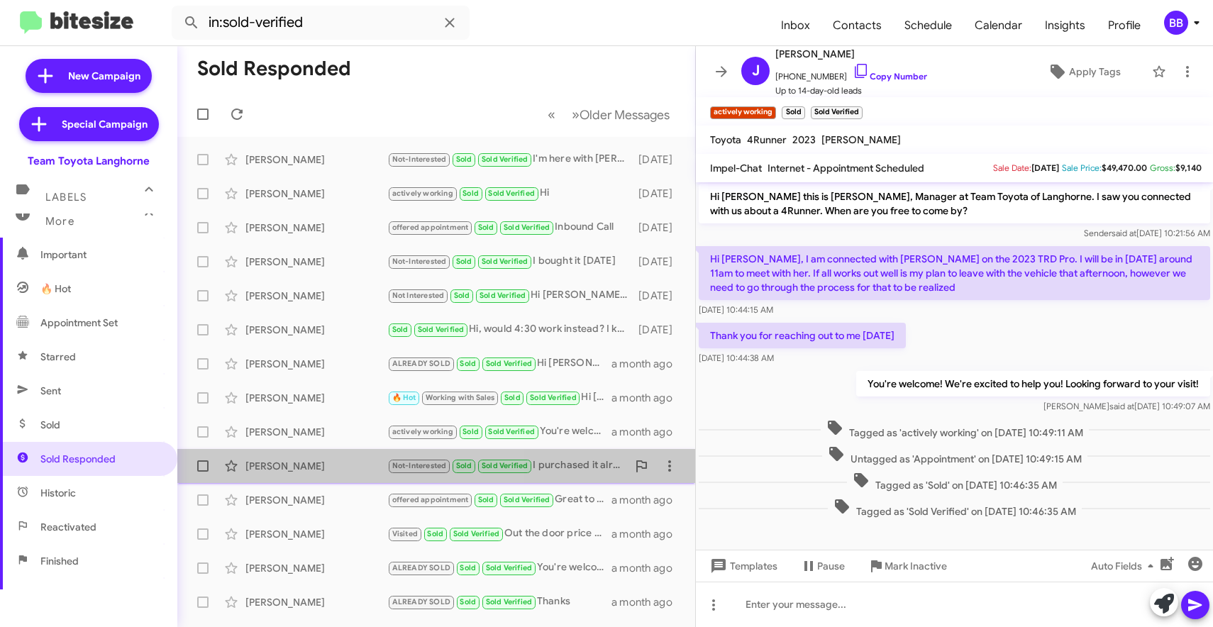
click at [339, 455] on div "Cynthia Purtuc Not-Interested Sold Sold Verified I purchased it already last we…" at bounding box center [436, 466] width 495 height 28
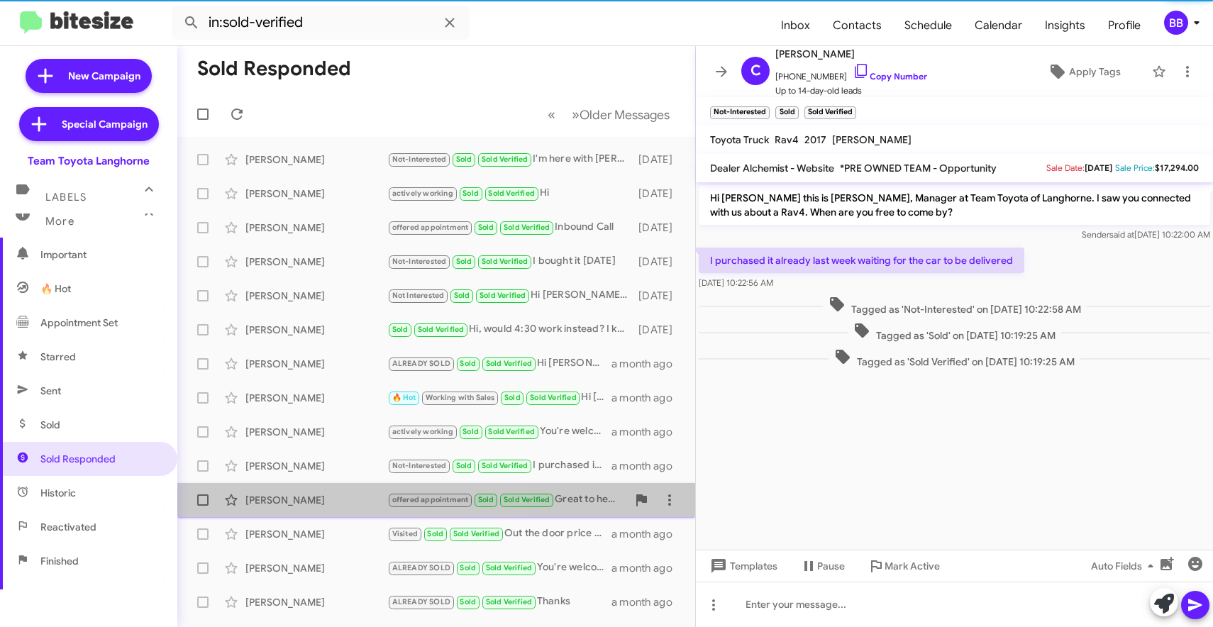
click at [341, 496] on div "John Workman" at bounding box center [316, 500] width 142 height 14
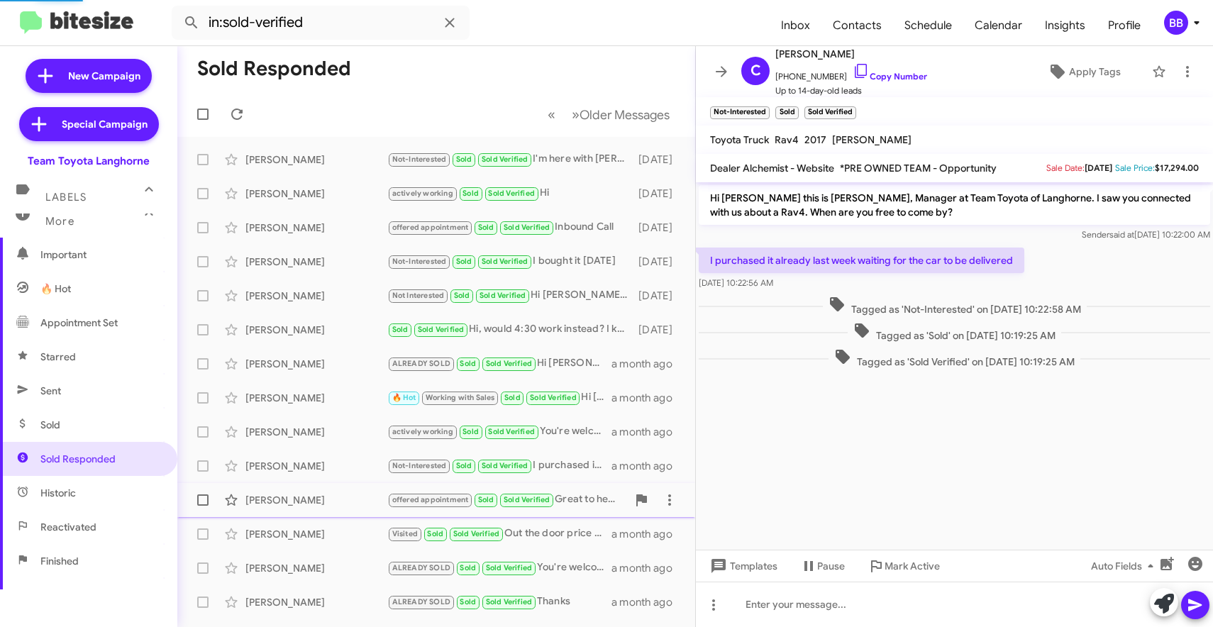
scroll to position [22, 0]
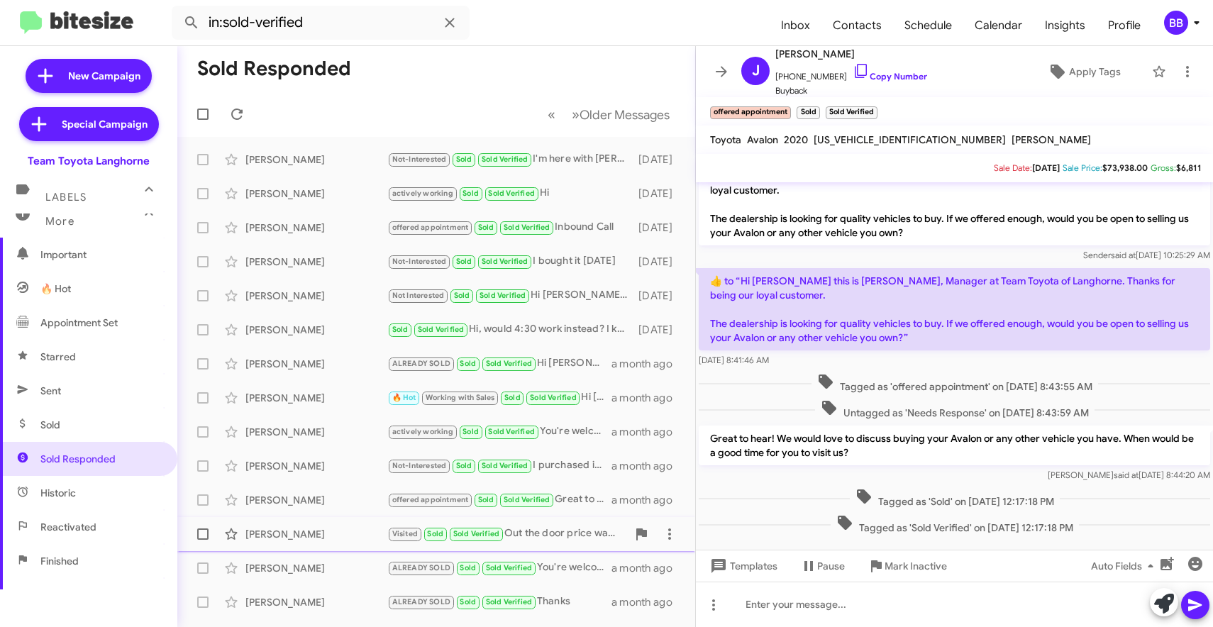
click at [343, 530] on div "Michael Daniels" at bounding box center [316, 534] width 142 height 14
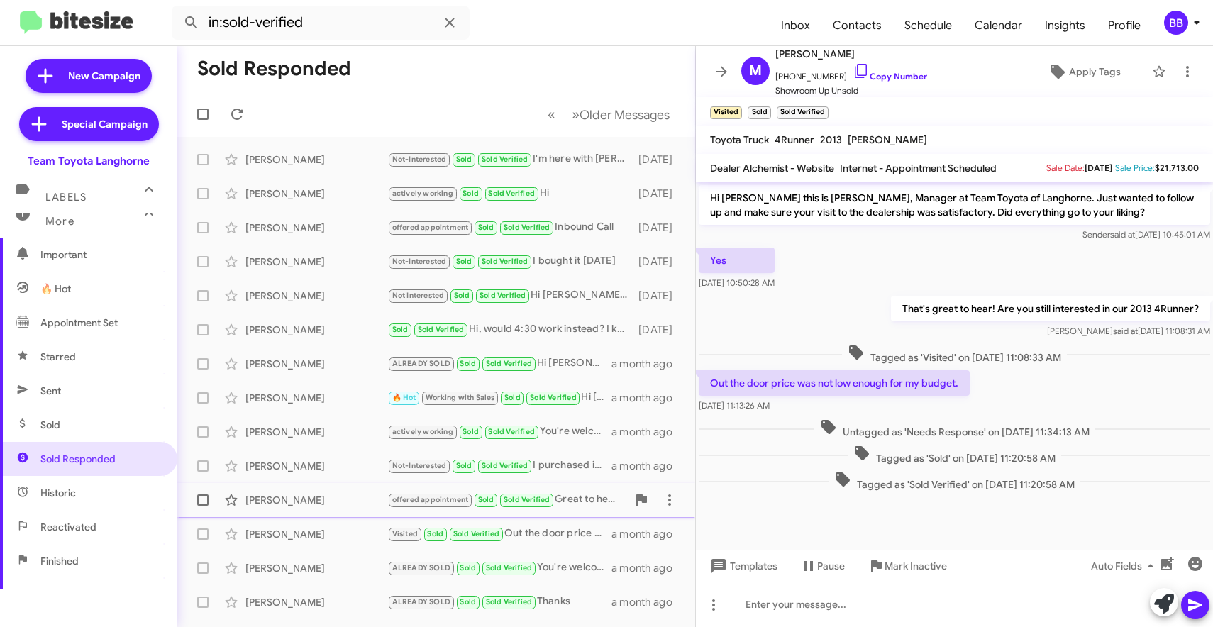
click at [343, 501] on div "John Workman" at bounding box center [316, 500] width 142 height 14
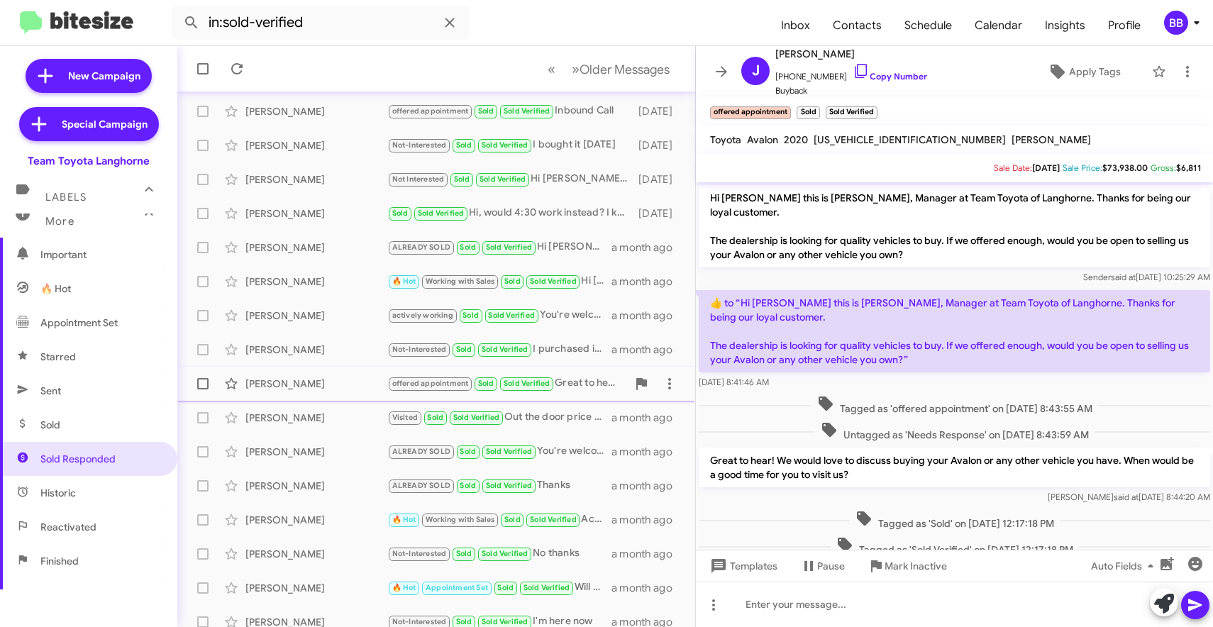
scroll to position [147, 0]
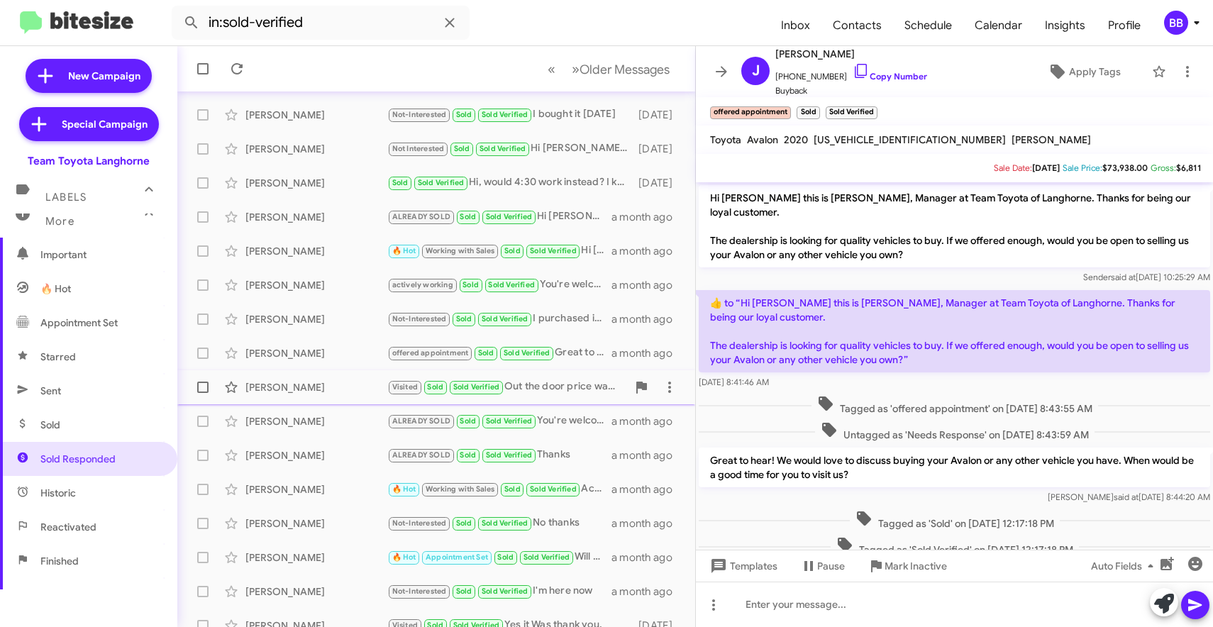
click at [343, 387] on div "Michael Daniels" at bounding box center [316, 387] width 142 height 14
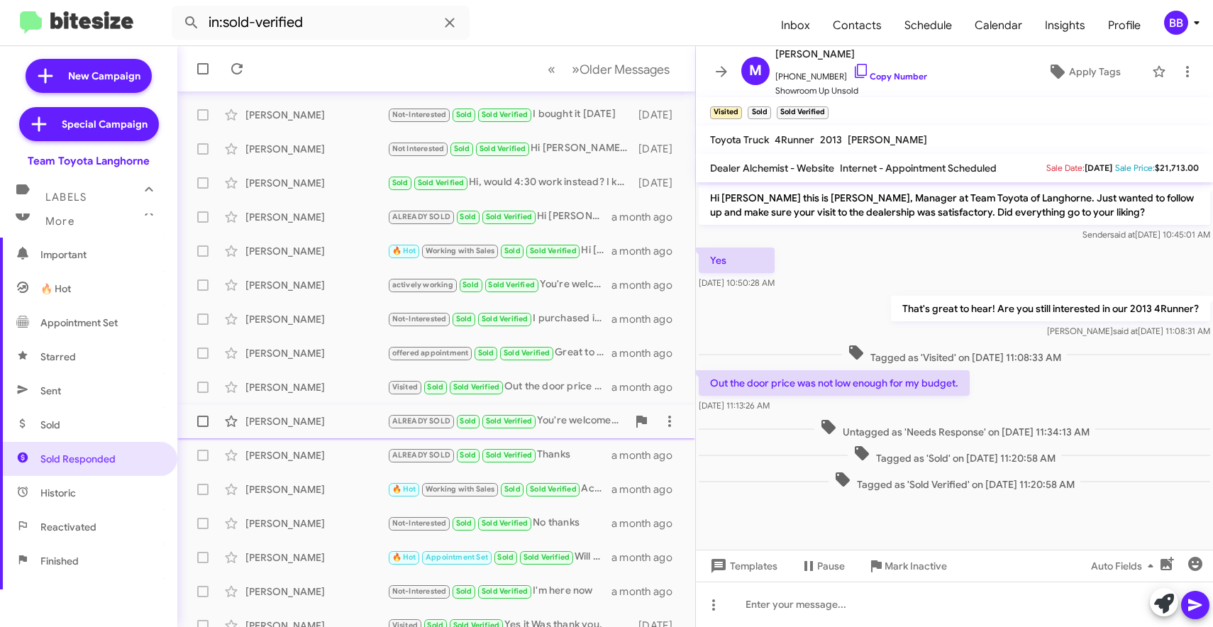
click at [345, 433] on div "Theresa Handlon ALREADY SOLD Sold Sold Verified You're welcome! Looking forward…" at bounding box center [436, 421] width 495 height 28
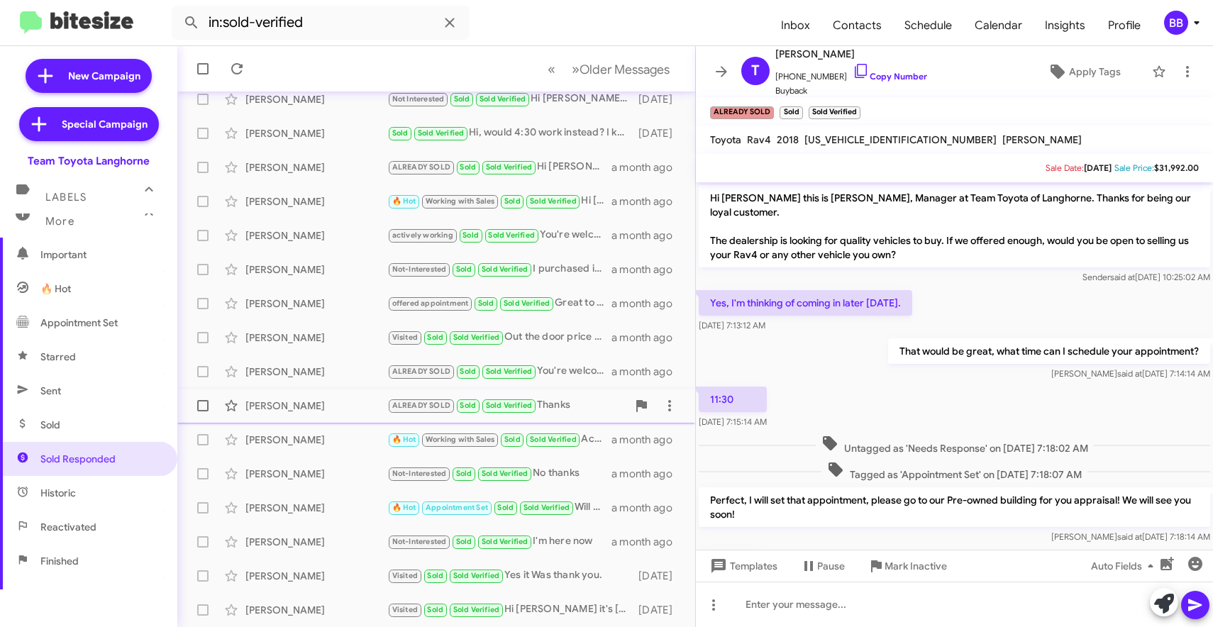
click at [335, 405] on div "Mohammed Salim" at bounding box center [316, 406] width 142 height 14
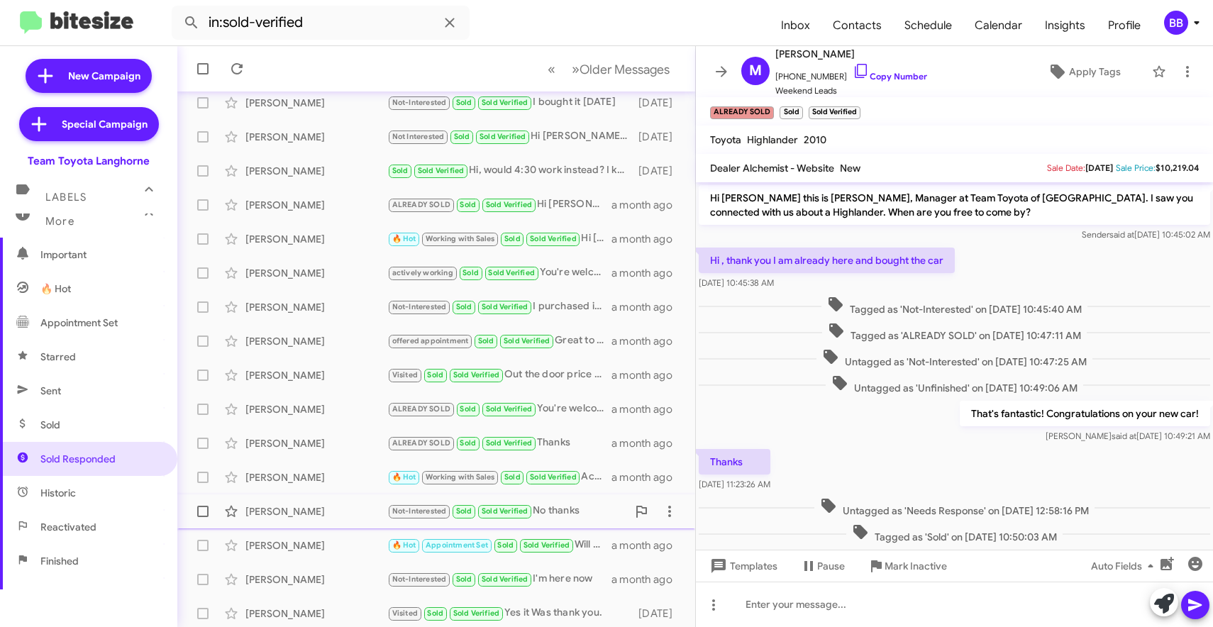
scroll to position [196, 0]
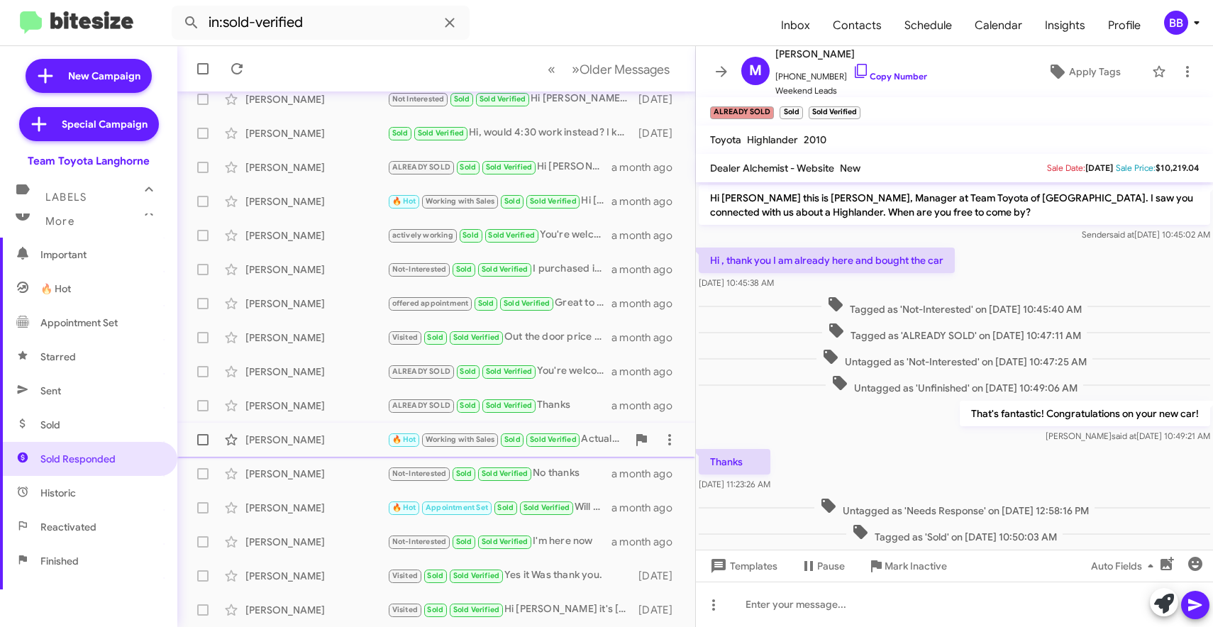
click at [322, 424] on span "Jenea Adams 🔥 Hot Working with Sales Sold Sold Verified Actually please disrega…" at bounding box center [436, 440] width 518 height 34
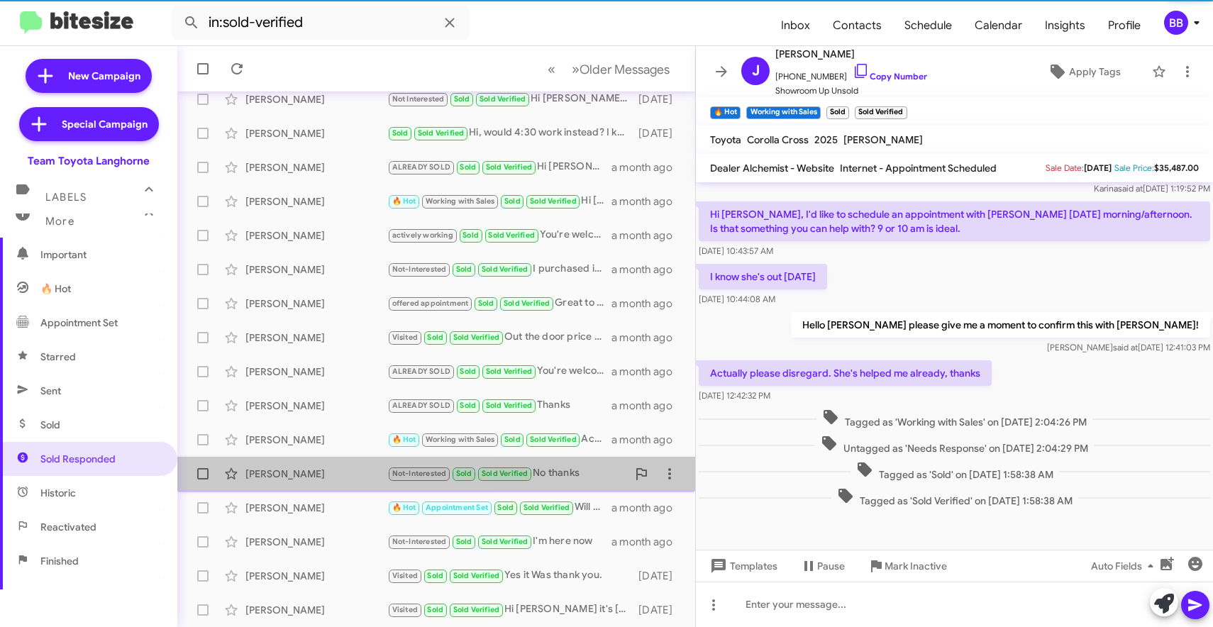
click at [324, 476] on div "Le Hoang" at bounding box center [316, 474] width 142 height 14
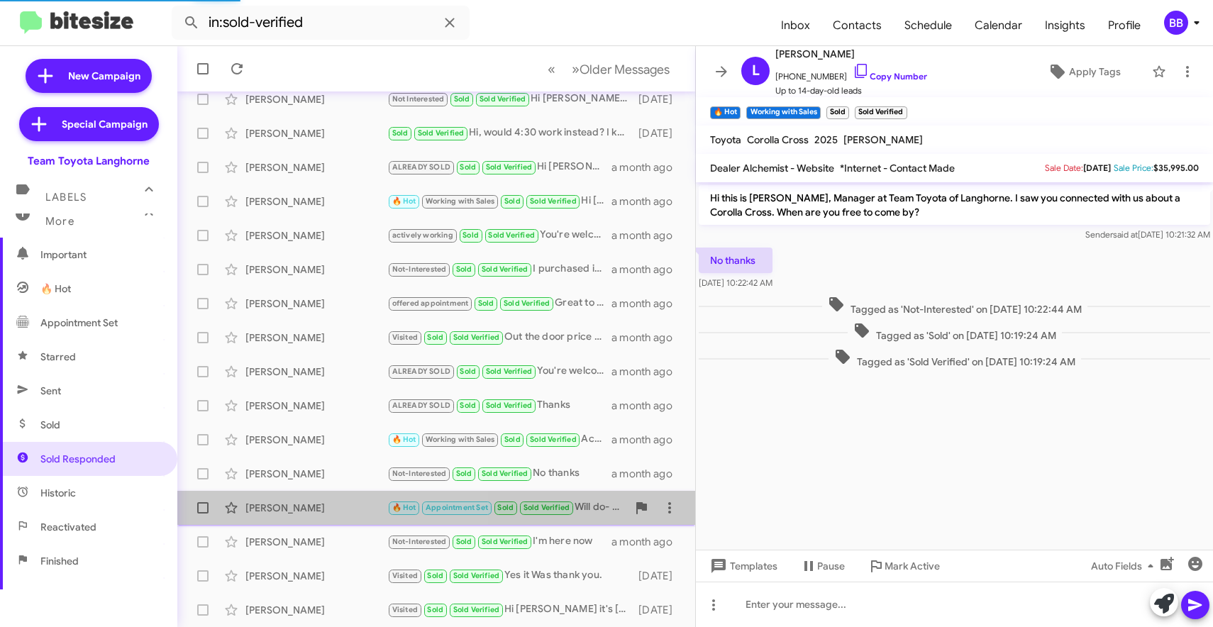
click at [321, 514] on div "Sara Fritz" at bounding box center [316, 508] width 142 height 14
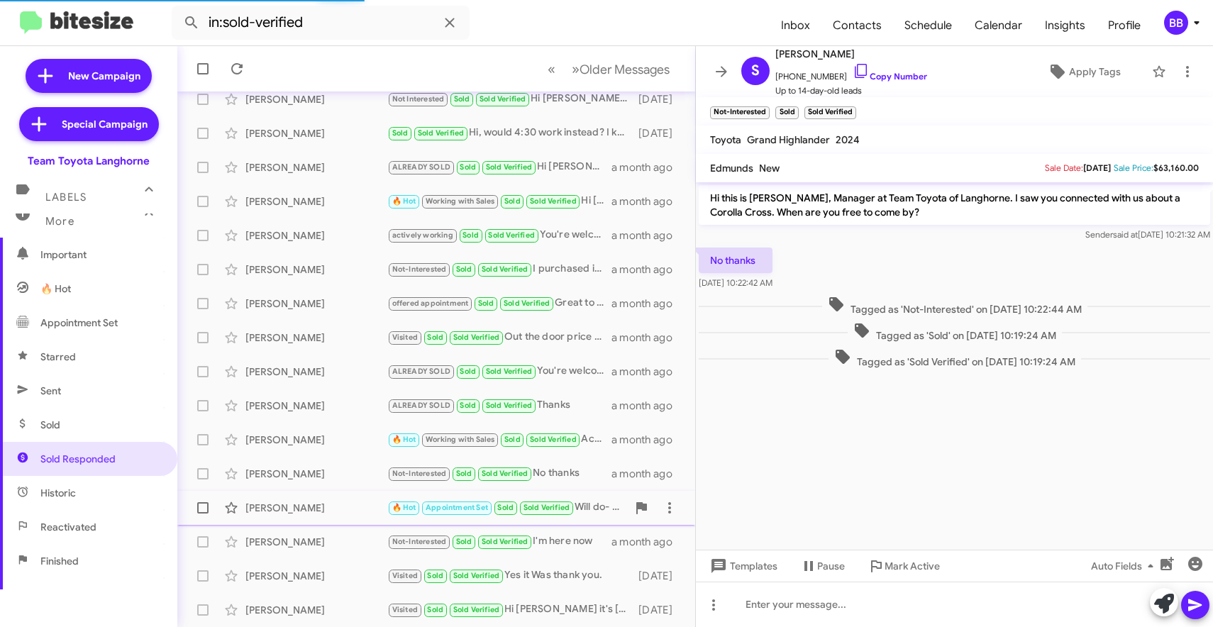
scroll to position [112, 0]
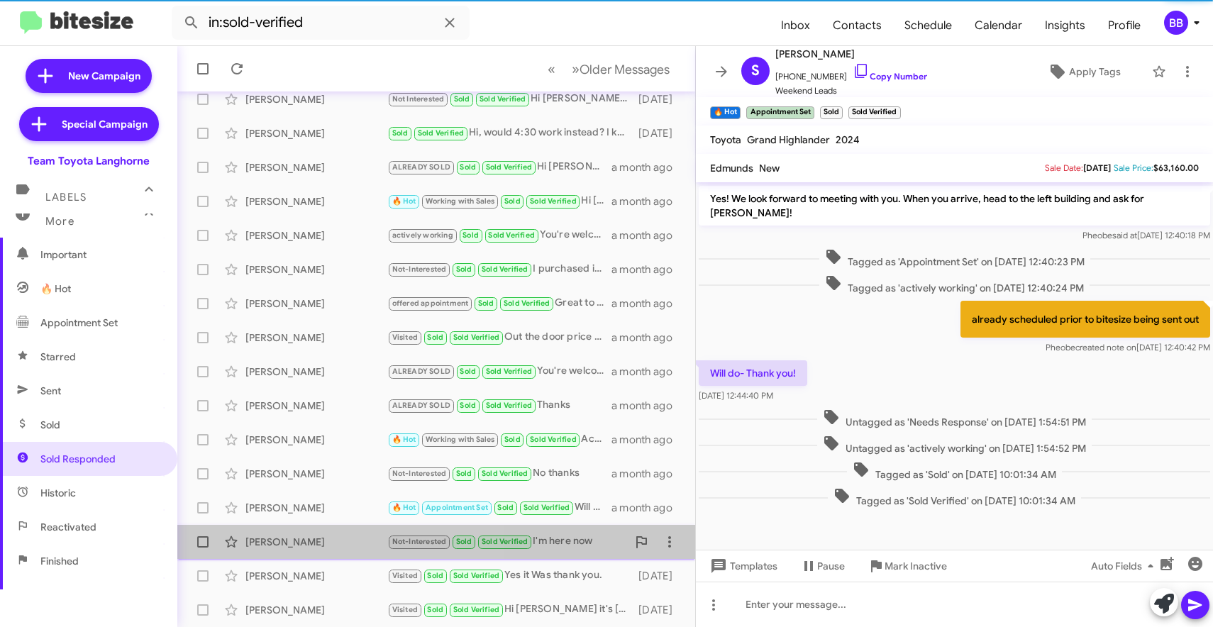
click at [329, 542] on div "Francis Tretter" at bounding box center [316, 542] width 142 height 14
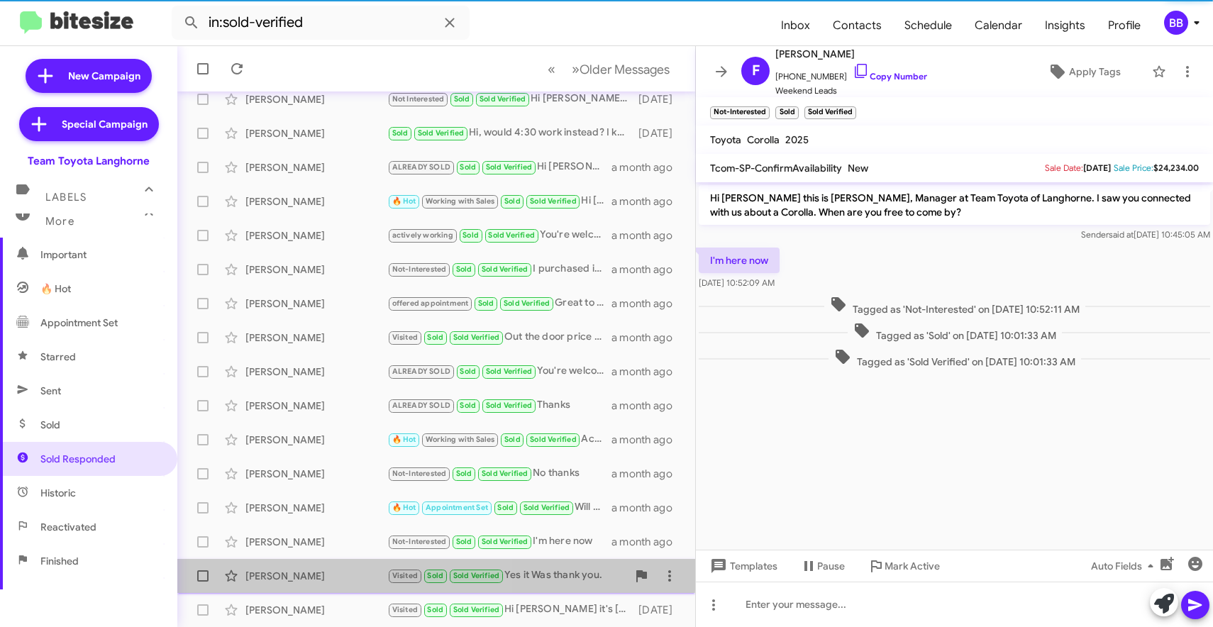
click at [333, 569] on div "Darryl Warring" at bounding box center [316, 576] width 142 height 14
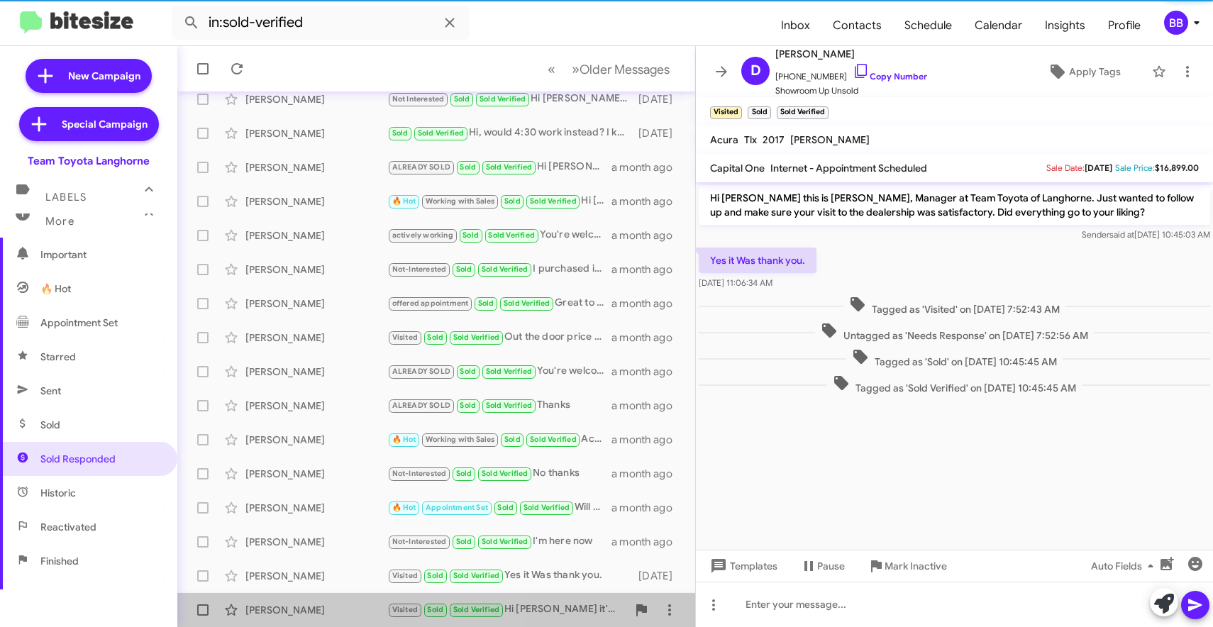
click at [340, 615] on div "James Phillips" at bounding box center [316, 610] width 142 height 14
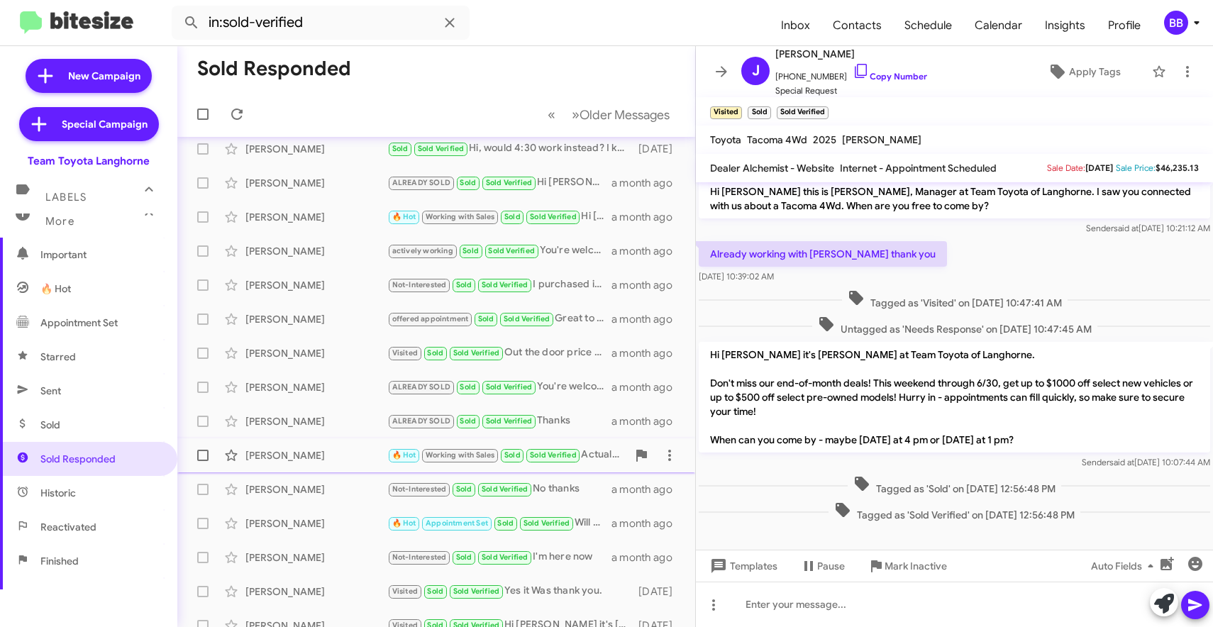
scroll to position [196, 0]
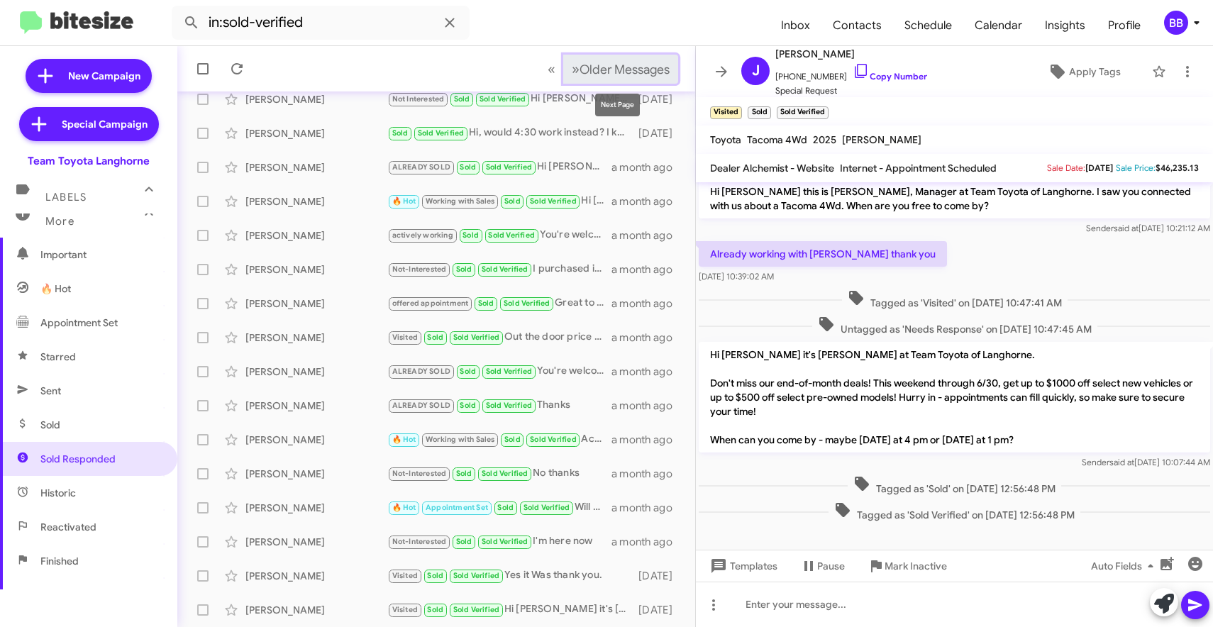
click at [589, 68] on span "Older Messages" at bounding box center [625, 70] width 90 height 16
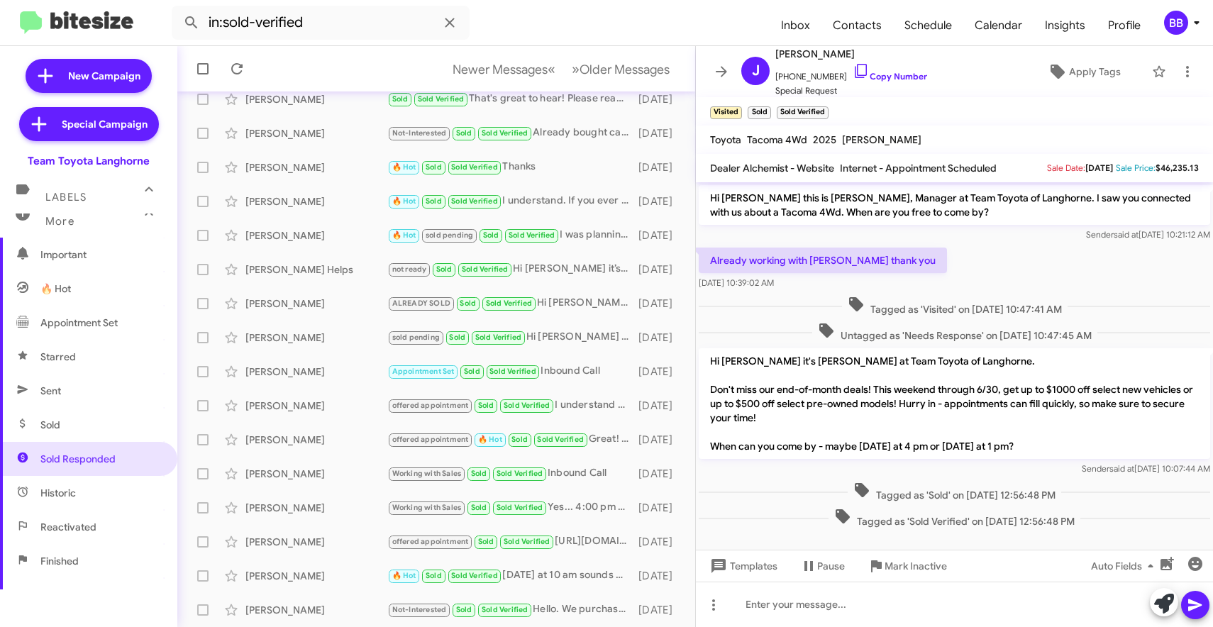
click at [1186, 29] on span "BB" at bounding box center [1184, 23] width 43 height 24
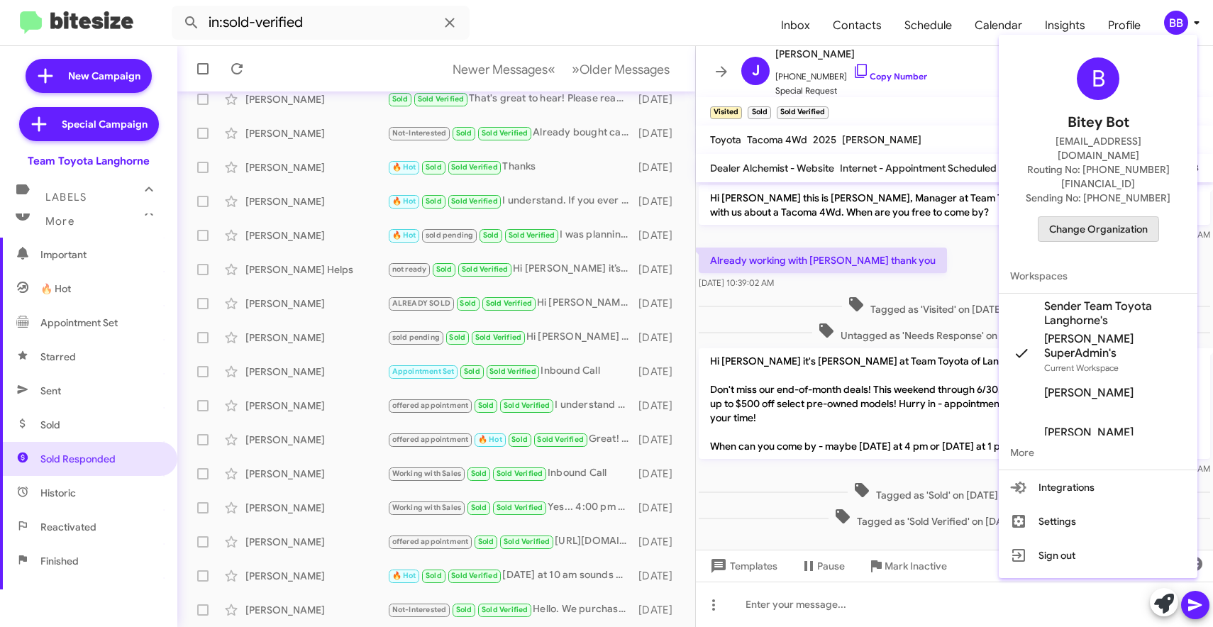
click at [1053, 217] on span "Change Organization" at bounding box center [1098, 229] width 99 height 24
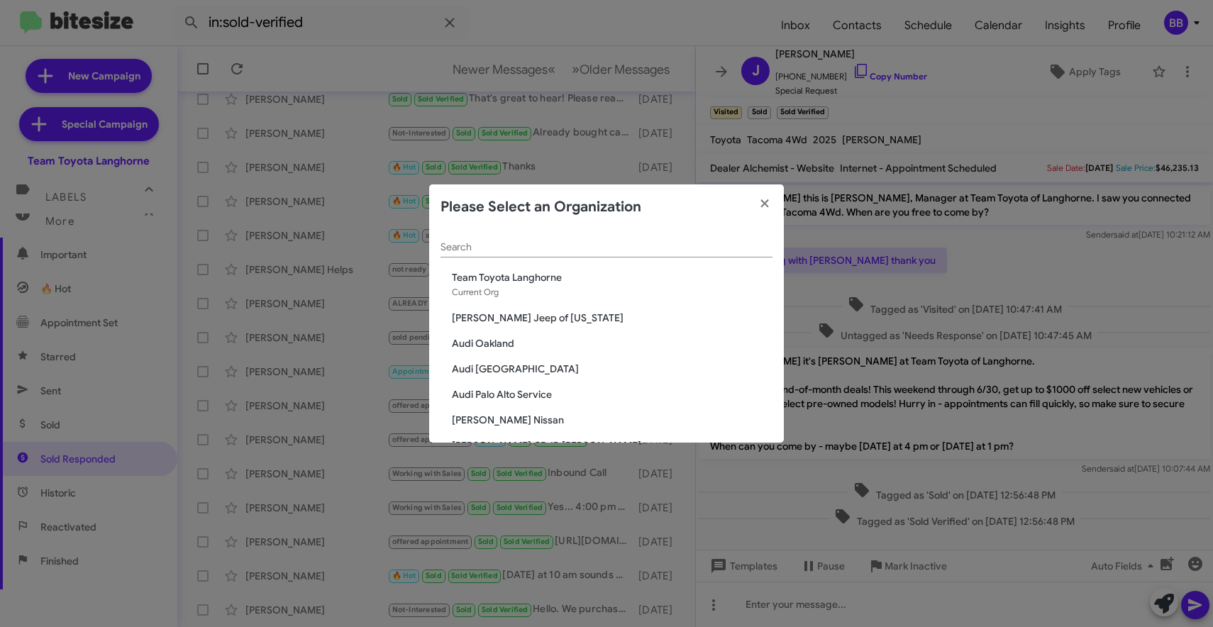
click at [501, 243] on input "Search" at bounding box center [606, 247] width 332 height 11
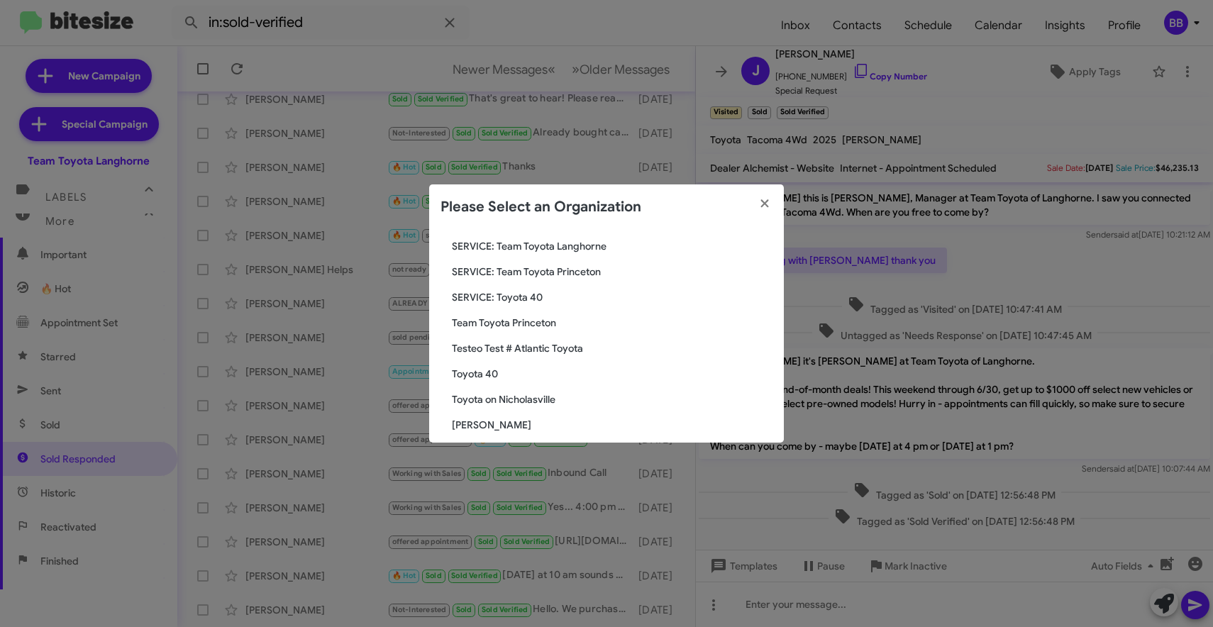
scroll to position [109, 0]
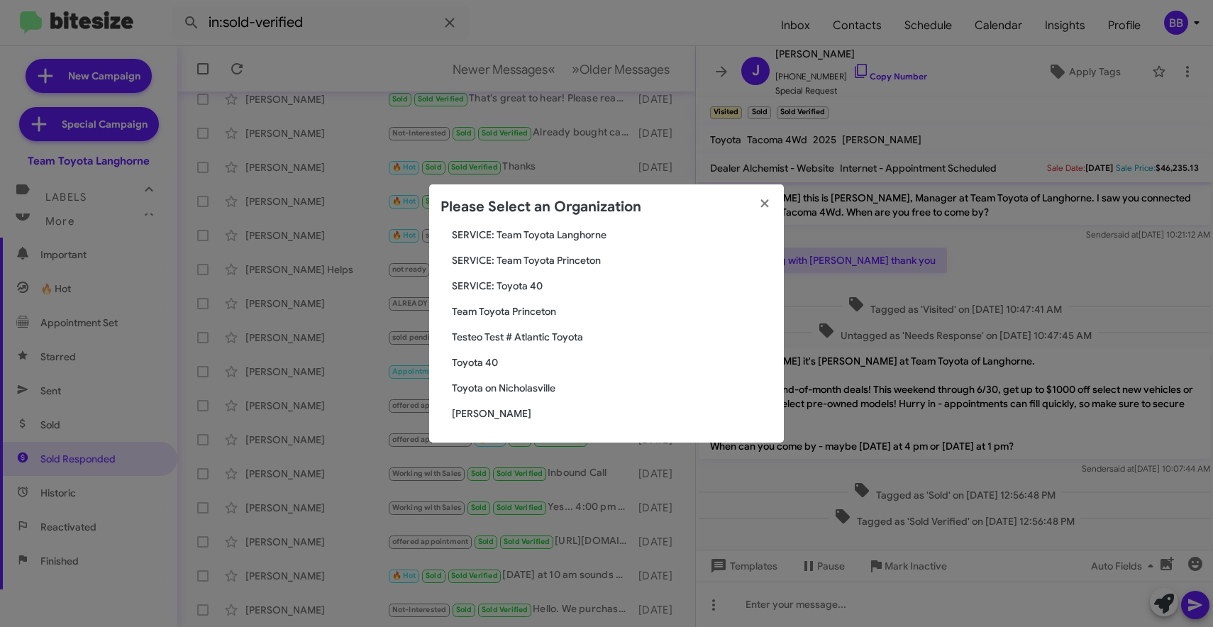
type input "toyota"
click at [489, 415] on span "[PERSON_NAME]" at bounding box center [612, 413] width 321 height 14
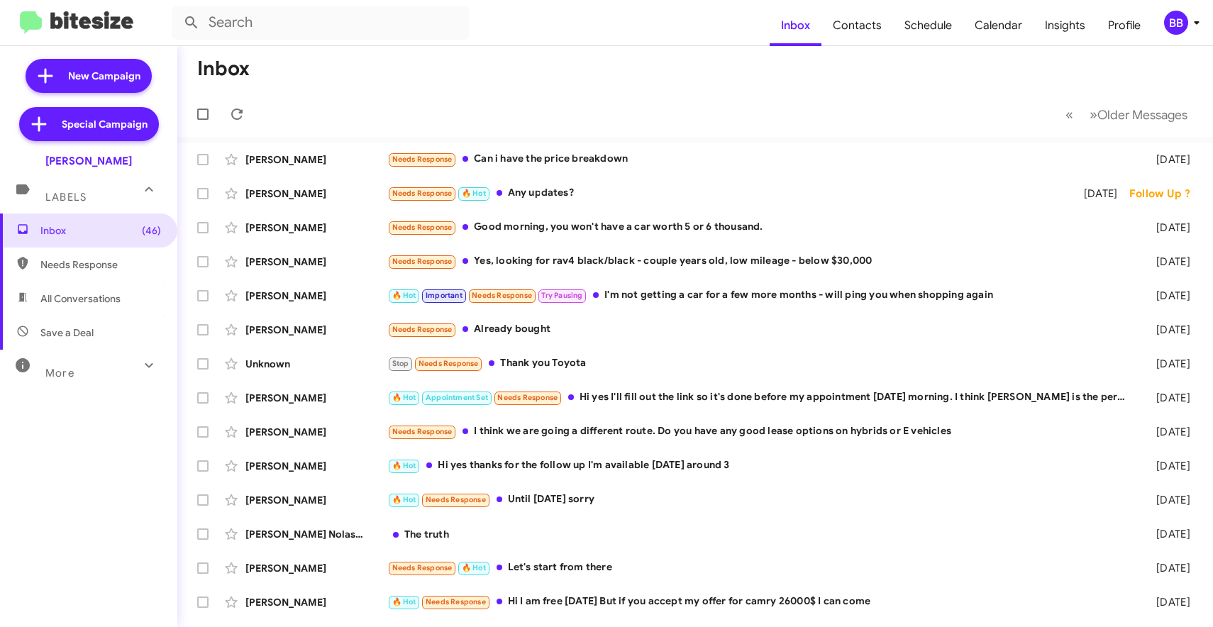
click at [94, 370] on div "More" at bounding box center [74, 367] width 126 height 26
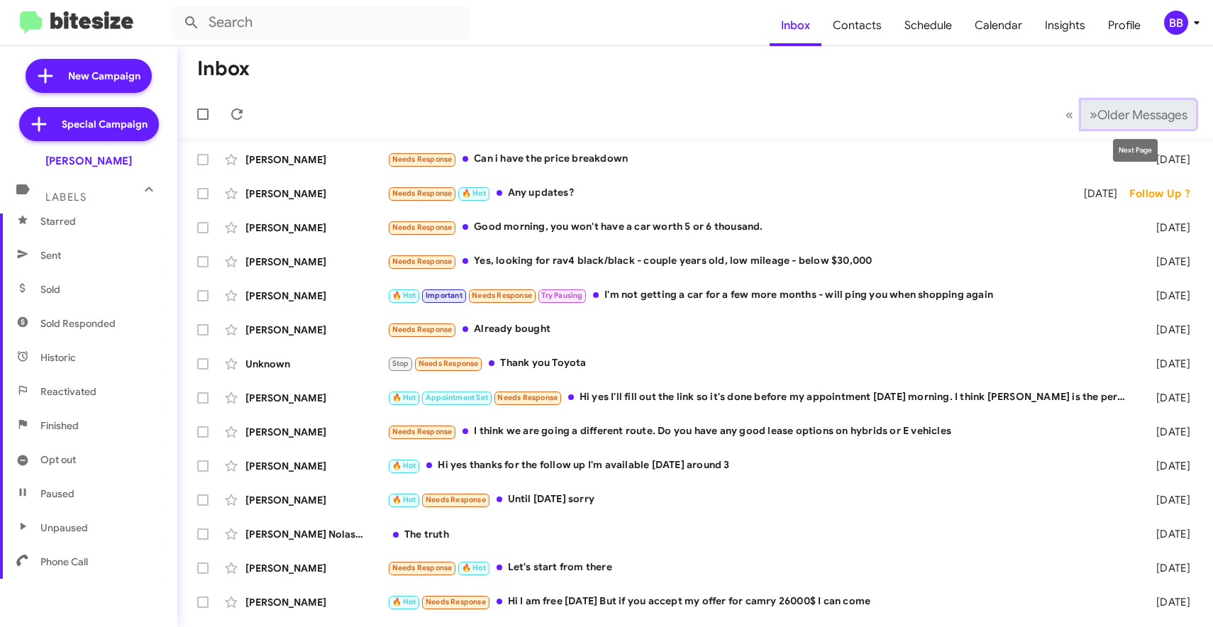
click at [1097, 121] on span "Older Messages" at bounding box center [1142, 115] width 90 height 16
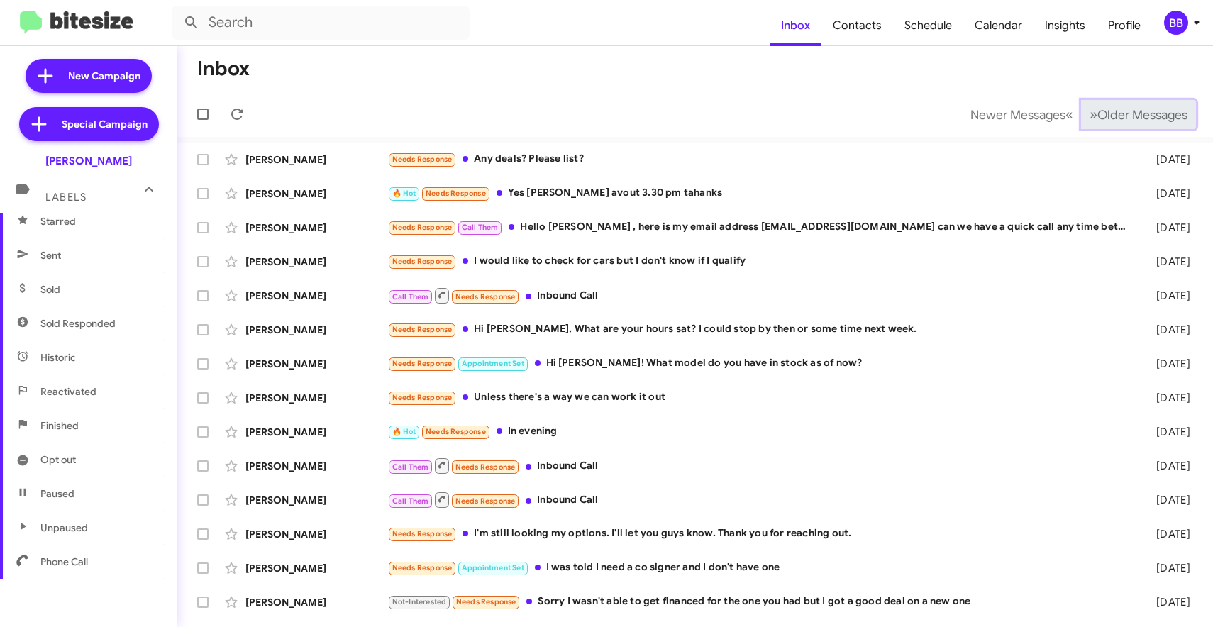
click at [1097, 121] on span "Older Messages" at bounding box center [1142, 115] width 90 height 16
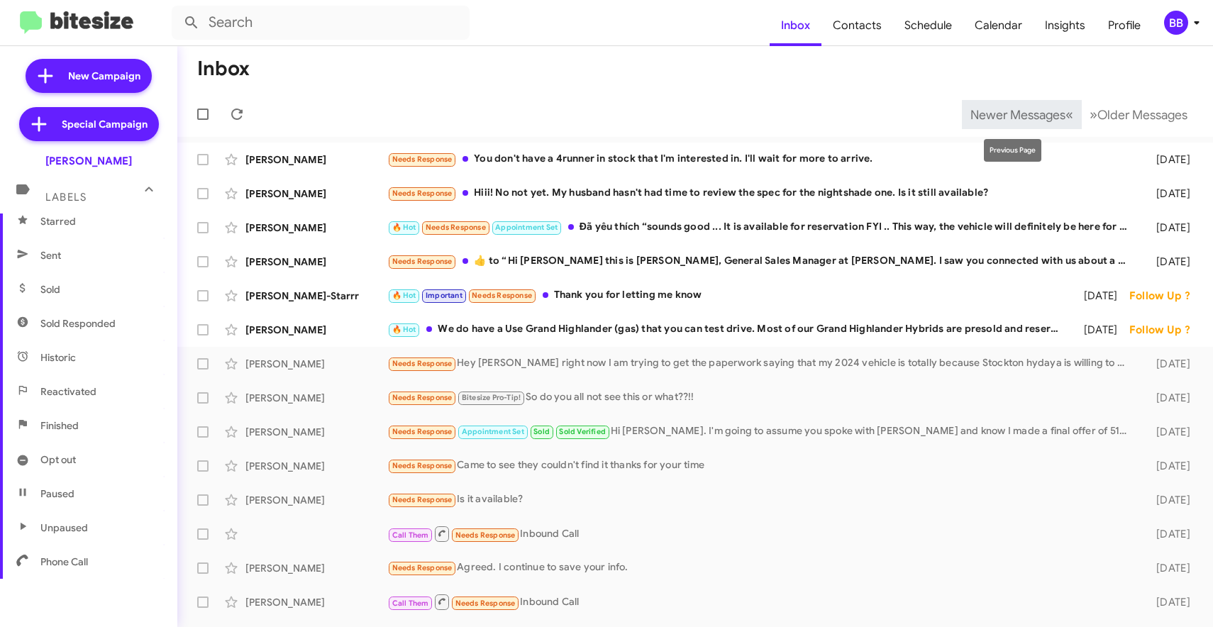
click at [1018, 111] on span "Newer Messages" at bounding box center [1017, 115] width 95 height 16
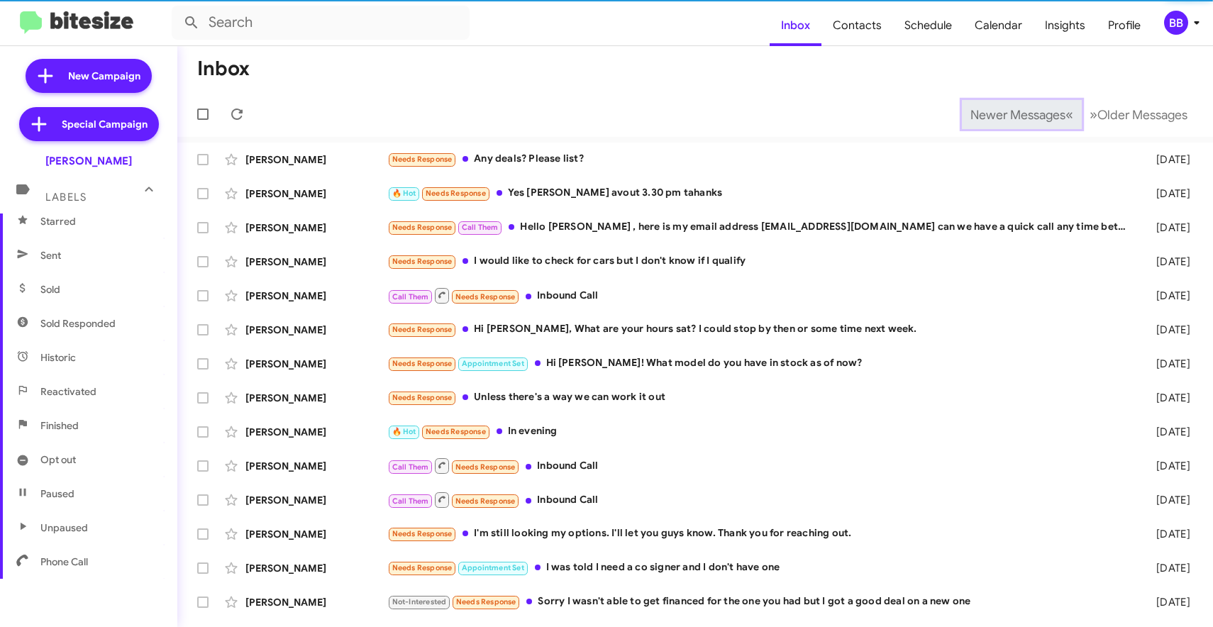
click at [1018, 111] on span "Newer Messages" at bounding box center [1017, 115] width 95 height 16
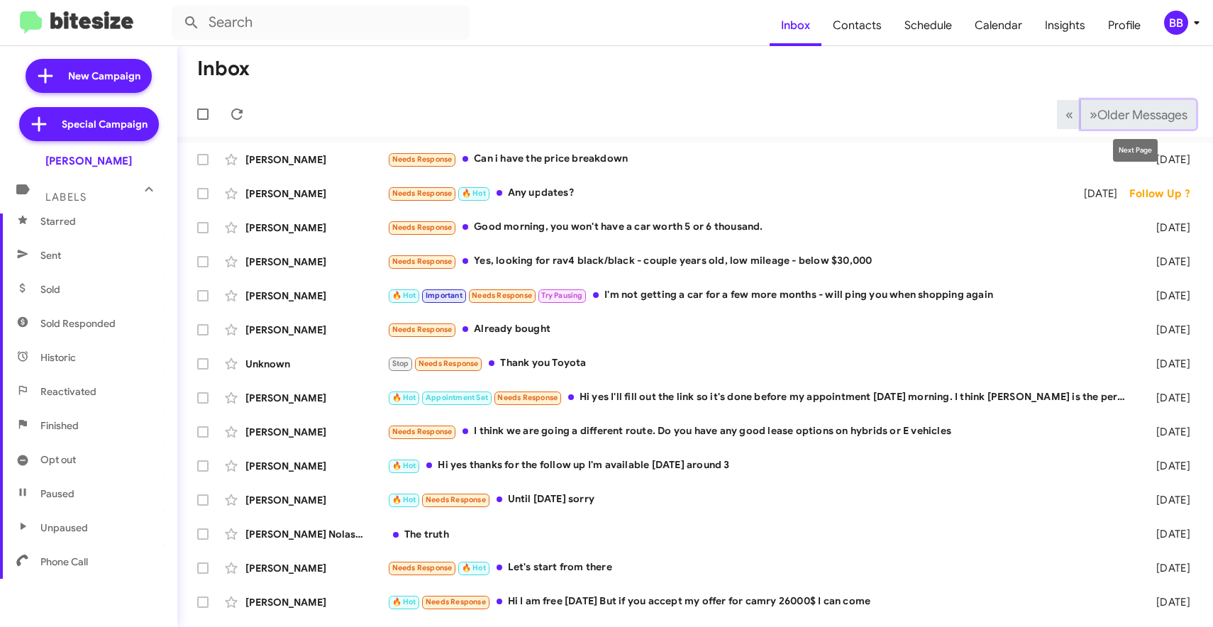
click at [1115, 118] on span "Older Messages" at bounding box center [1142, 115] width 90 height 16
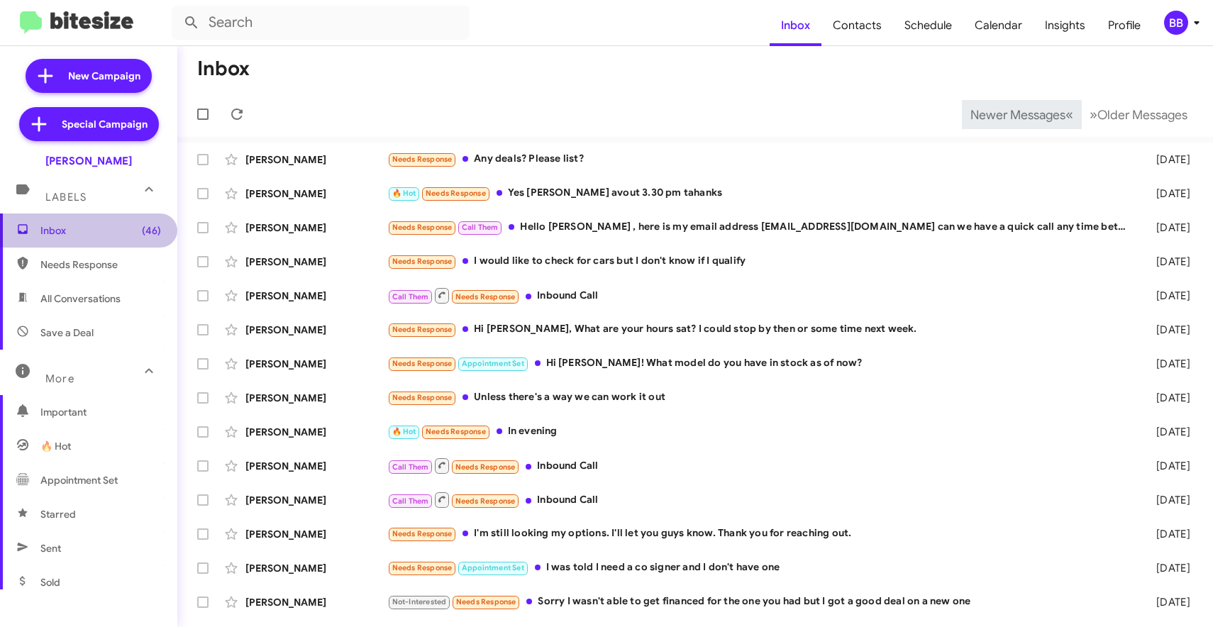
click at [72, 228] on span "Inbox (46)" at bounding box center [100, 230] width 121 height 14
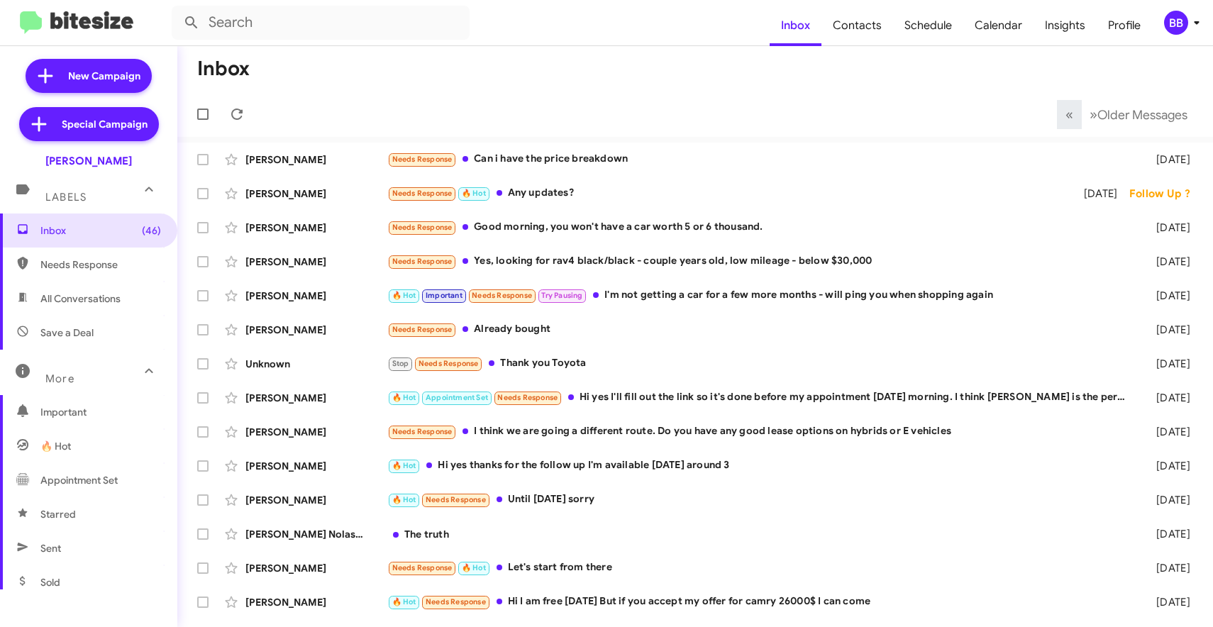
scroll to position [293, 0]
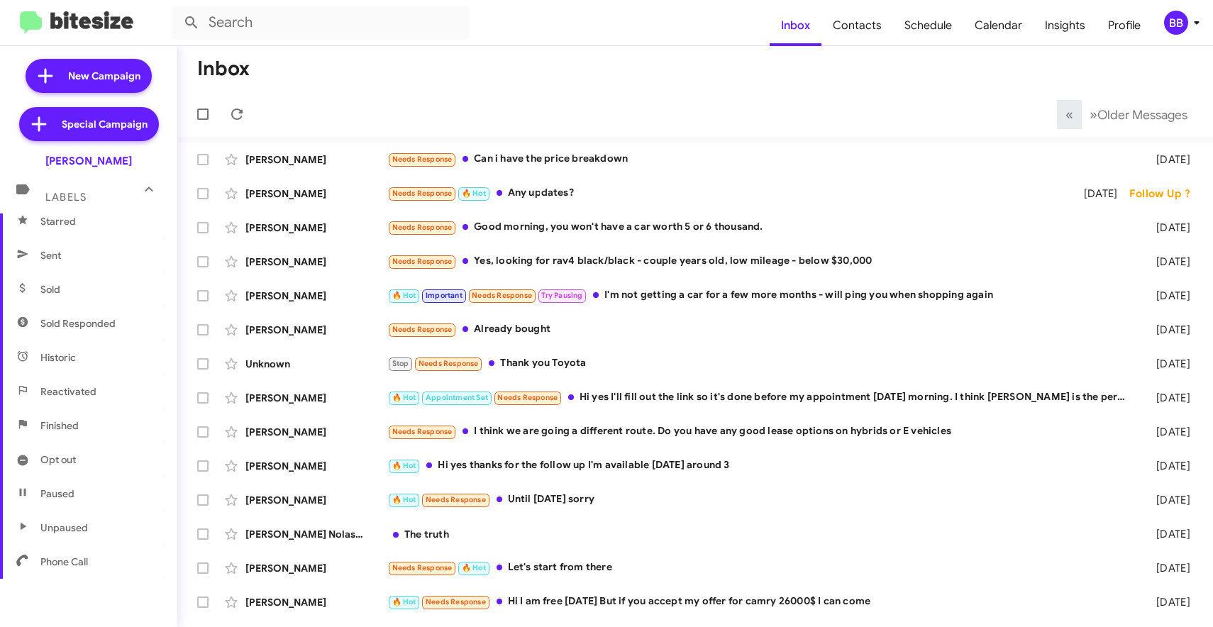
click at [104, 322] on span "Sold Responded" at bounding box center [77, 323] width 75 height 14
type input "in:sold-verified"
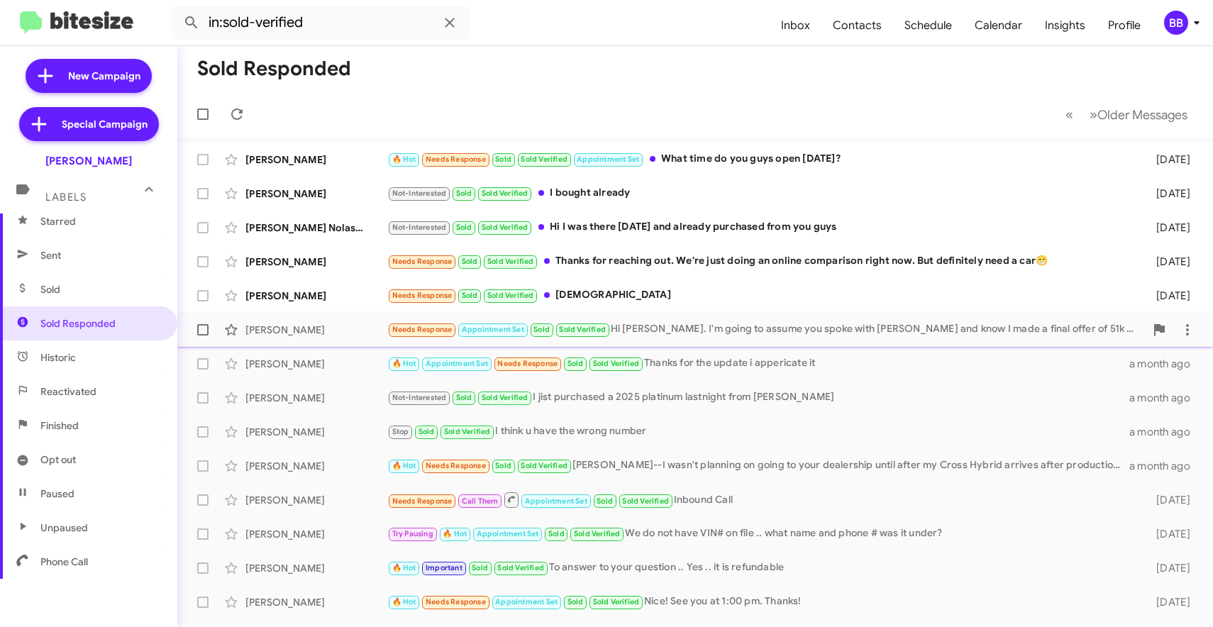
click at [338, 331] on div "Steve Montague" at bounding box center [316, 330] width 142 height 14
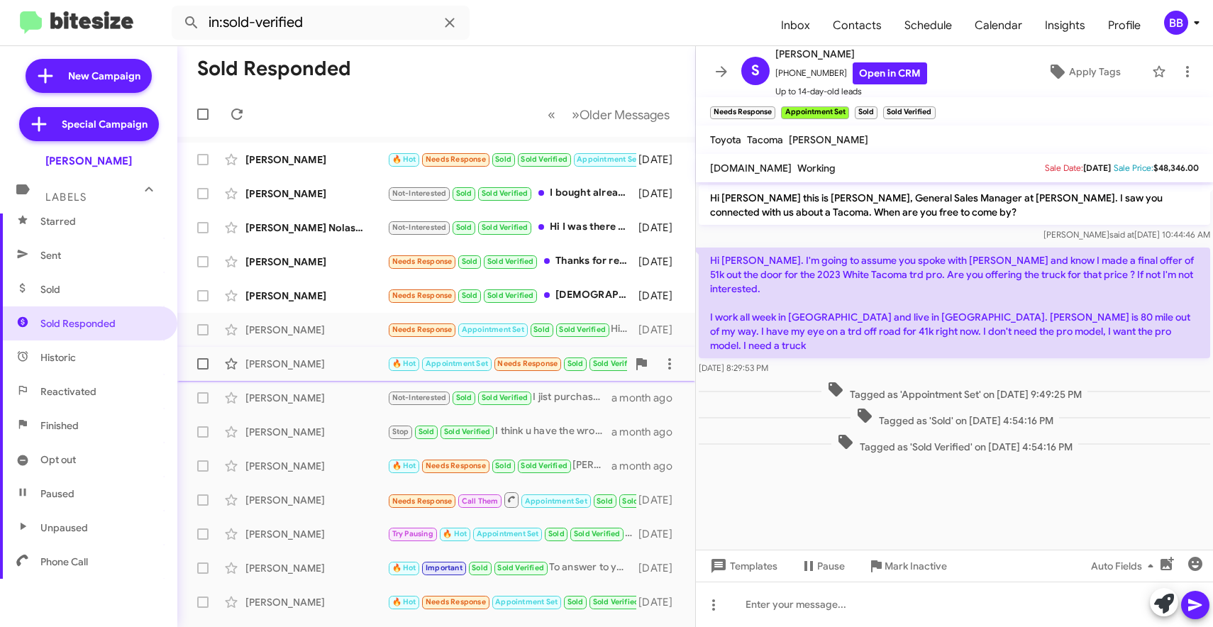
click at [343, 362] on div "Thomas Denning" at bounding box center [316, 364] width 142 height 14
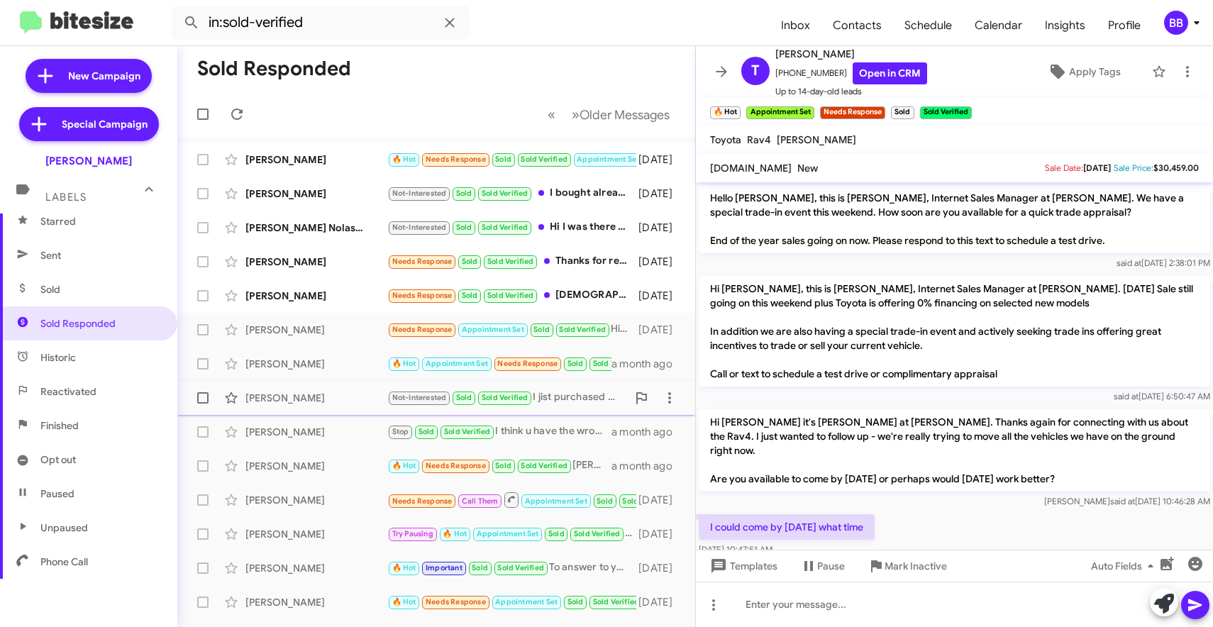
click at [318, 394] on div "Andy Dancel" at bounding box center [316, 398] width 142 height 14
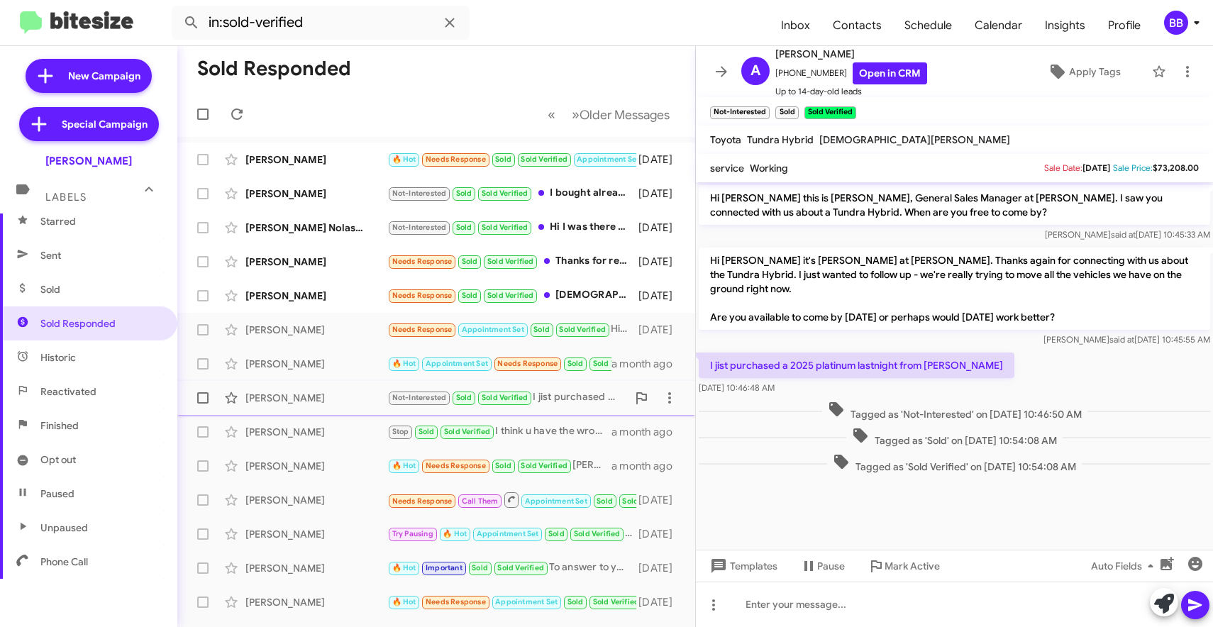
click at [339, 399] on div "Andy Dancel" at bounding box center [316, 398] width 142 height 14
click at [327, 457] on div "Teresa Eng 🔥 Hot Needs Response Sold Sold Verified Bruce--I wasn't planning on …" at bounding box center [436, 466] width 495 height 28
click at [323, 431] on div "Nonamegiven Yachna" at bounding box center [316, 432] width 142 height 14
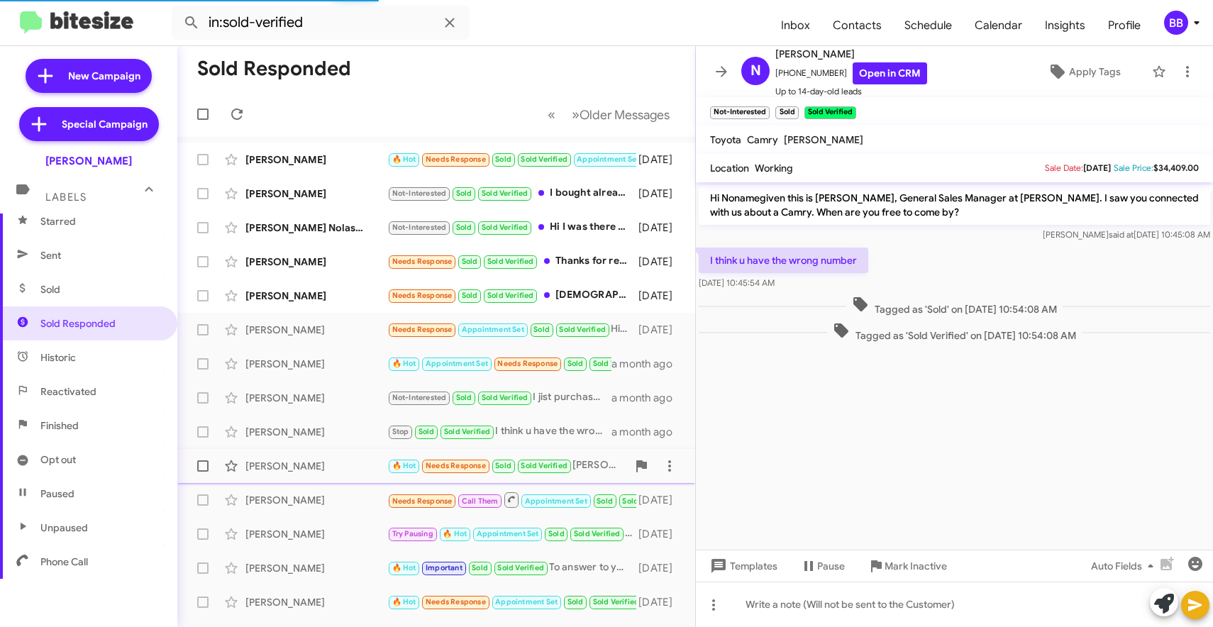
click at [316, 460] on div "Teresa Eng" at bounding box center [316, 466] width 142 height 14
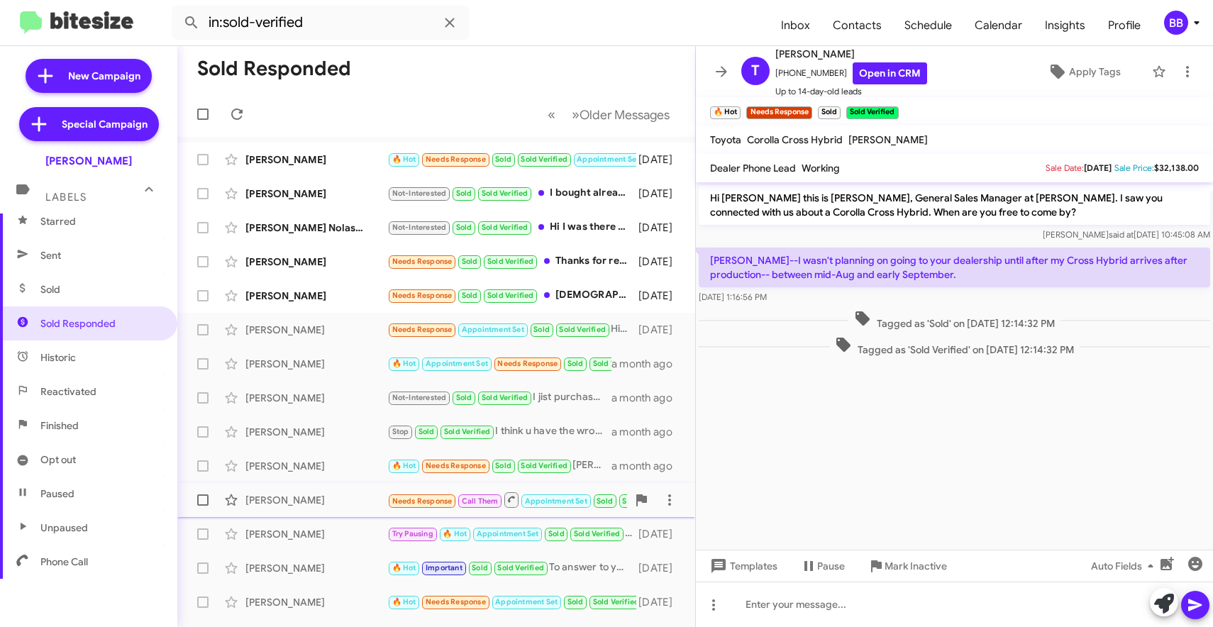
click at [311, 494] on div "Ujwala Muvvala" at bounding box center [316, 500] width 142 height 14
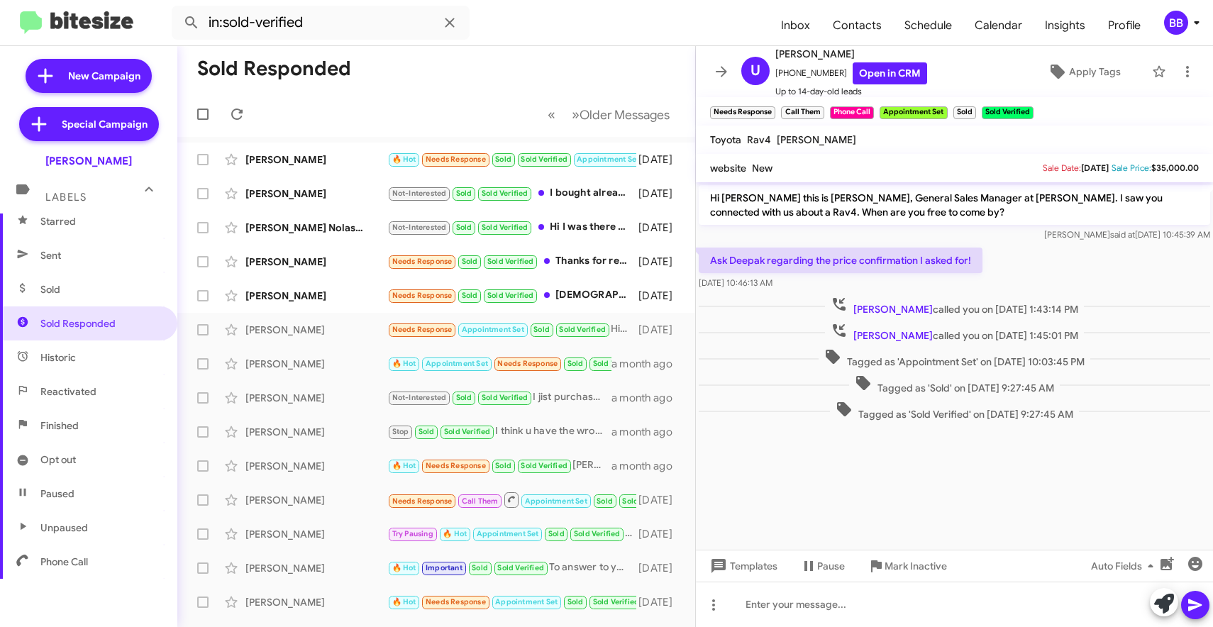
click at [1177, 18] on div "BB" at bounding box center [1176, 23] width 24 height 24
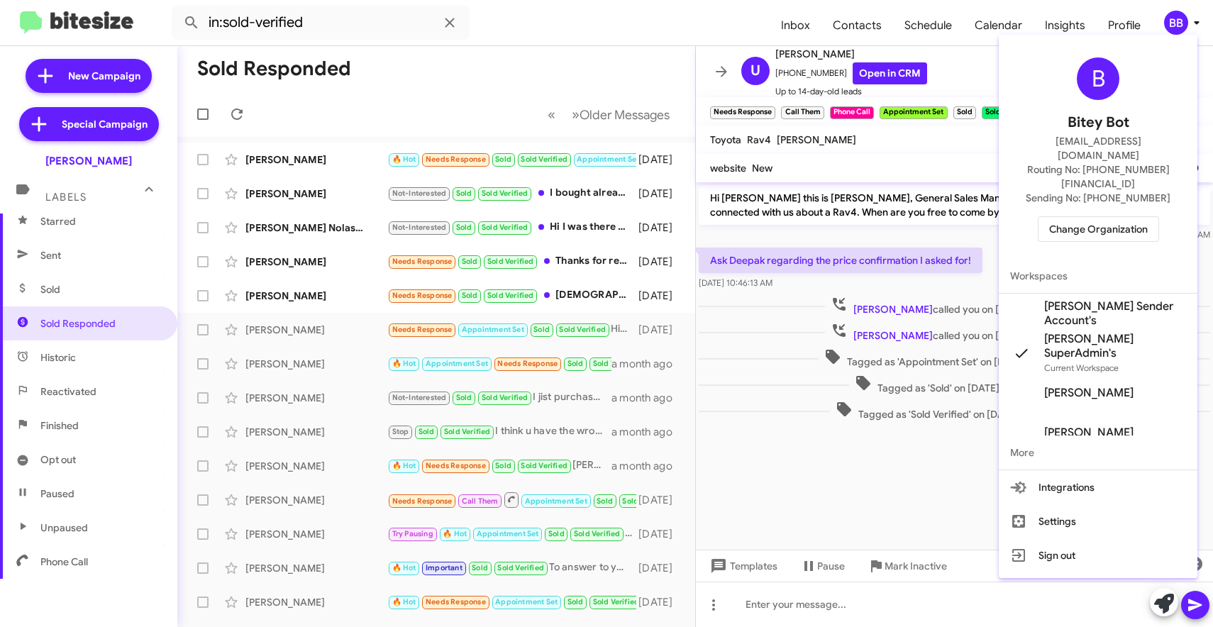
click at [1054, 217] on span "Change Organization" at bounding box center [1098, 229] width 99 height 24
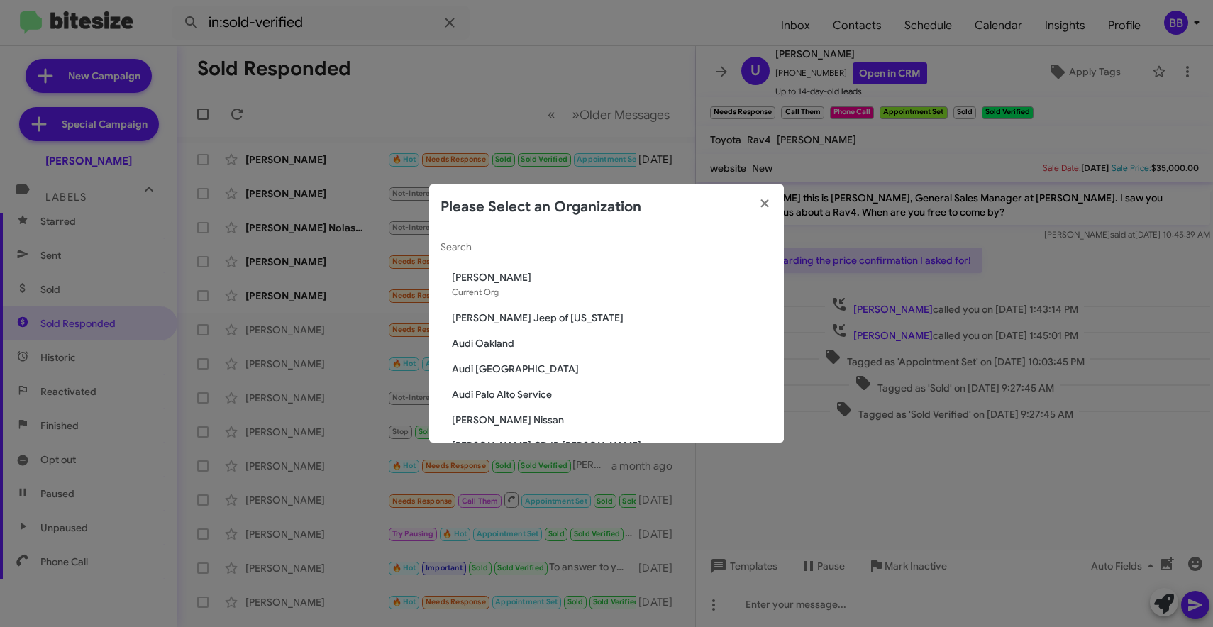
click at [516, 245] on input "Search" at bounding box center [606, 247] width 332 height 11
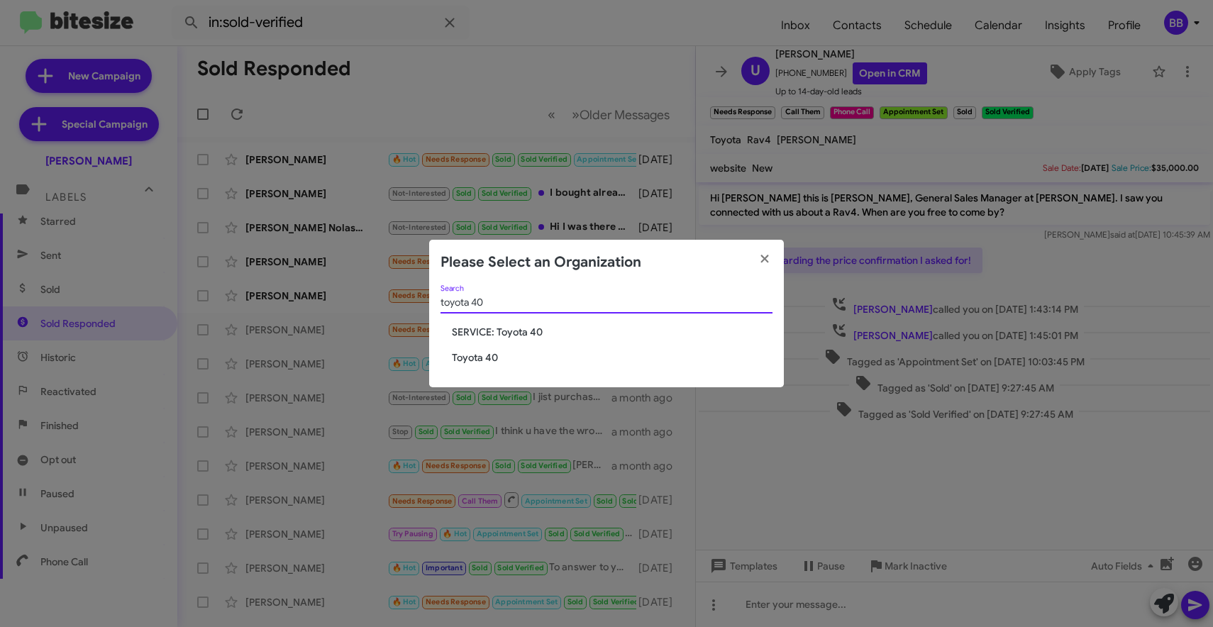
type input "toyota 40"
click at [470, 360] on span "Toyota 40" at bounding box center [612, 357] width 321 height 14
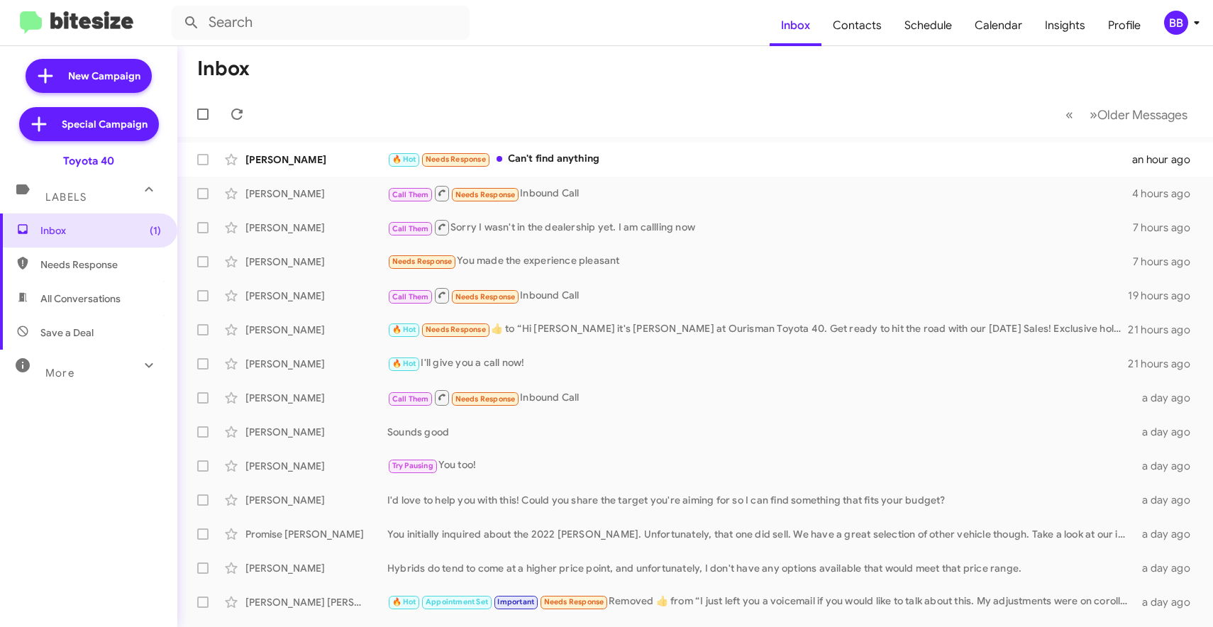
click at [111, 372] on div "More" at bounding box center [74, 367] width 126 height 26
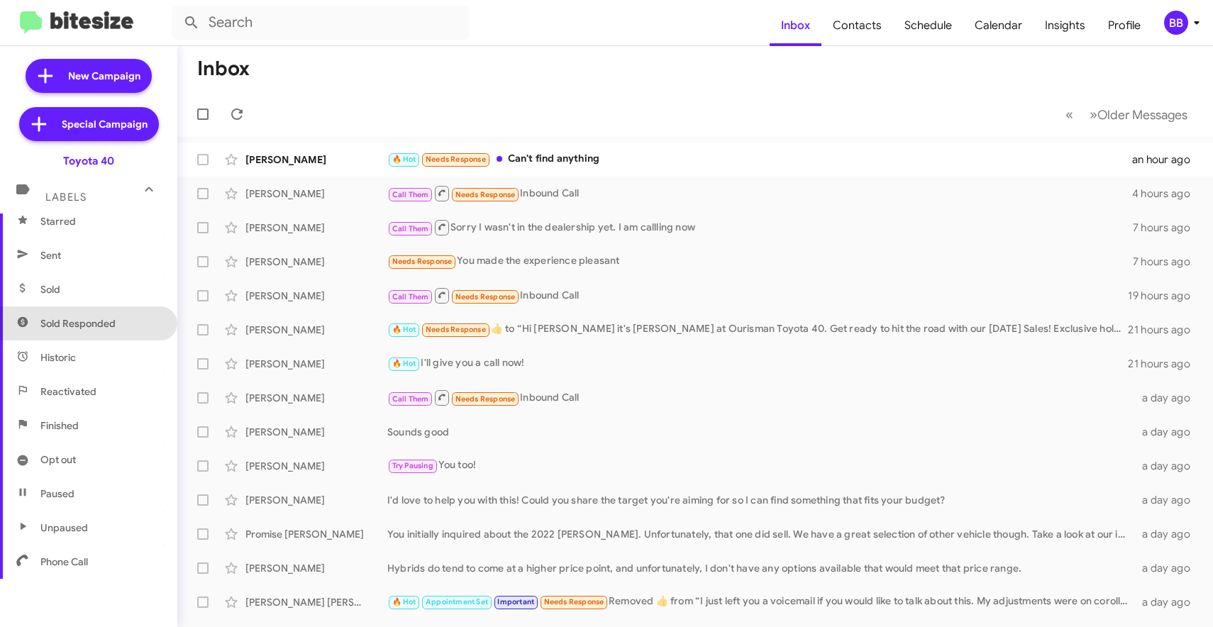
click at [117, 321] on span "Sold Responded" at bounding box center [88, 323] width 177 height 34
type input "in:sold-verified"
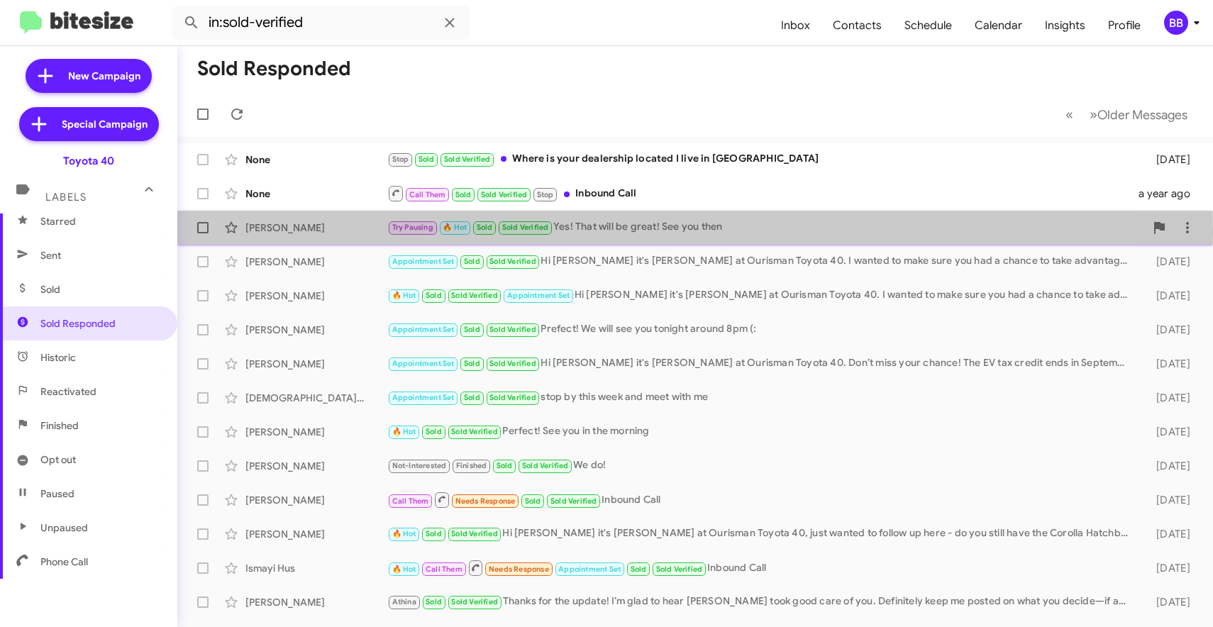
click at [362, 233] on div "[PERSON_NAME]" at bounding box center [316, 228] width 142 height 14
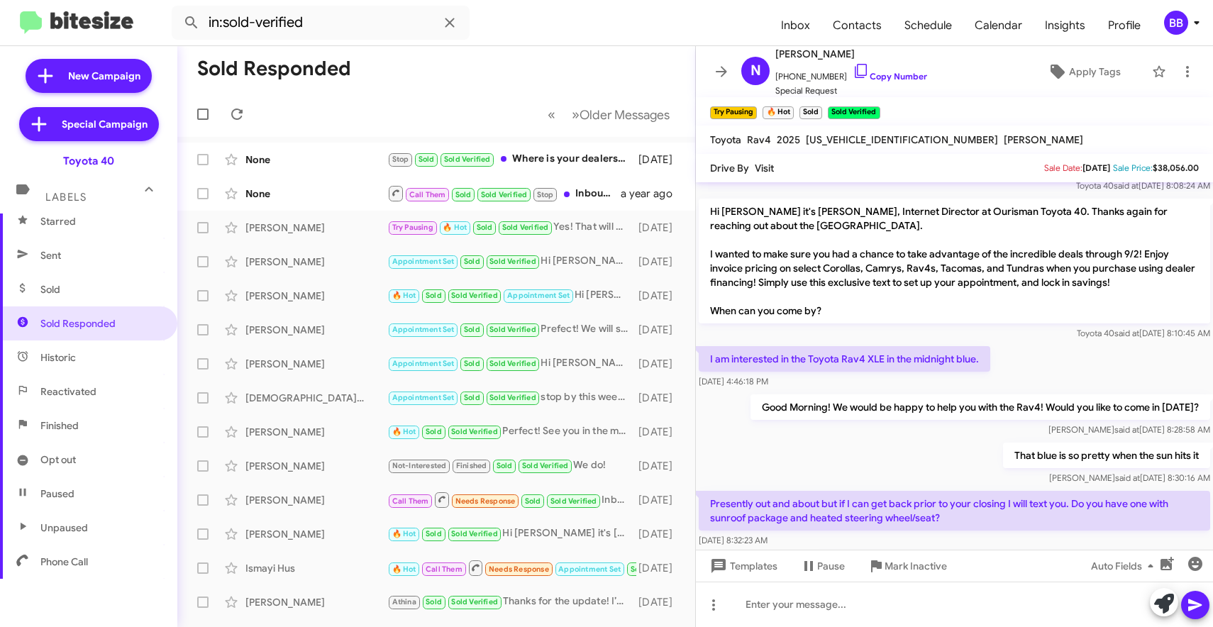
scroll to position [504, 0]
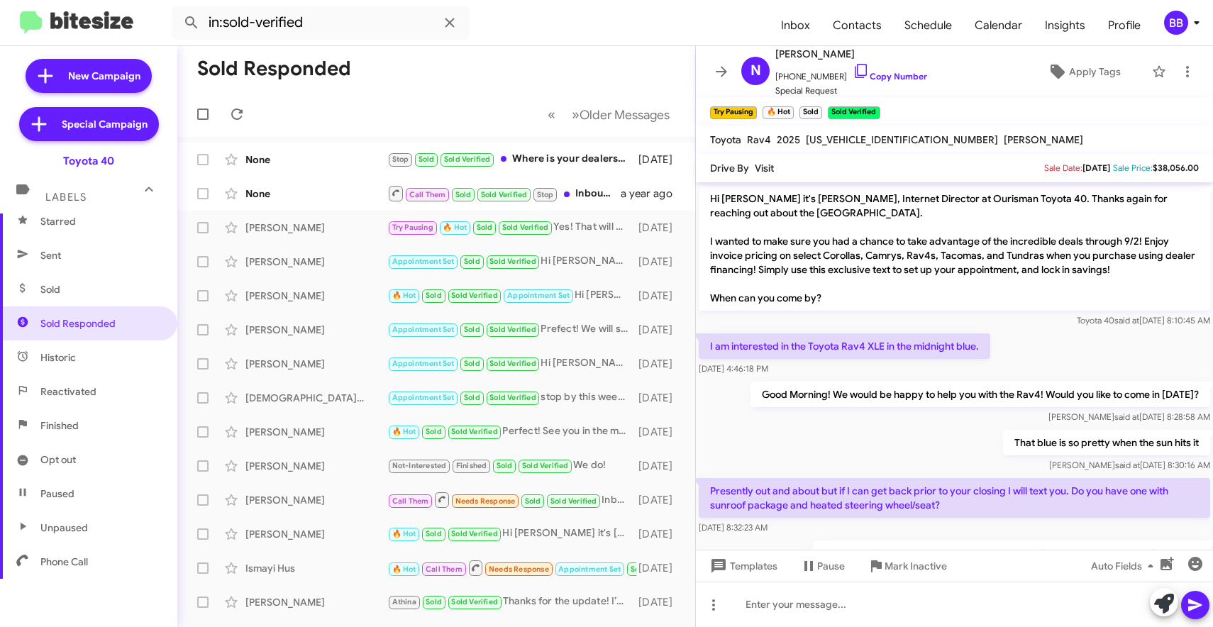
click at [76, 22] on img at bounding box center [76, 22] width 113 height 23
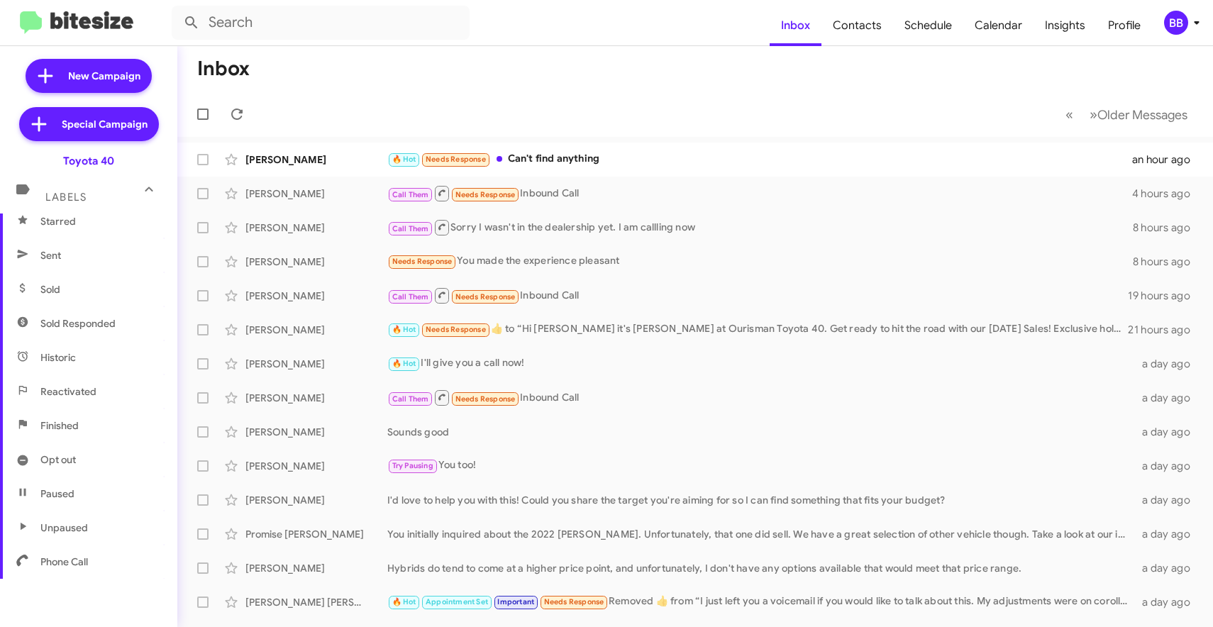
click at [1175, 26] on div "BB" at bounding box center [1176, 23] width 24 height 24
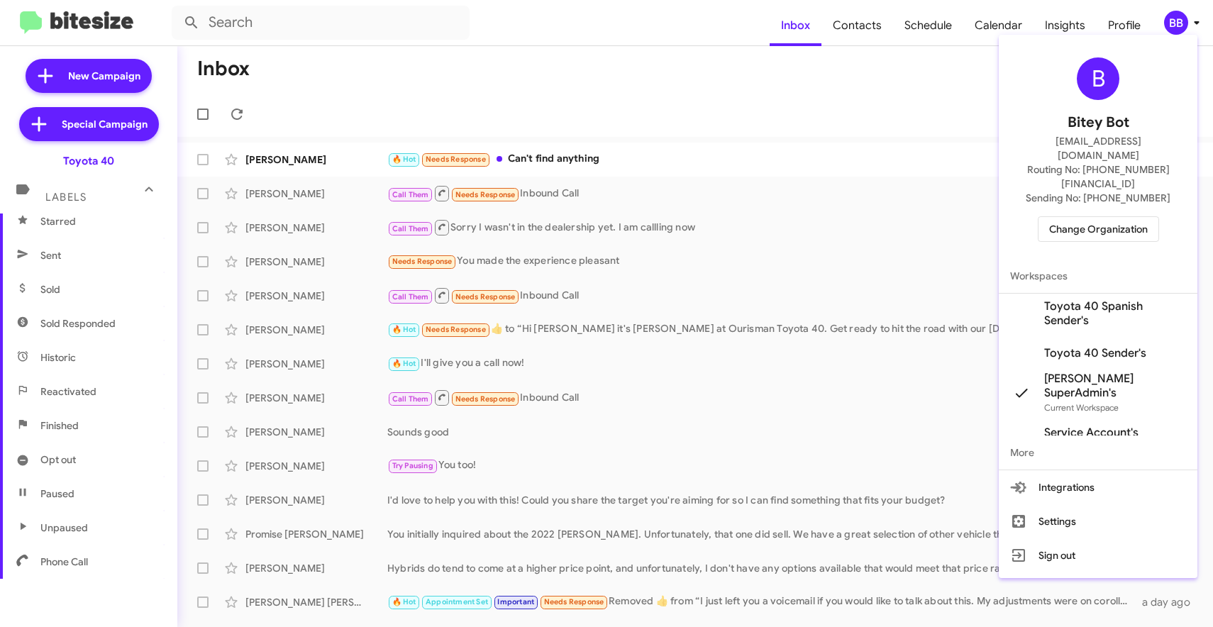
click at [1073, 217] on span "Change Organization" at bounding box center [1098, 229] width 99 height 24
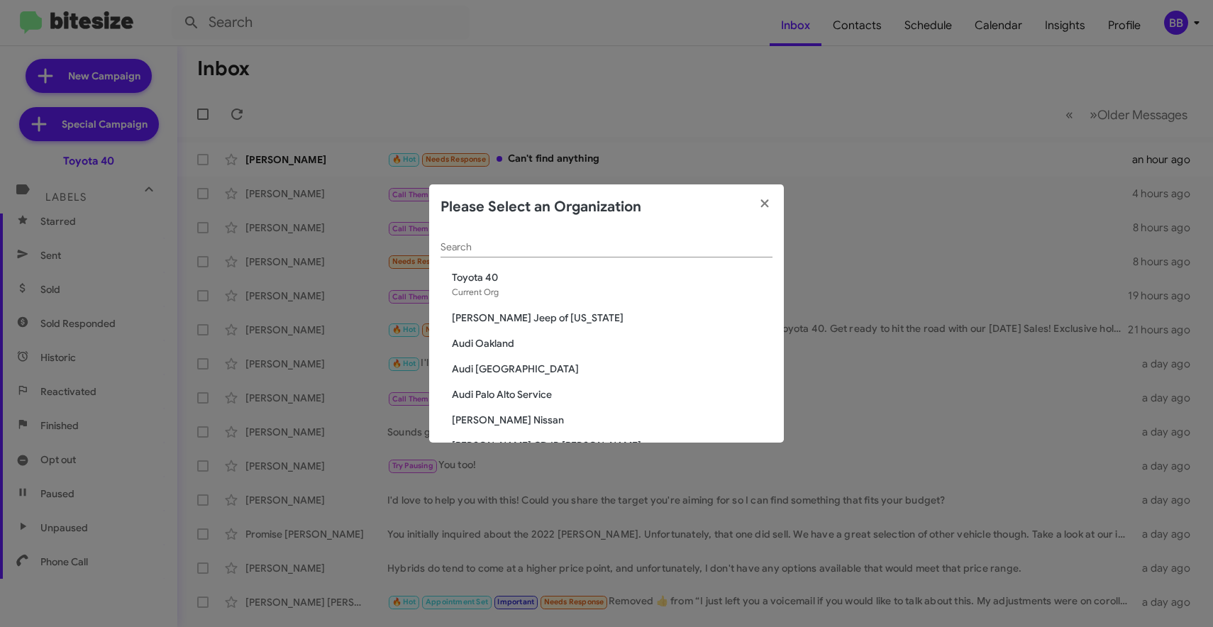
click at [627, 243] on input "Search" at bounding box center [606, 247] width 332 height 11
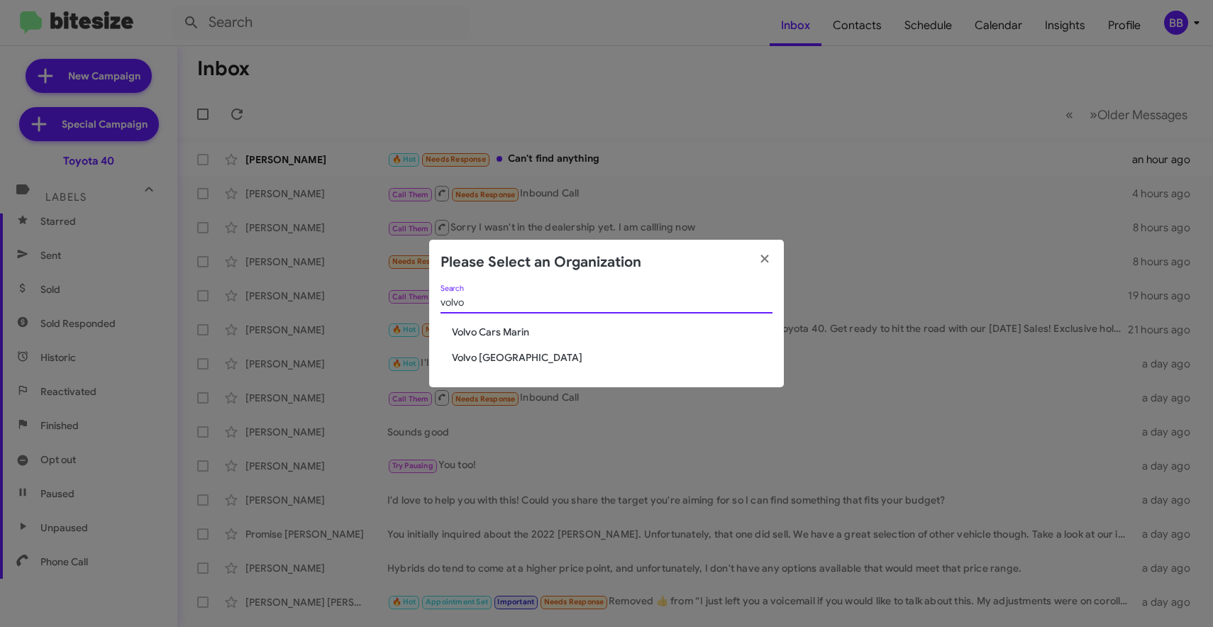
type input "volvo"
click at [490, 356] on span "Volvo [GEOGRAPHIC_DATA]" at bounding box center [612, 357] width 321 height 14
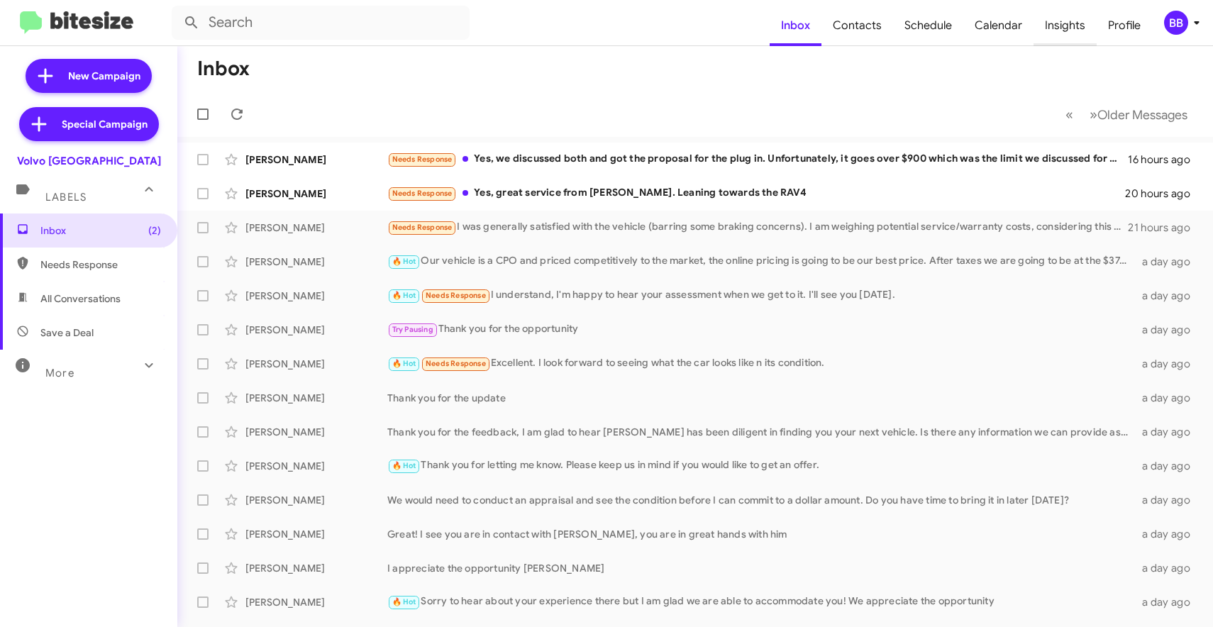
click at [1070, 26] on span "Insights" at bounding box center [1064, 25] width 63 height 41
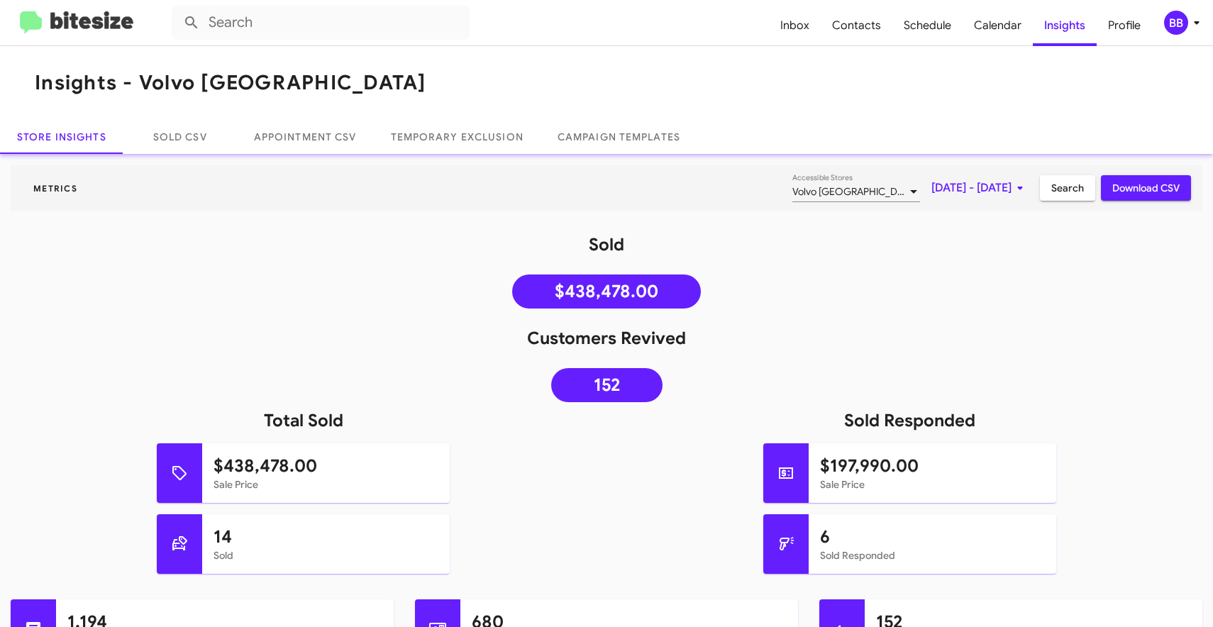
click at [87, 21] on img at bounding box center [76, 22] width 113 height 23
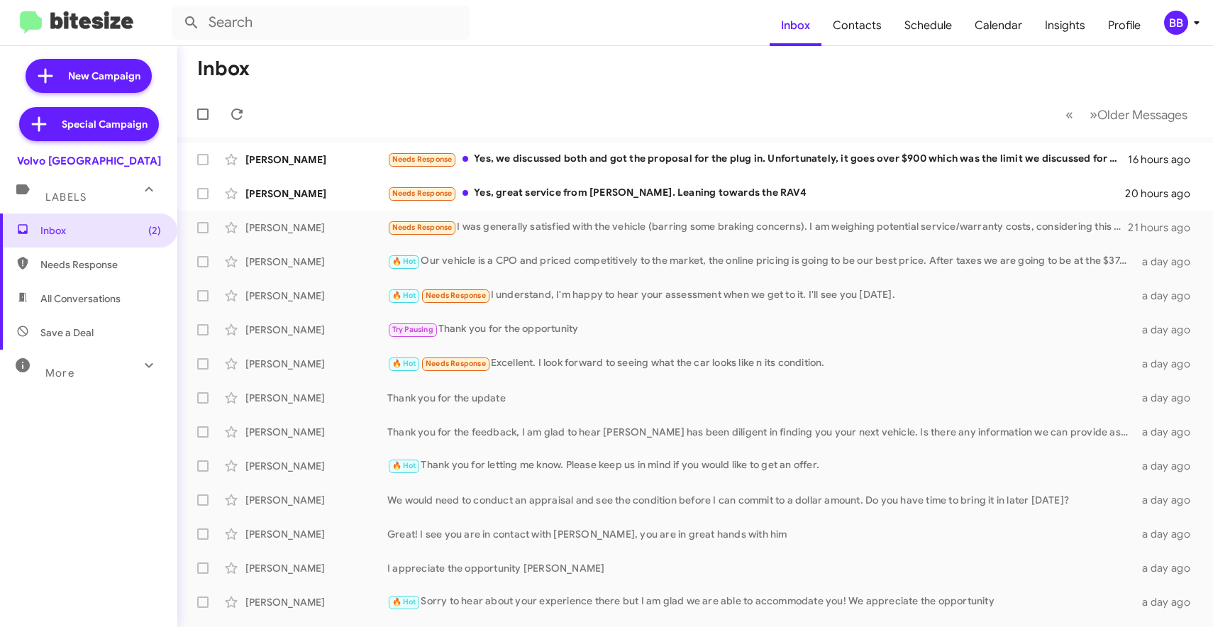
click at [1188, 27] on icon at bounding box center [1196, 22] width 17 height 17
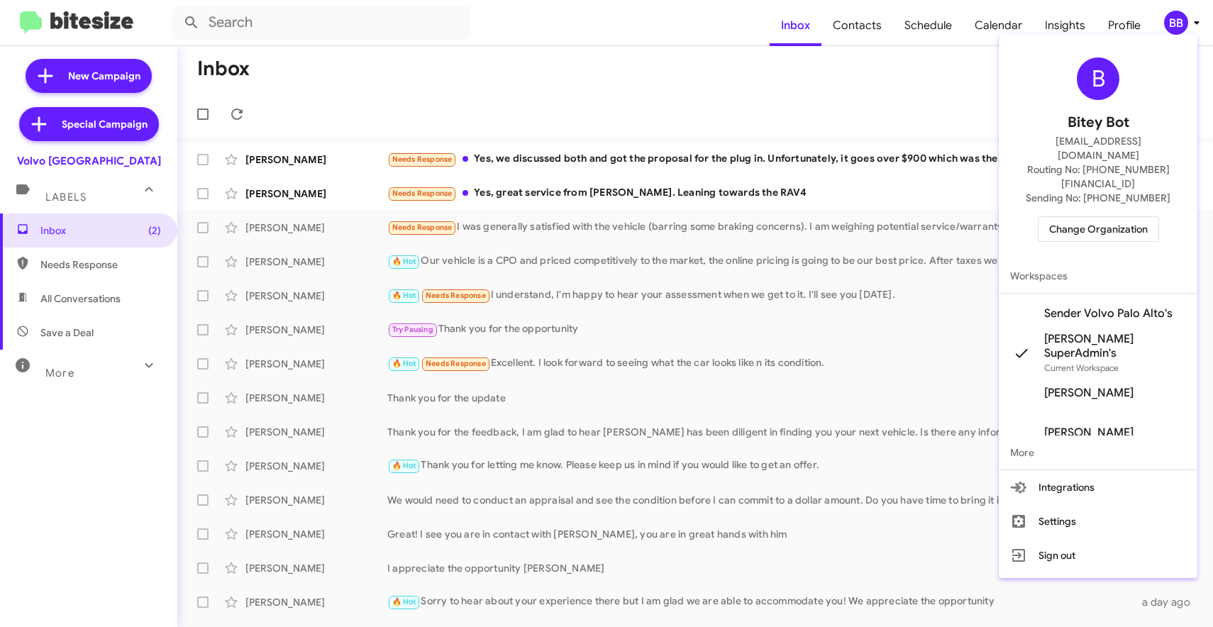
click at [1046, 216] on button "Change Organization" at bounding box center [1098, 229] width 121 height 26
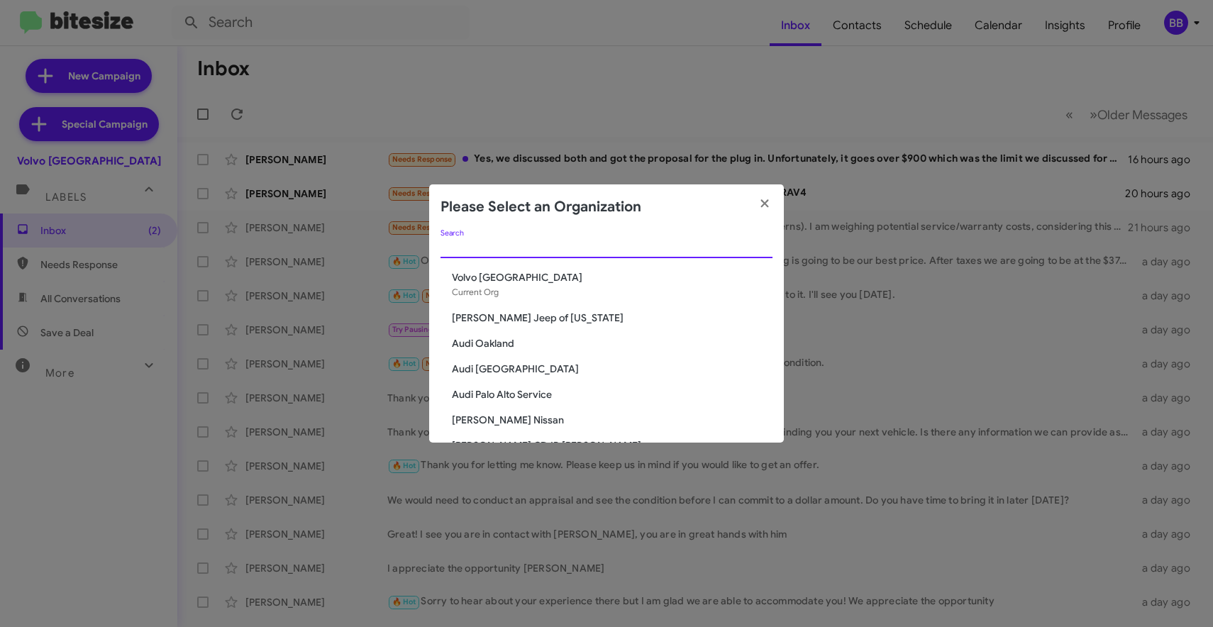
click at [558, 244] on input "Search" at bounding box center [606, 247] width 332 height 11
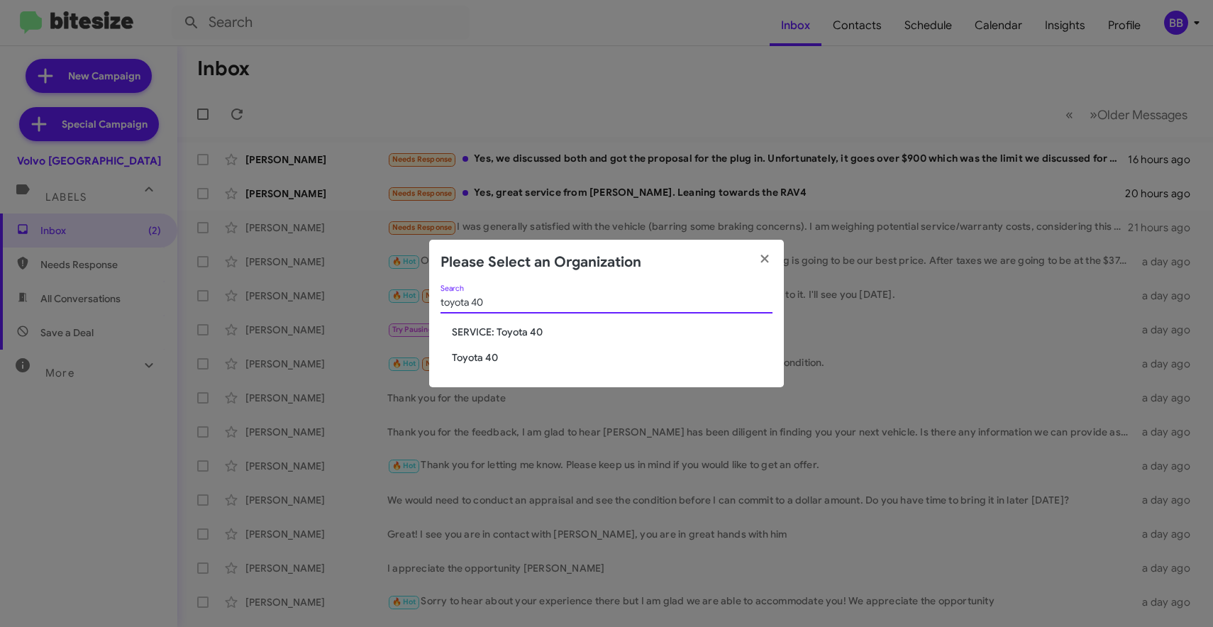
type input "toyota 40"
click at [475, 366] on div "toyota 40 Search SERVICE: Toyota 40 Toyota 40" at bounding box center [606, 336] width 355 height 103
click at [468, 360] on span "Toyota 40" at bounding box center [612, 357] width 321 height 14
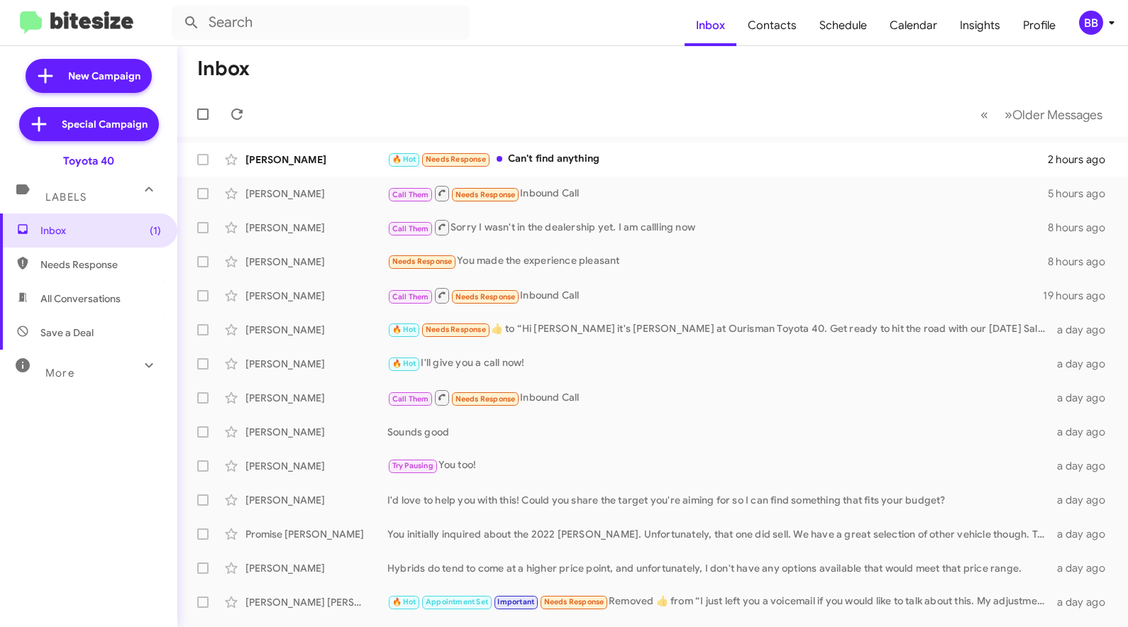
click at [94, 20] on img at bounding box center [76, 22] width 113 height 23
